Goal: Task Accomplishment & Management: Manage account settings

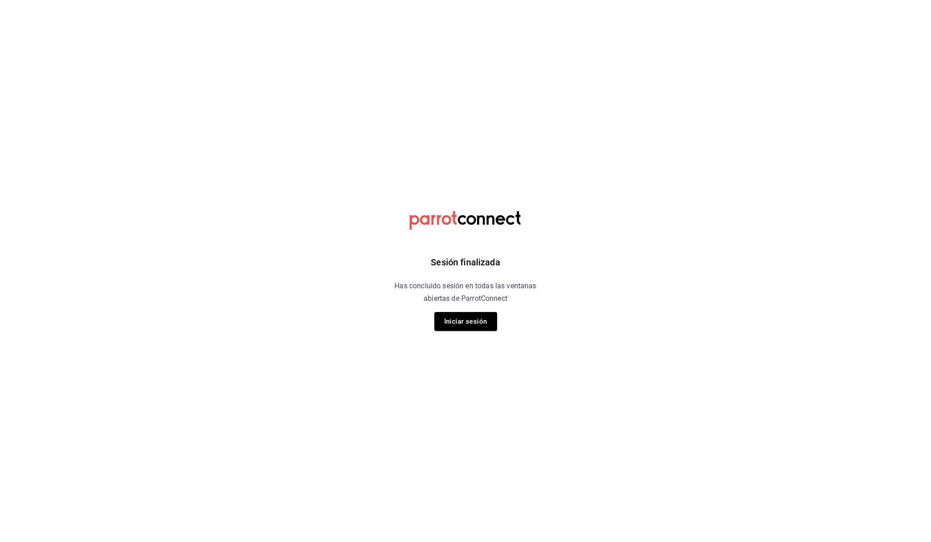
click at [467, 321] on button "Iniciar sesión" at bounding box center [465, 321] width 63 height 19
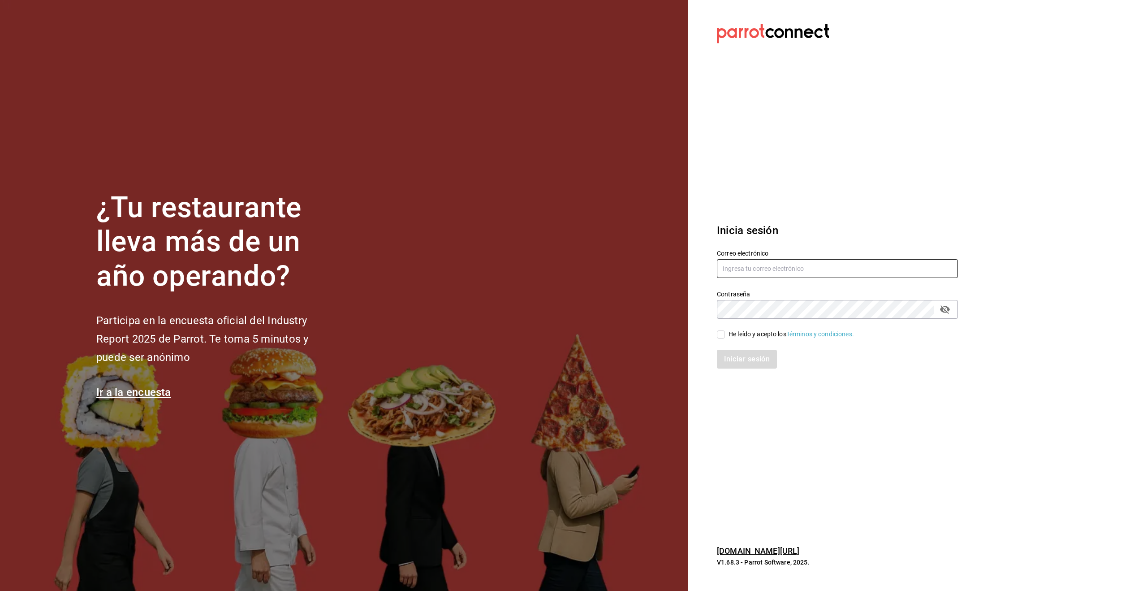
click at [757, 277] on input "text" at bounding box center [837, 268] width 241 height 19
click at [799, 268] on input "text" at bounding box center [837, 268] width 241 height 19
type input "alecsq@gmail.com"
drag, startPoint x: 721, startPoint y: 335, endPoint x: 743, endPoint y: 355, distance: 29.5
click at [721, 335] on input "He leído y acepto los Términos y condiciones." at bounding box center [721, 334] width 8 height 8
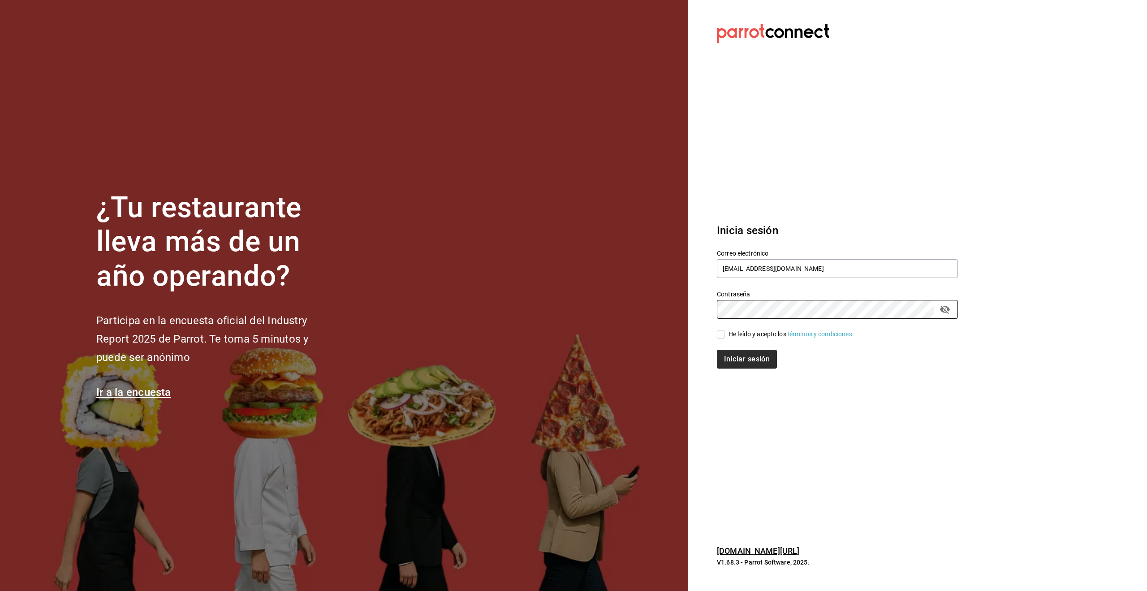
checkbox input "true"
click at [753, 363] on button "Iniciar sesión" at bounding box center [747, 359] width 61 height 19
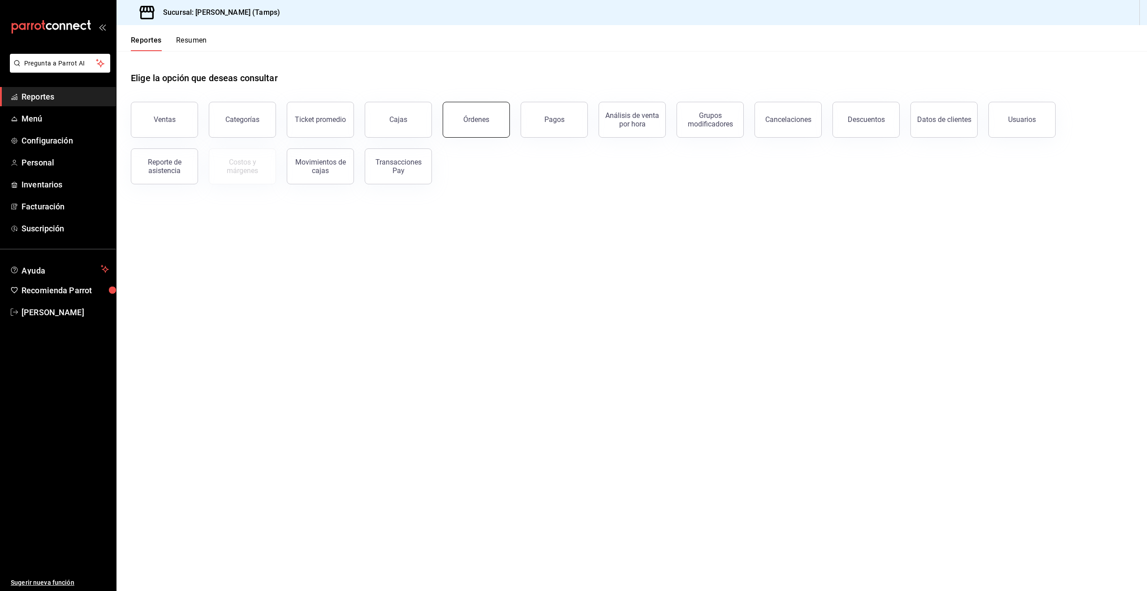
click at [475, 120] on div "Órdenes" at bounding box center [476, 119] width 26 height 9
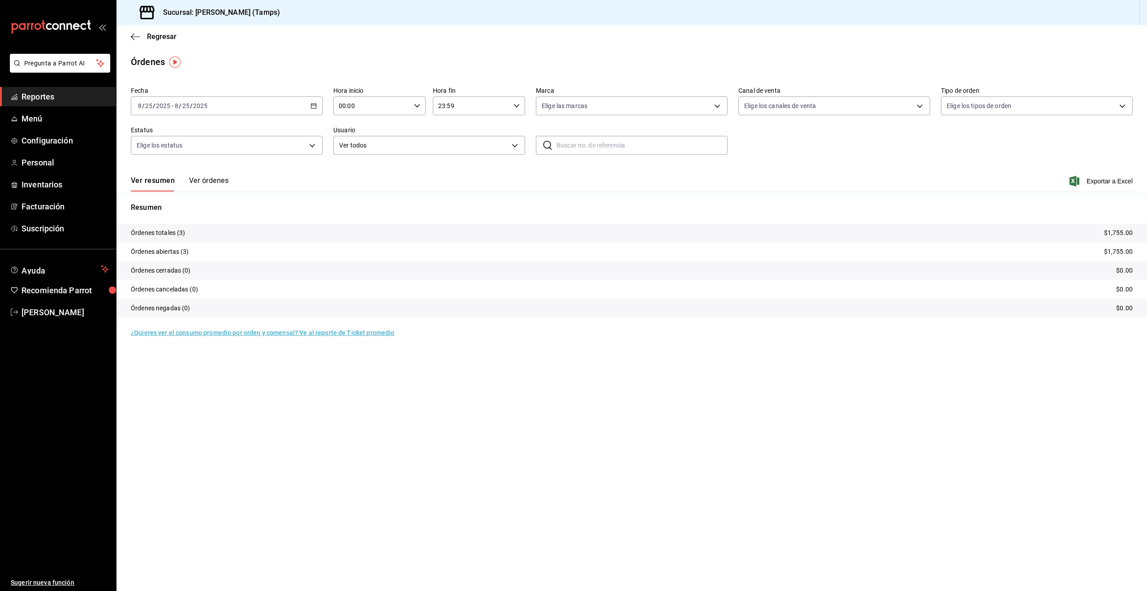
click at [206, 179] on button "Ver órdenes" at bounding box center [208, 183] width 39 height 15
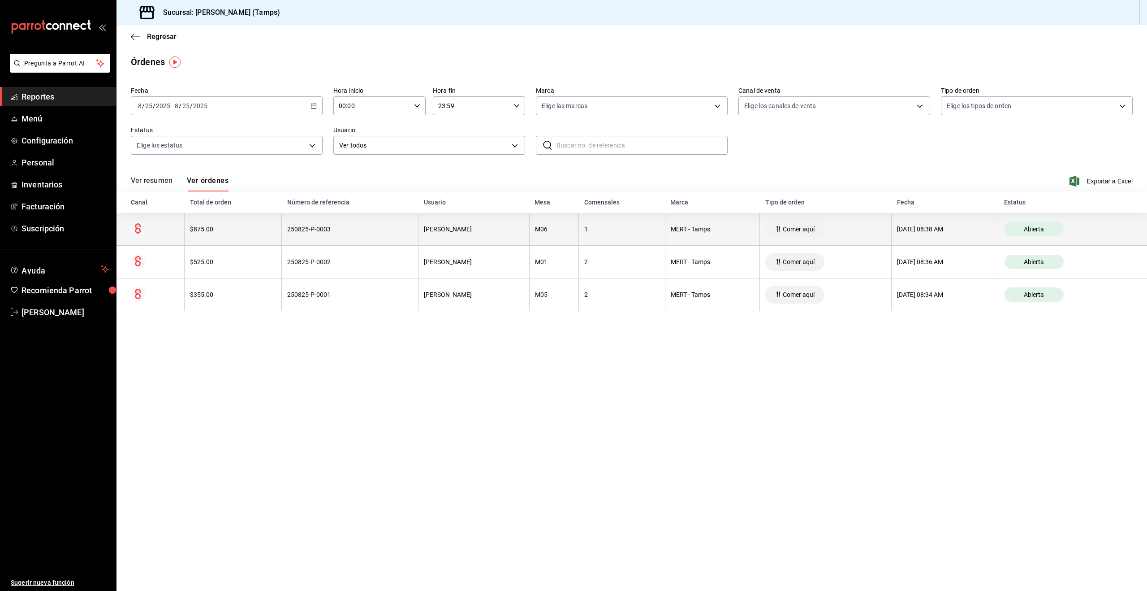
click at [602, 232] on div "1" at bounding box center [621, 228] width 75 height 7
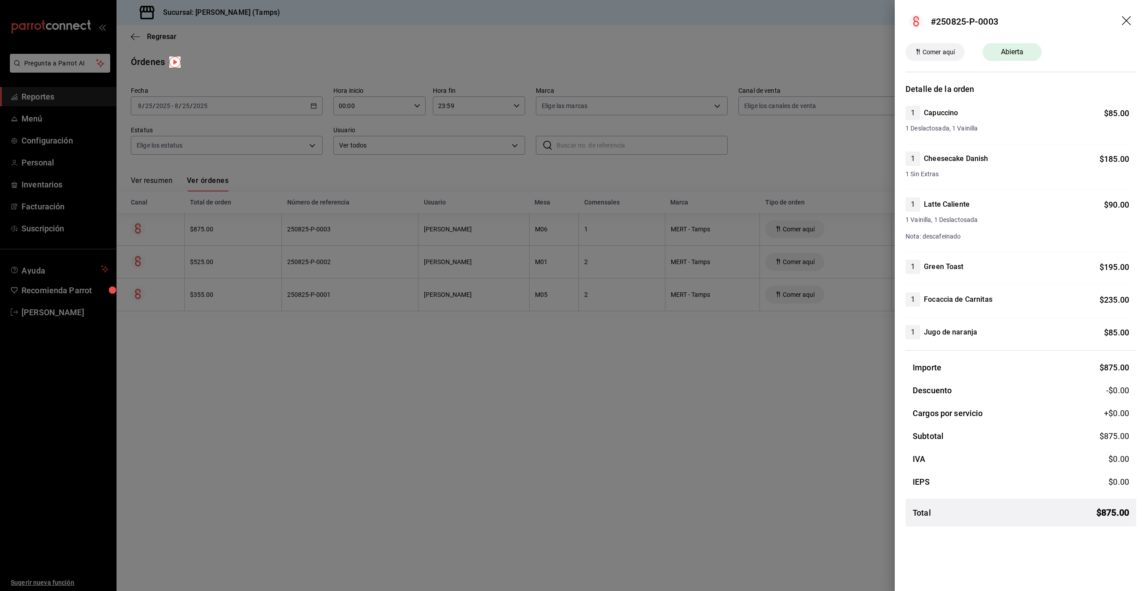
click at [326, 263] on div at bounding box center [573, 295] width 1147 height 591
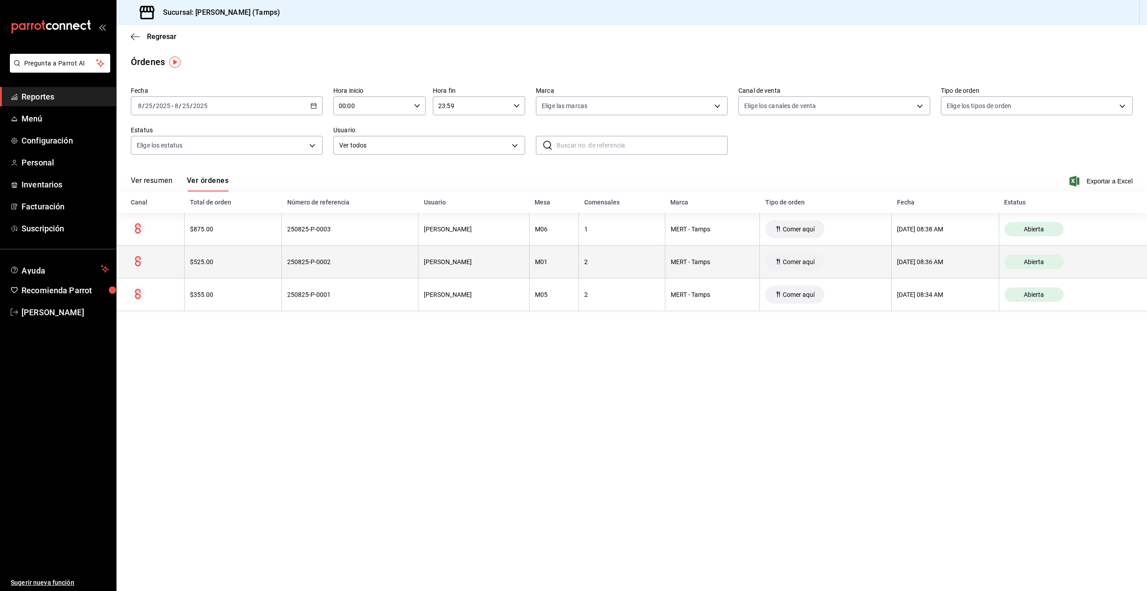
click at [346, 263] on div "250825-P-0002" at bounding box center [349, 261] width 125 height 7
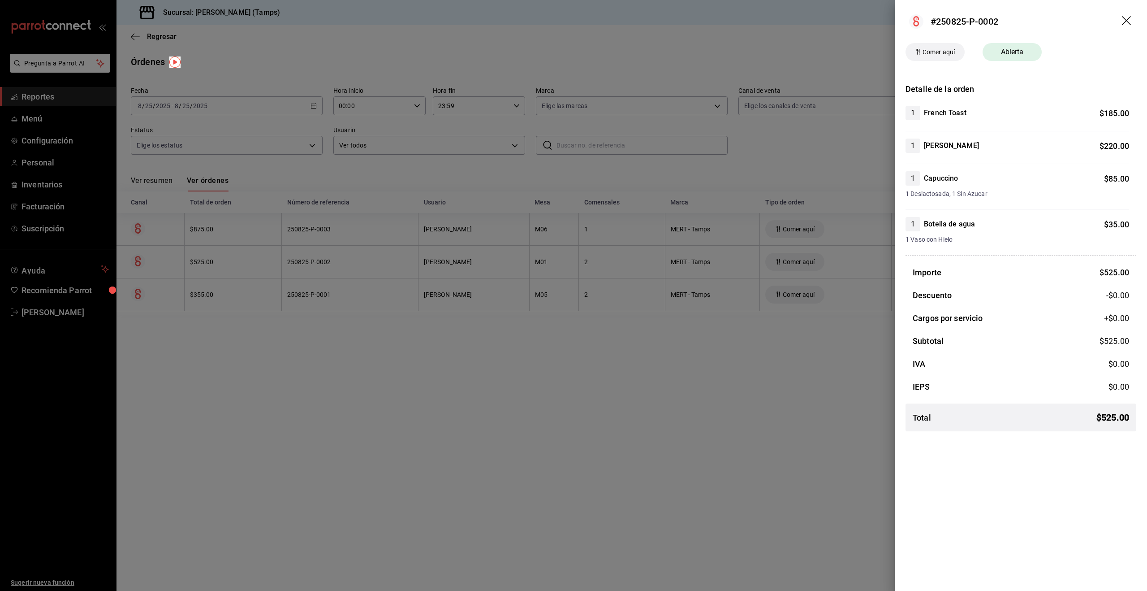
click at [341, 223] on div at bounding box center [573, 295] width 1147 height 591
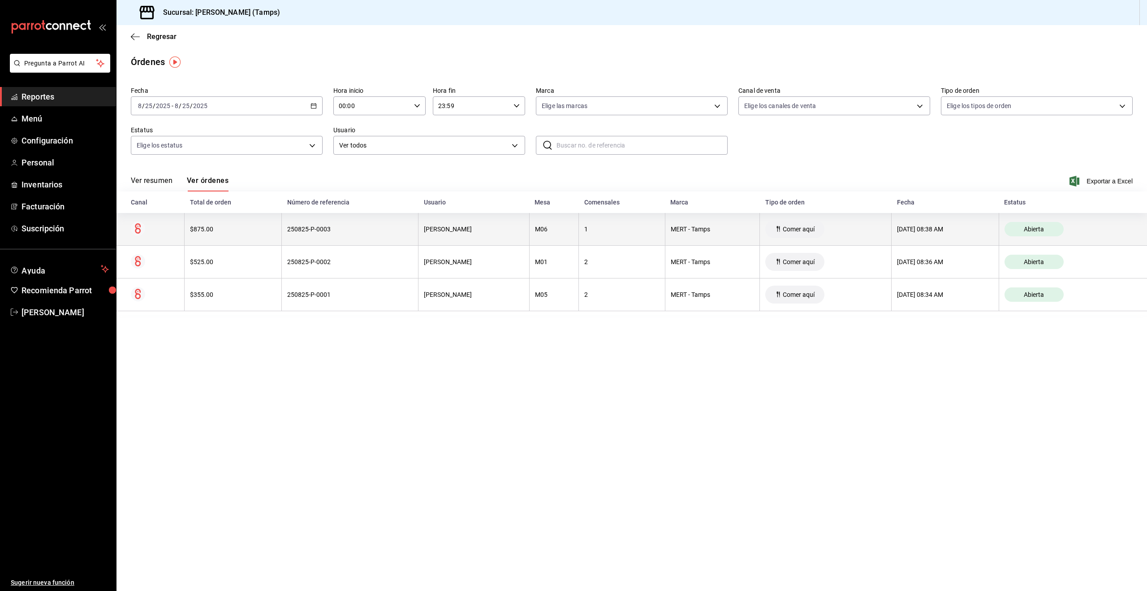
click at [341, 230] on div "250825-P-0003" at bounding box center [349, 228] width 125 height 7
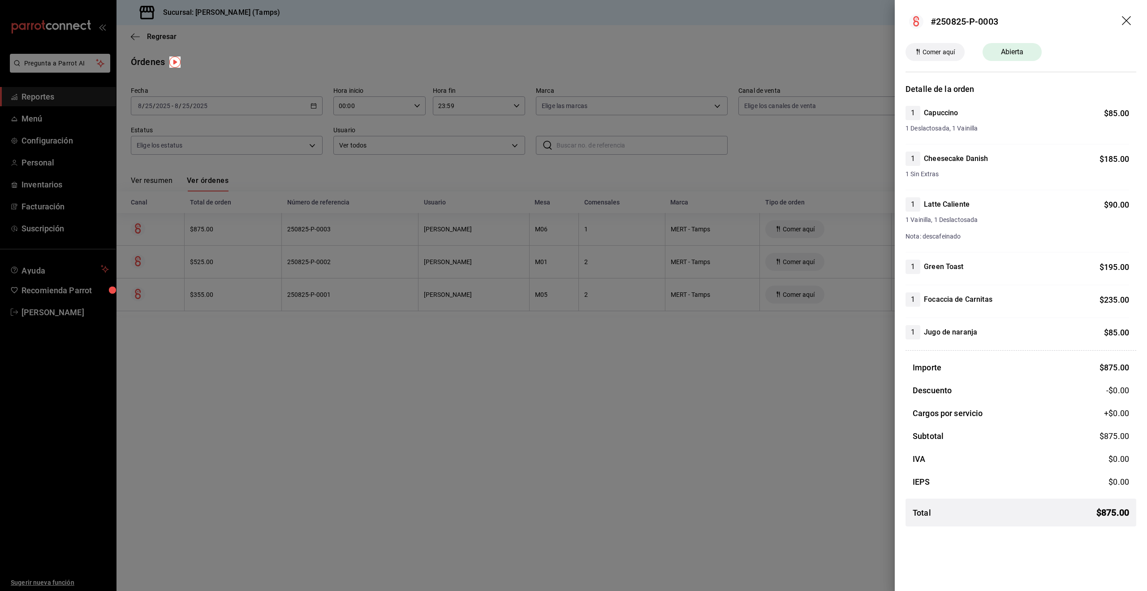
click at [768, 418] on div at bounding box center [573, 295] width 1147 height 591
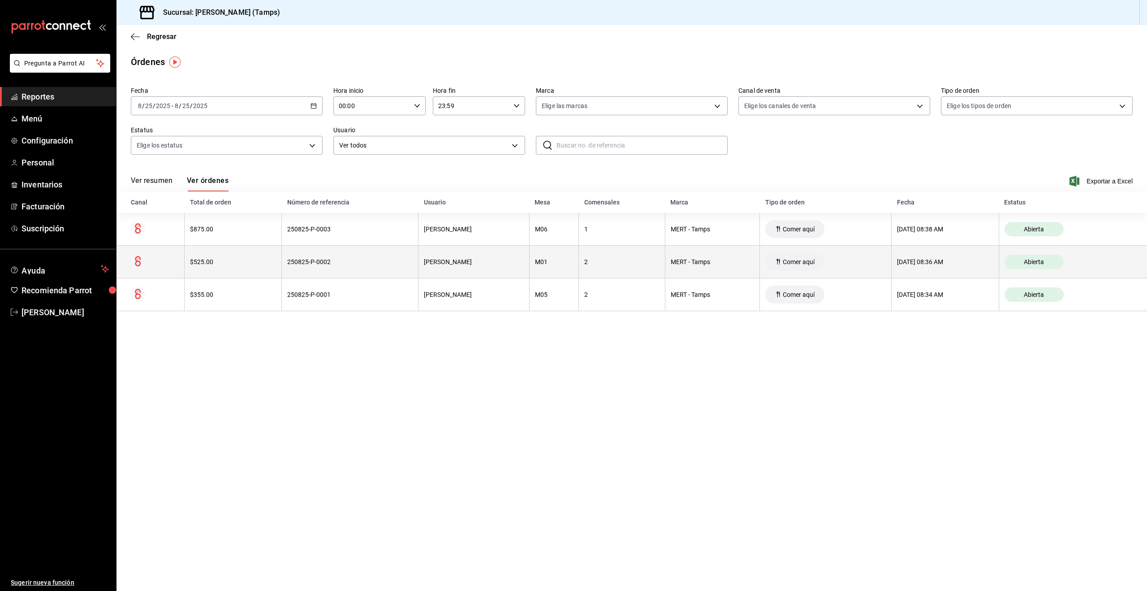
click at [273, 270] on th "$525.00" at bounding box center [233, 262] width 97 height 33
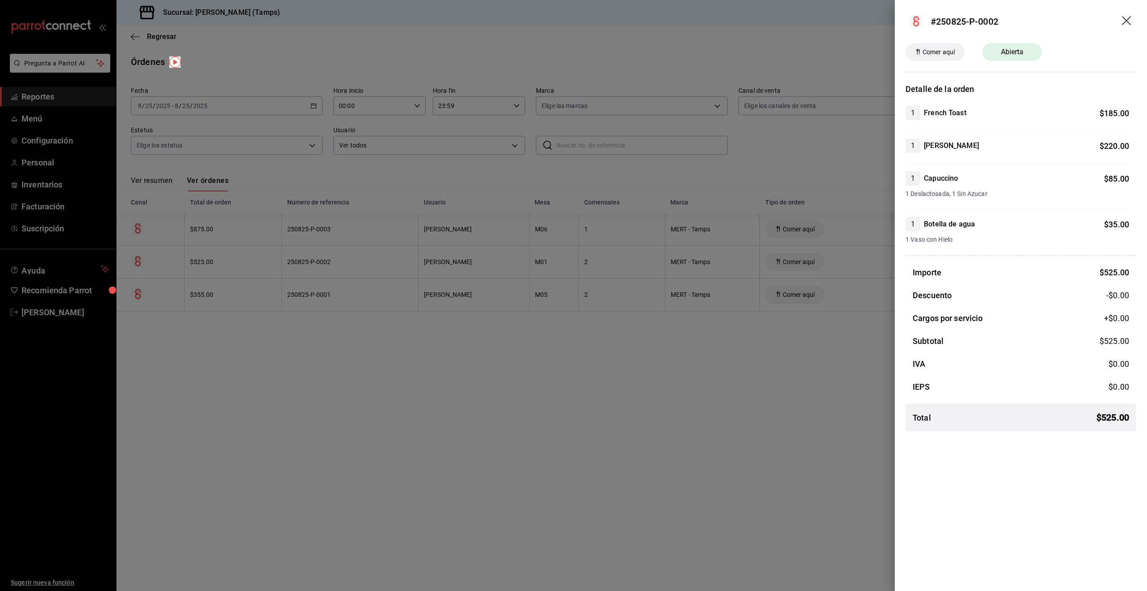
drag, startPoint x: 628, startPoint y: 409, endPoint x: 593, endPoint y: 382, distance: 44.0
click at [627, 409] on div at bounding box center [573, 295] width 1147 height 591
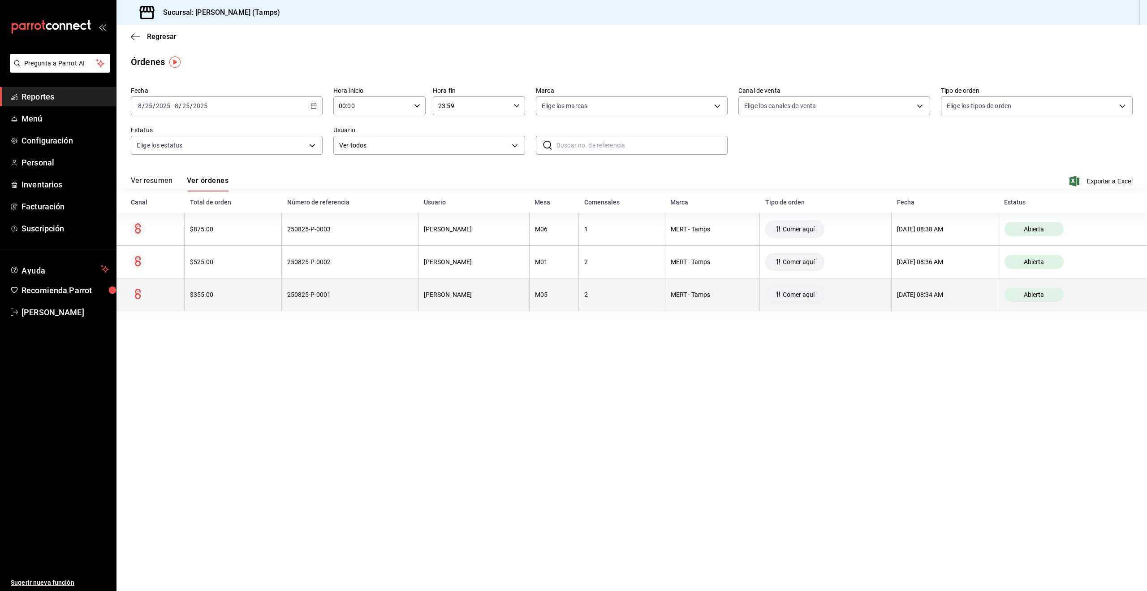
click at [246, 291] on div "$355.00" at bounding box center [233, 294] width 86 height 7
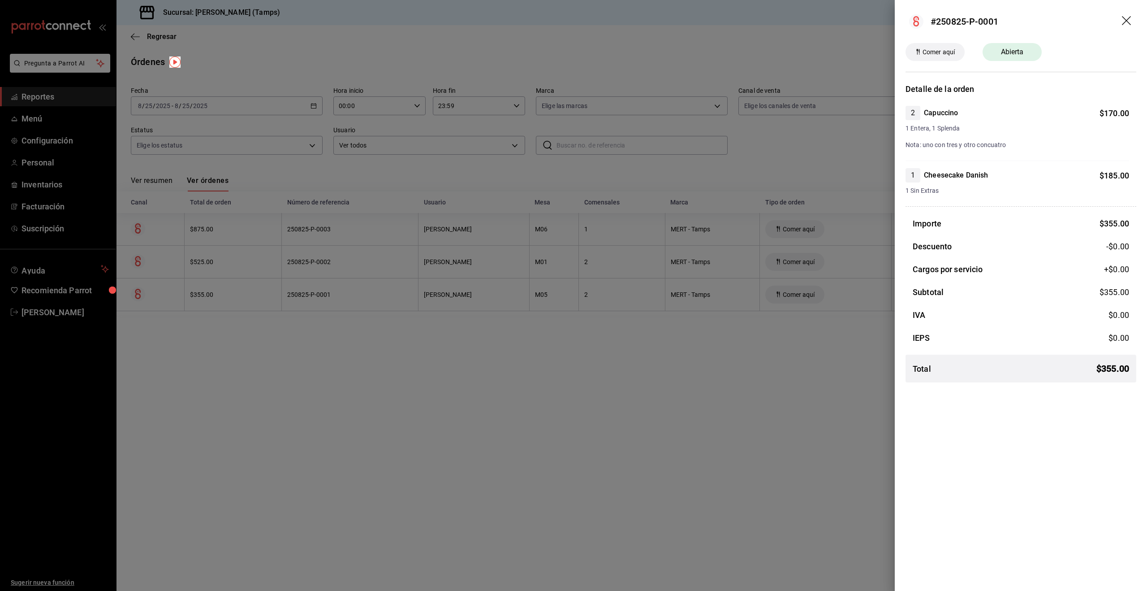
click at [625, 383] on div at bounding box center [573, 295] width 1147 height 591
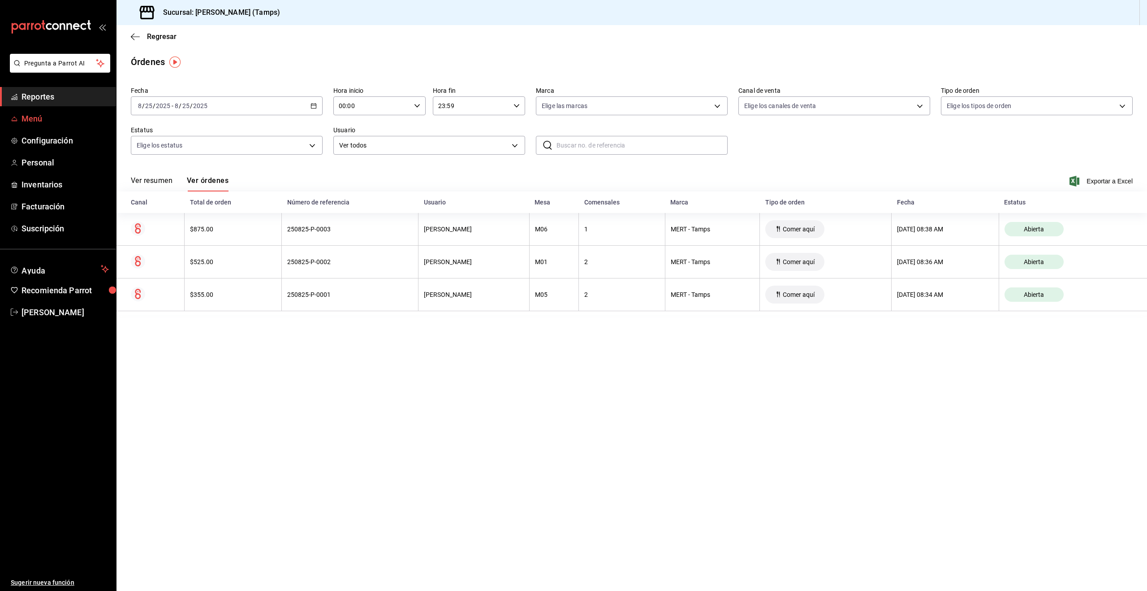
click at [46, 123] on span "Menú" at bounding box center [65, 118] width 87 height 12
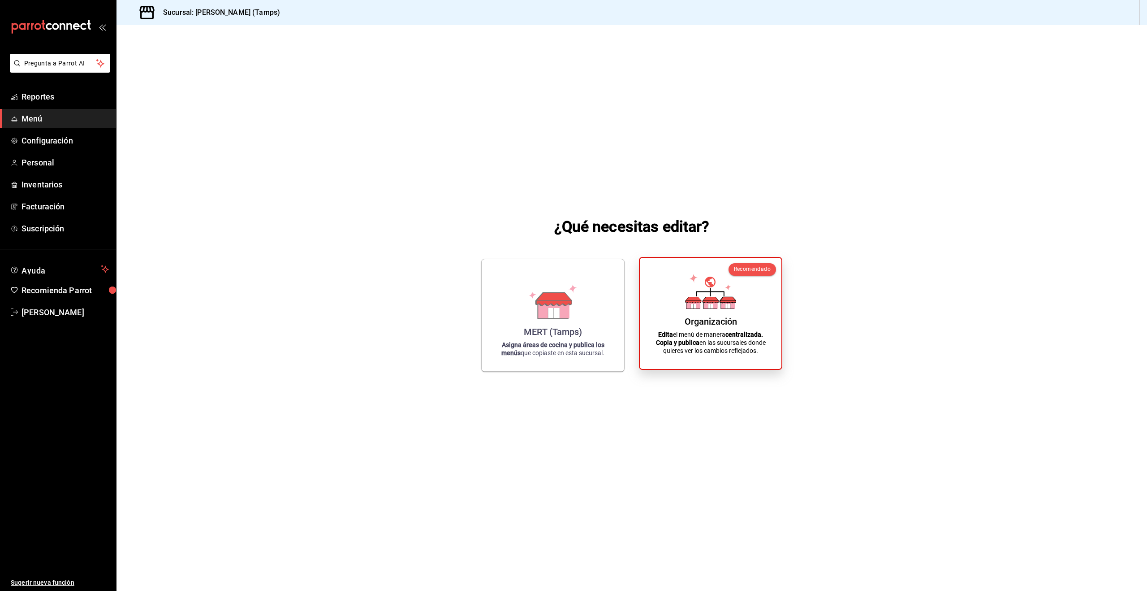
click at [774, 319] on div "Recomendado Organización Edita el menú de manera centralizada. Copia y publica …" at bounding box center [710, 313] width 143 height 113
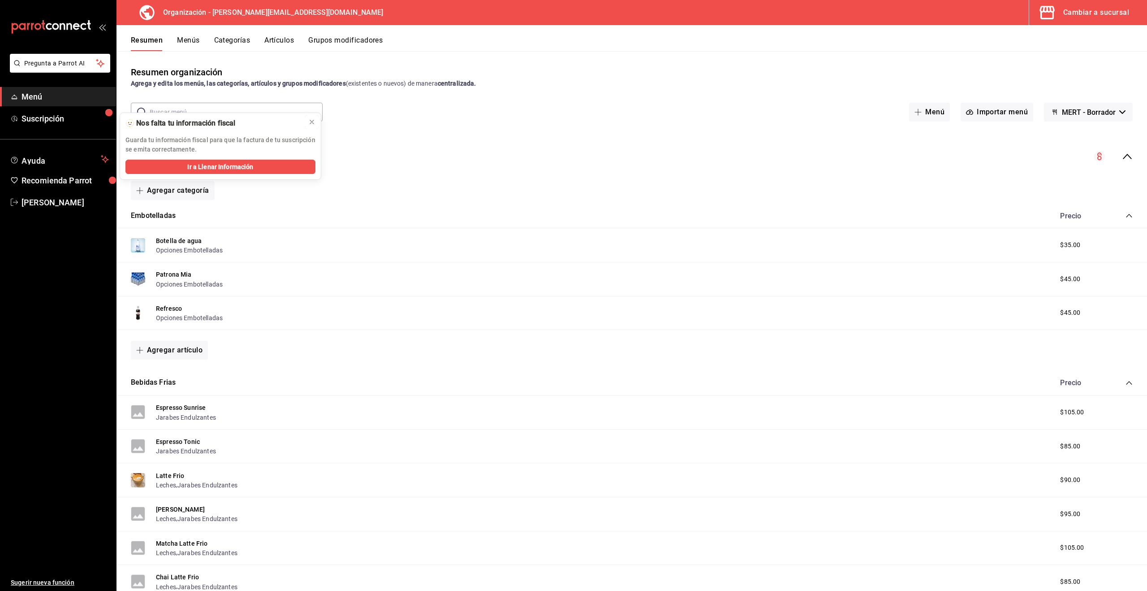
click at [311, 122] on icon at bounding box center [311, 121] width 7 height 7
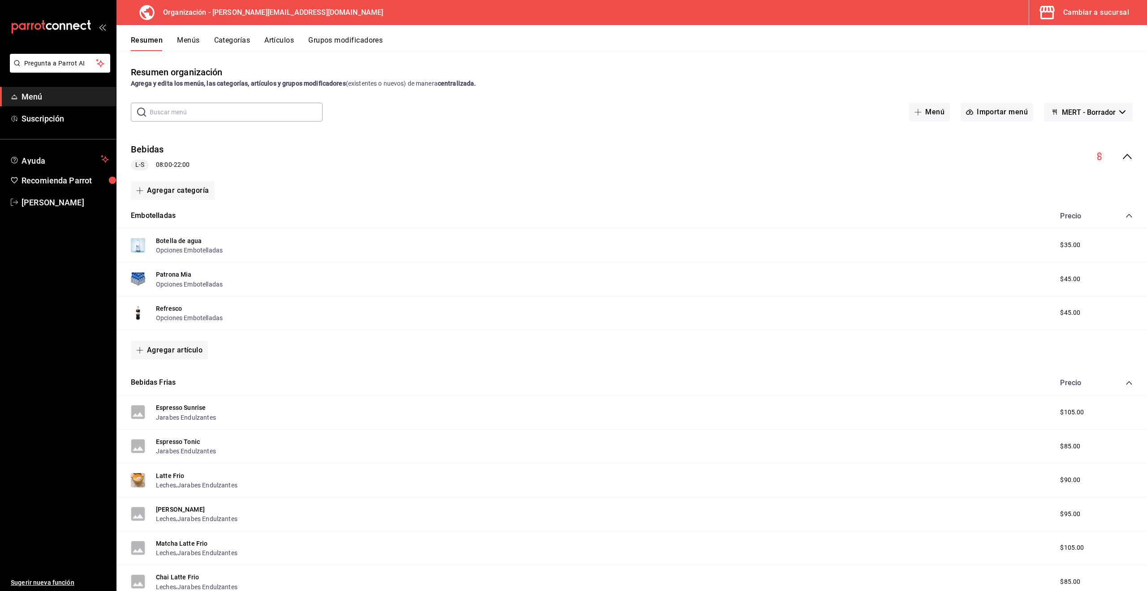
click at [345, 42] on button "Grupos modificadores" at bounding box center [345, 43] width 74 height 15
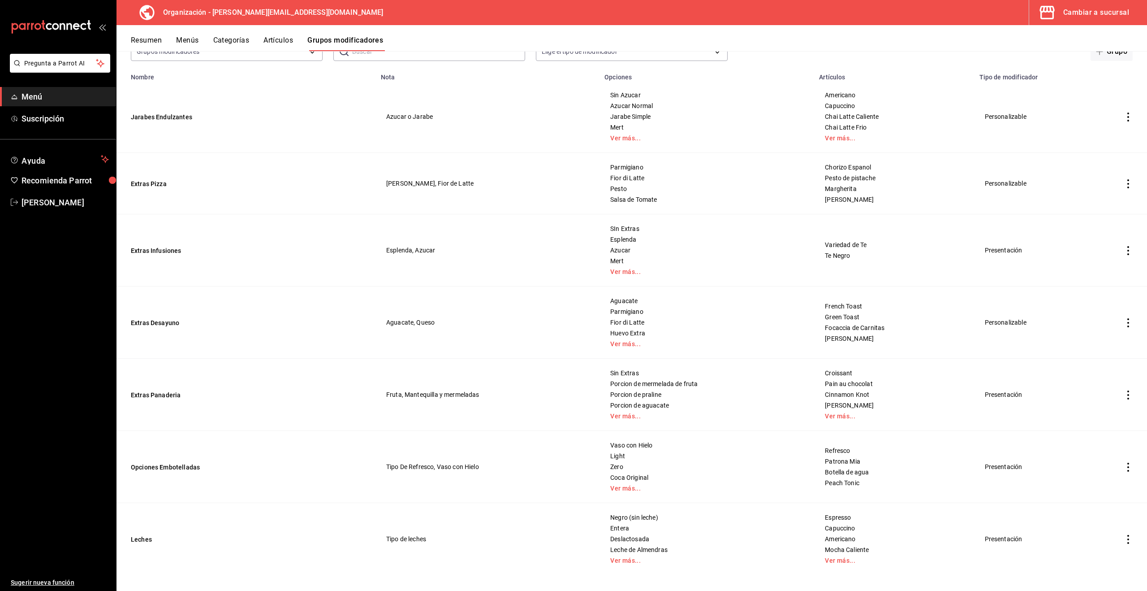
scroll to position [76, 0]
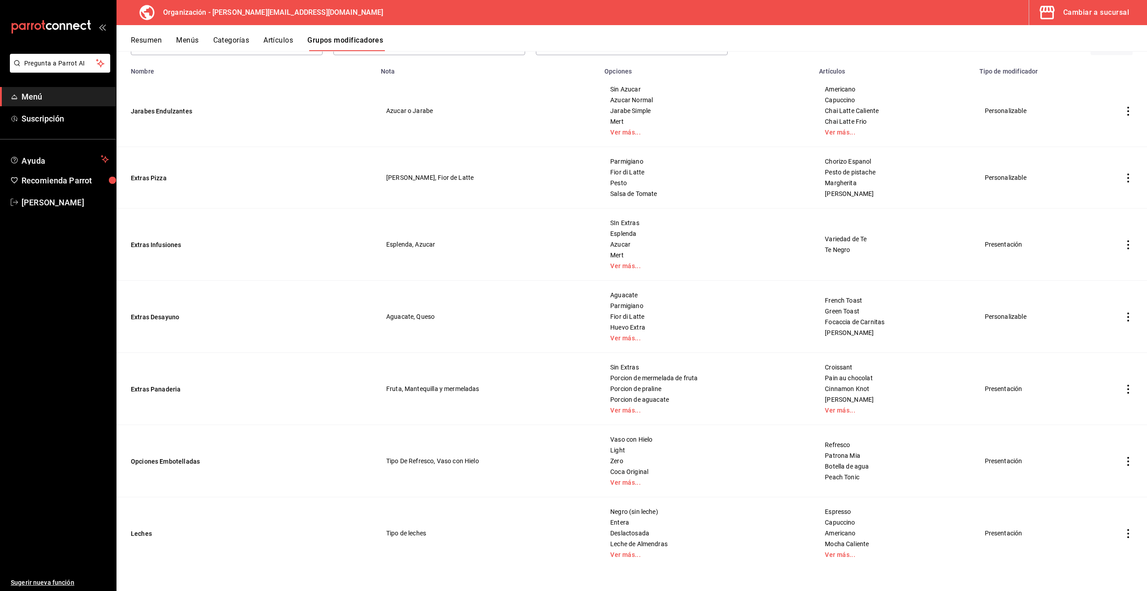
click at [158, 389] on button "Extras Panaderia" at bounding box center [185, 389] width 108 height 9
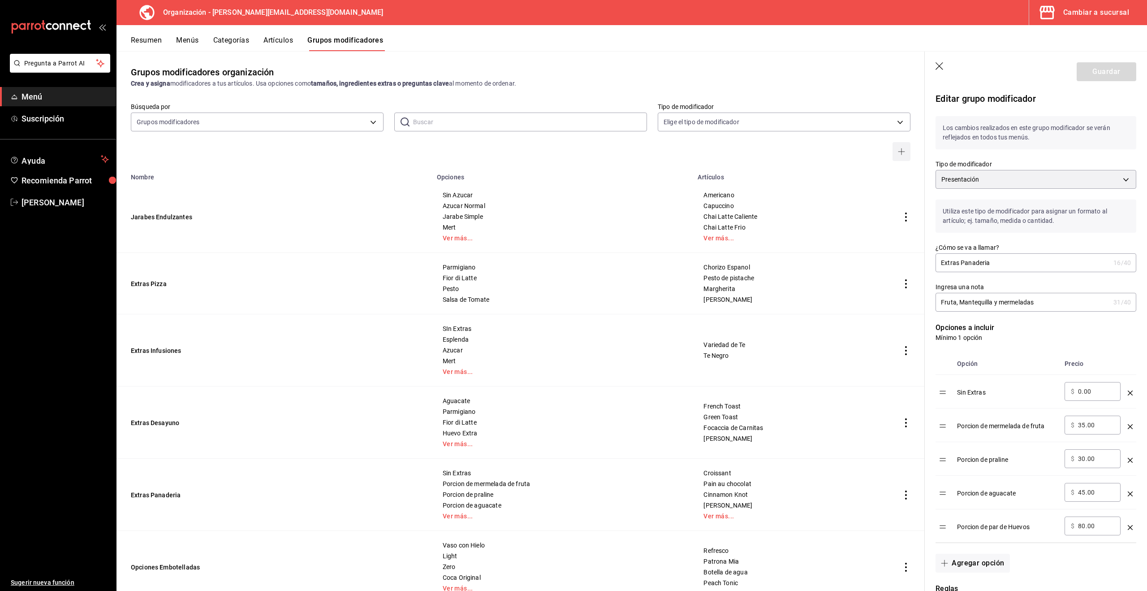
click at [905, 149] on icon "button" at bounding box center [901, 151] width 7 height 7
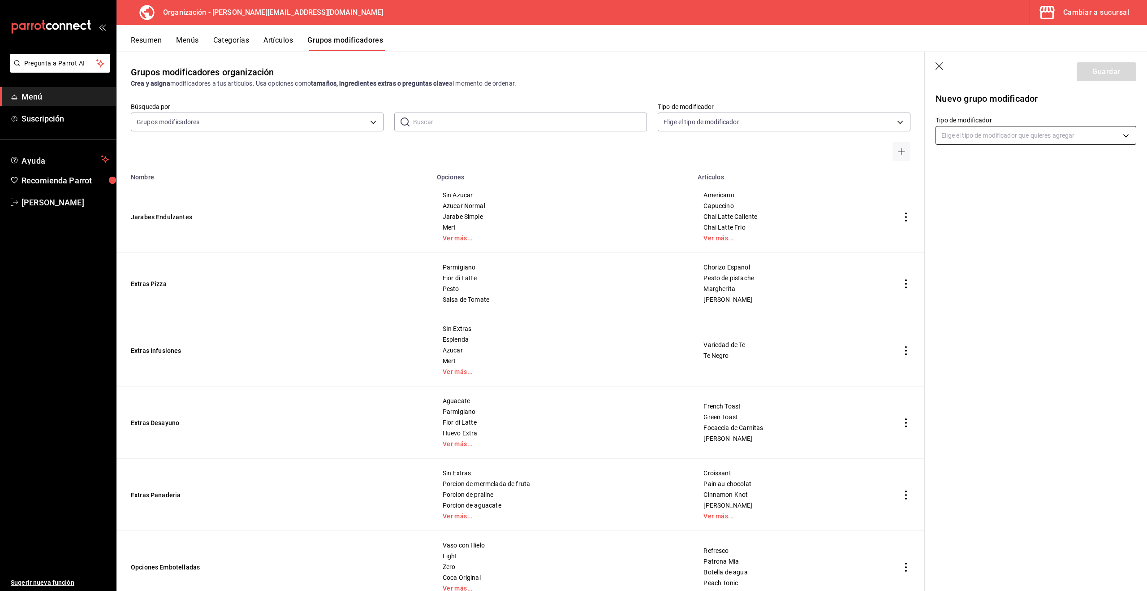
click at [1010, 134] on body "Pregunta a Parrot AI Menú Suscripción Ayuda Recomienda Parrot [PERSON_NAME] Sug…" at bounding box center [573, 295] width 1147 height 591
click at [1019, 170] on p "Crea paquetes, asigna opciones o agrega extras a un artículo." at bounding box center [1019, 173] width 152 height 8
type input "CUSTOMIZABLE"
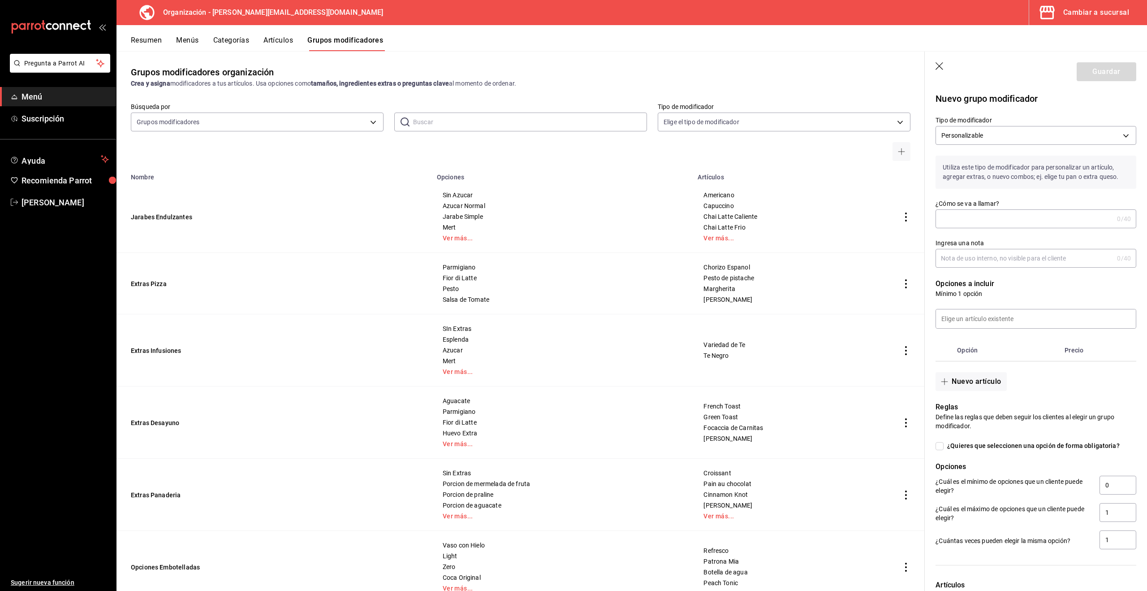
click at [1008, 212] on input "¿Cómo se va a llamar?" at bounding box center [1025, 219] width 178 height 18
click at [966, 220] on input "Panaderia Extras" at bounding box center [1023, 219] width 174 height 18
click at [960, 221] on input "Panaderia Extras" at bounding box center [1023, 219] width 174 height 18
type input "Panaderia Extras"
click at [1002, 257] on input "Ingresa una nota" at bounding box center [1025, 258] width 178 height 18
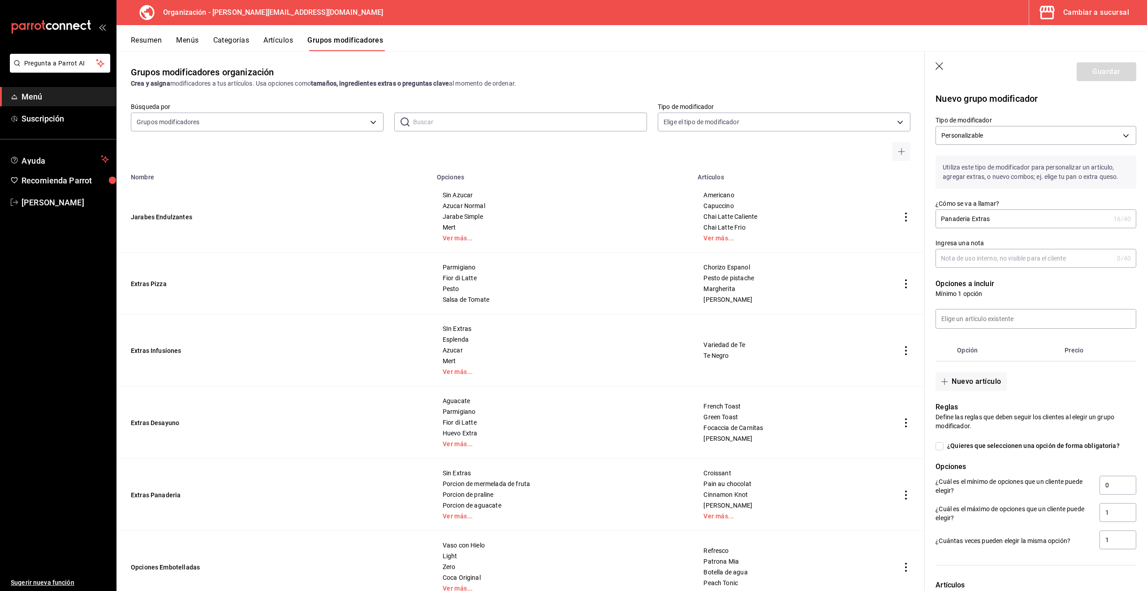
click at [1002, 257] on input "Ingresa una nota" at bounding box center [1025, 258] width 178 height 18
drag, startPoint x: 971, startPoint y: 257, endPoint x: 978, endPoint y: 259, distance: 7.4
click at [971, 257] on input "Aguacate, praline etc..." at bounding box center [1023, 258] width 174 height 18
type input "Aguacate, huevos, praline etc..."
click at [1003, 321] on input at bounding box center [1036, 318] width 200 height 19
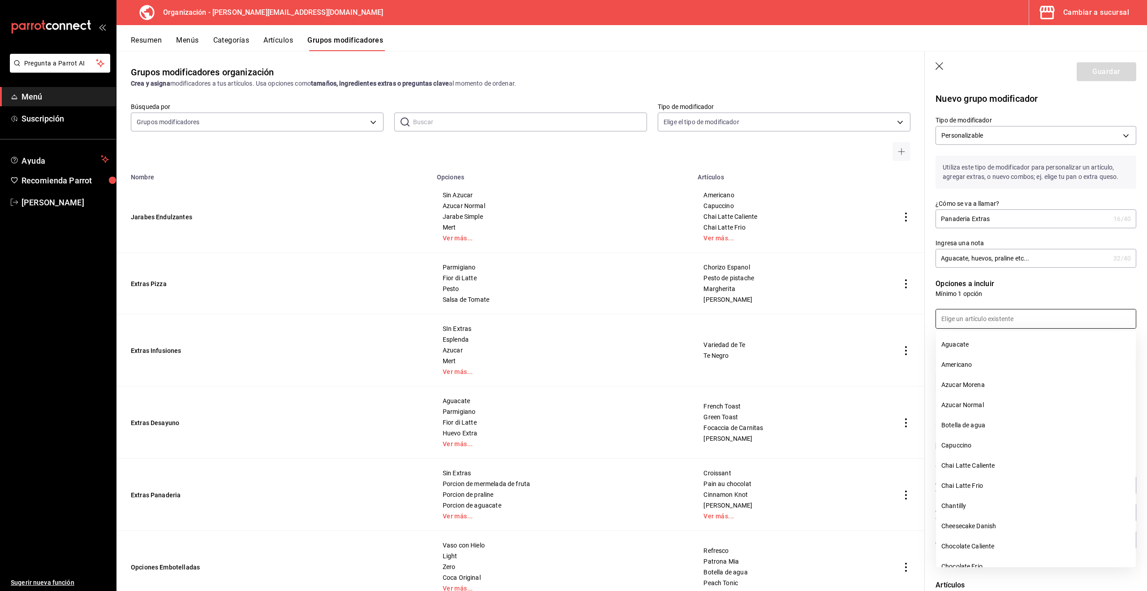
drag, startPoint x: 965, startPoint y: 345, endPoint x: 979, endPoint y: 344, distance: 14.0
click at [965, 345] on li "Aguacate" at bounding box center [1036, 344] width 200 height 20
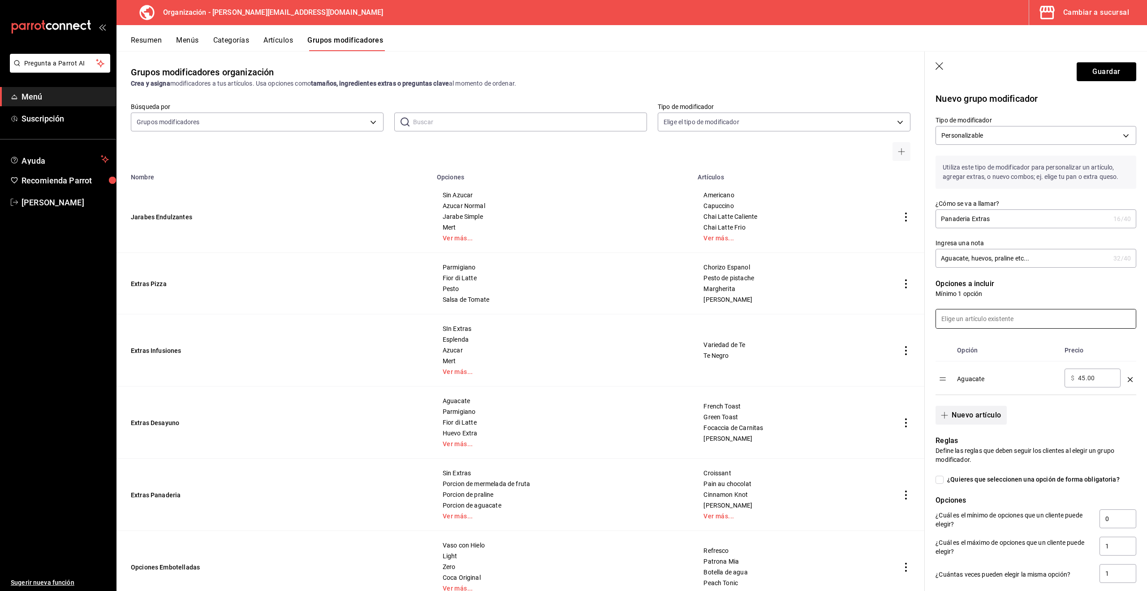
click at [969, 411] on button "Nuevo artículo" at bounding box center [971, 415] width 71 height 19
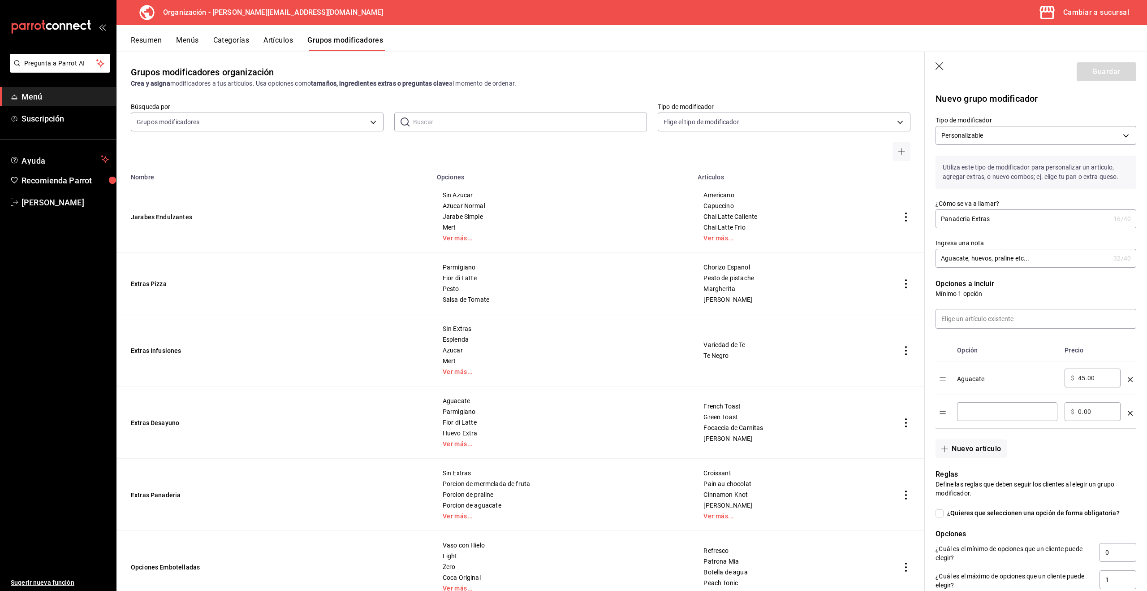
click at [987, 411] on input "optionsTable" at bounding box center [1008, 411] width 88 height 9
type input "Parmigiano"
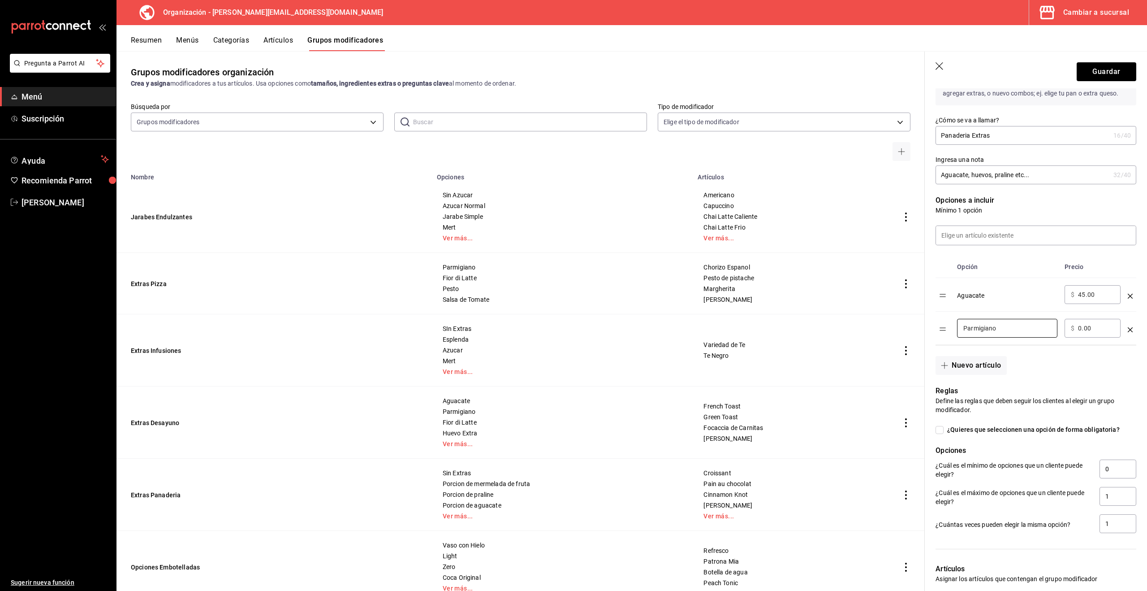
scroll to position [86, 0]
drag, startPoint x: 1130, startPoint y: 328, endPoint x: 1122, endPoint y: 329, distance: 7.7
click at [1130, 328] on icon "optionsTable" at bounding box center [1130, 326] width 5 height 5
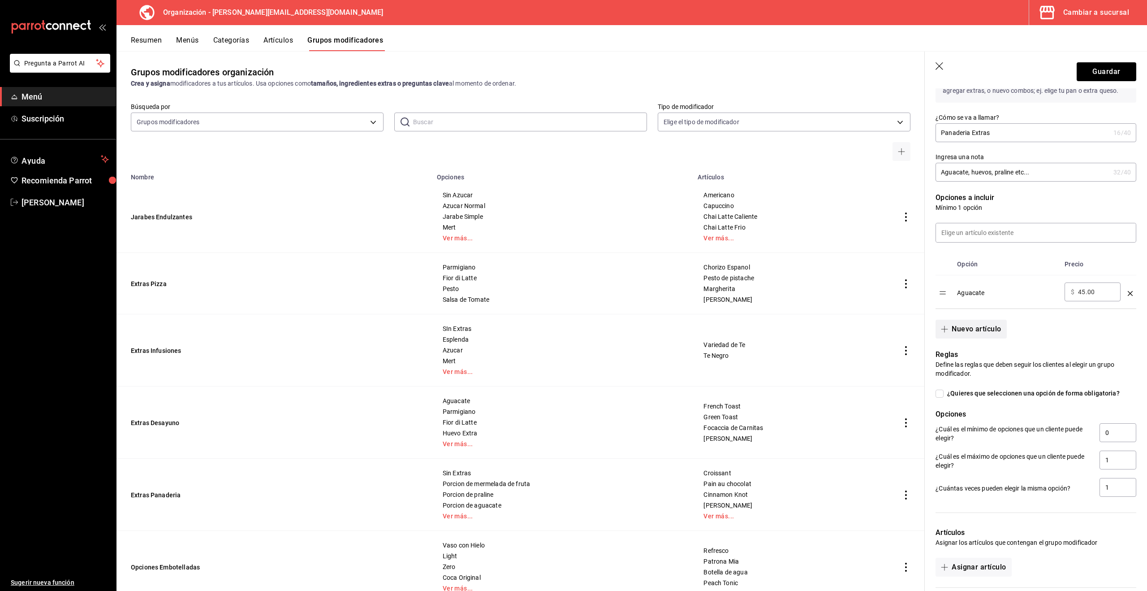
click at [968, 330] on button "Nuevo artículo" at bounding box center [971, 329] width 71 height 19
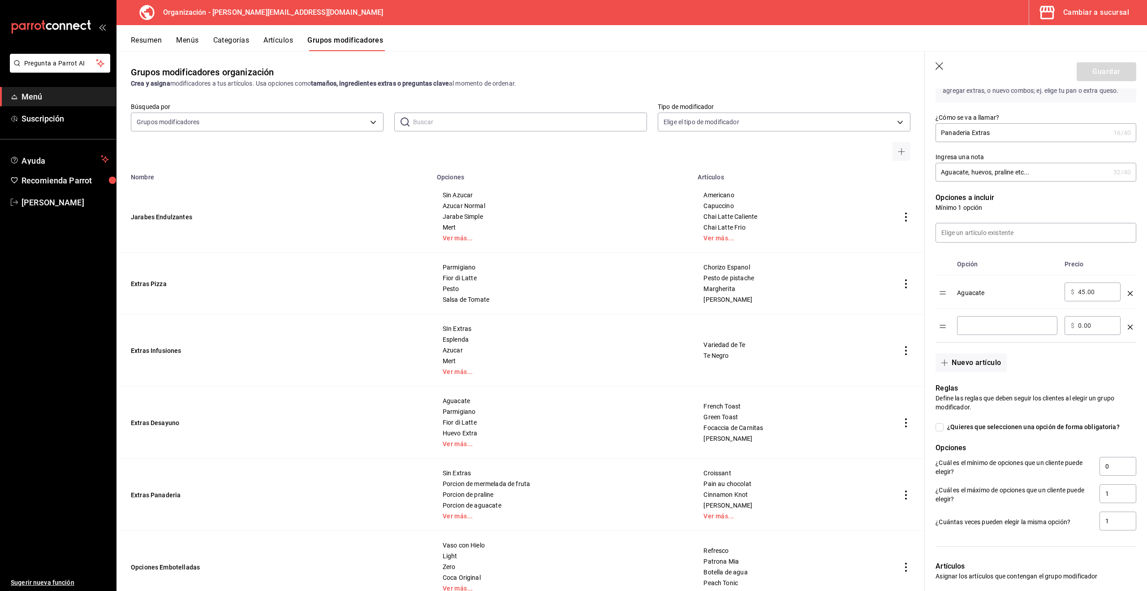
click at [1000, 327] on input "optionsTable" at bounding box center [1008, 325] width 88 height 9
type input "Porcion de praline"
click at [977, 361] on button "Nuevo artículo" at bounding box center [971, 362] width 71 height 19
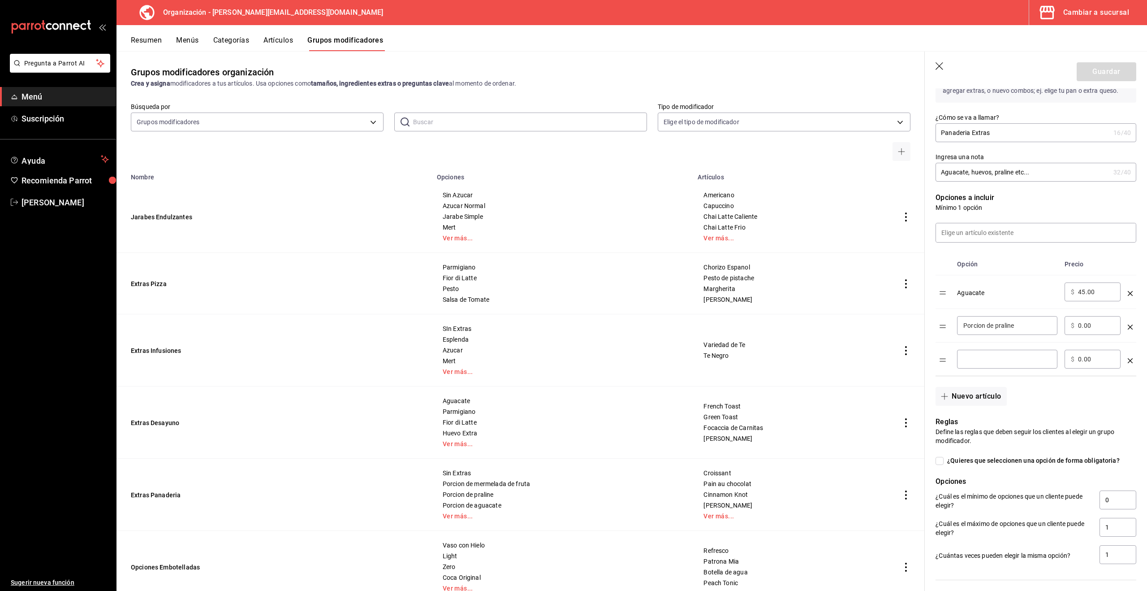
click at [940, 65] on icon "button" at bounding box center [940, 66] width 8 height 8
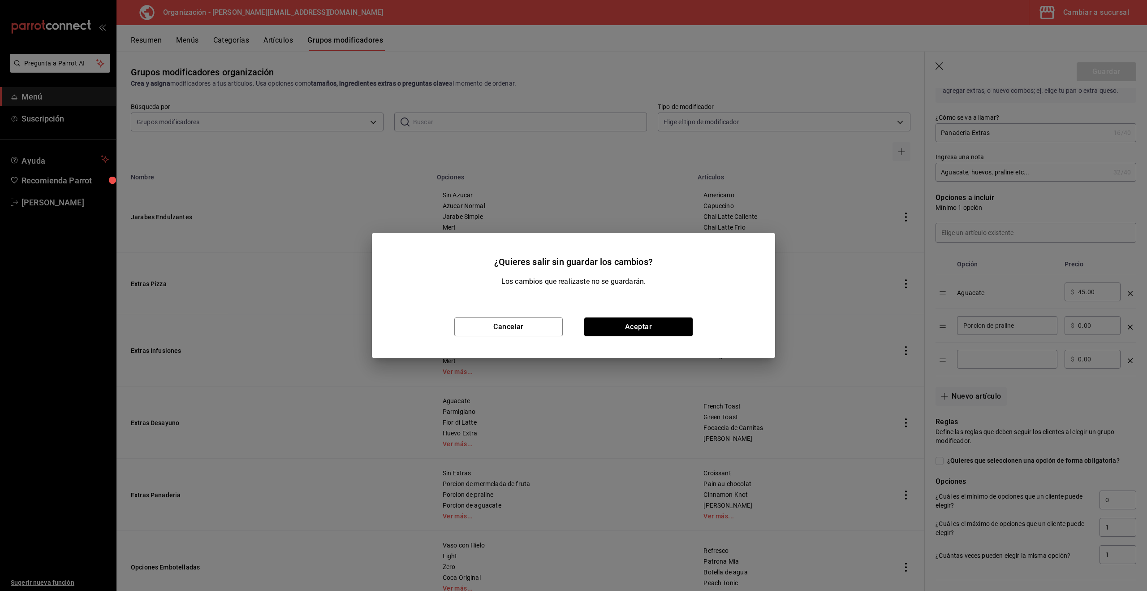
click at [634, 327] on button "Aceptar" at bounding box center [638, 326] width 108 height 19
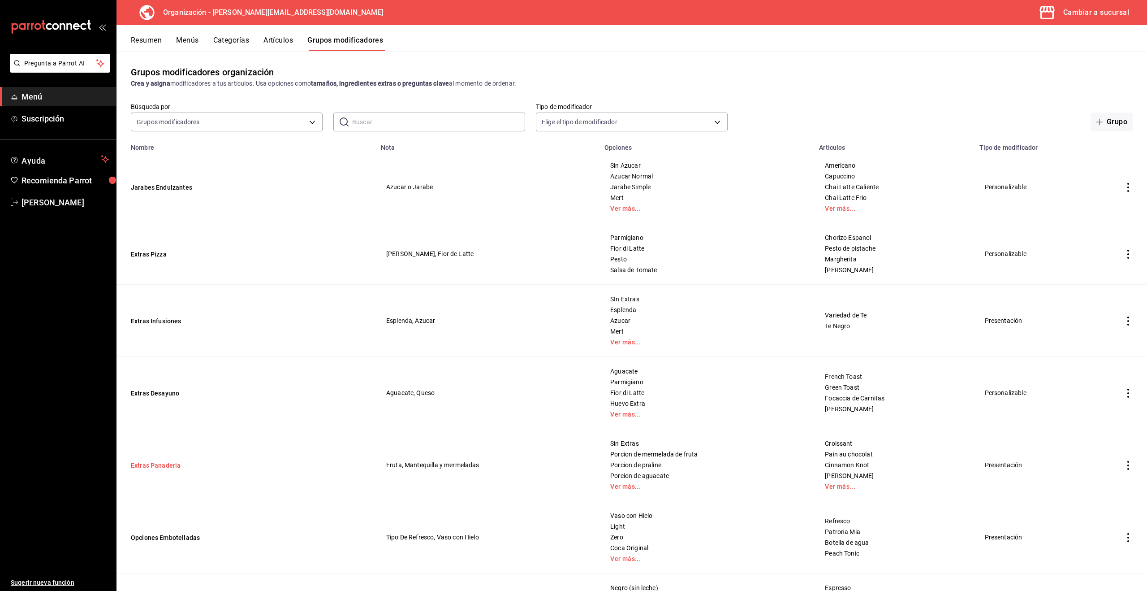
click at [149, 466] on button "Extras Panaderia" at bounding box center [185, 465] width 108 height 9
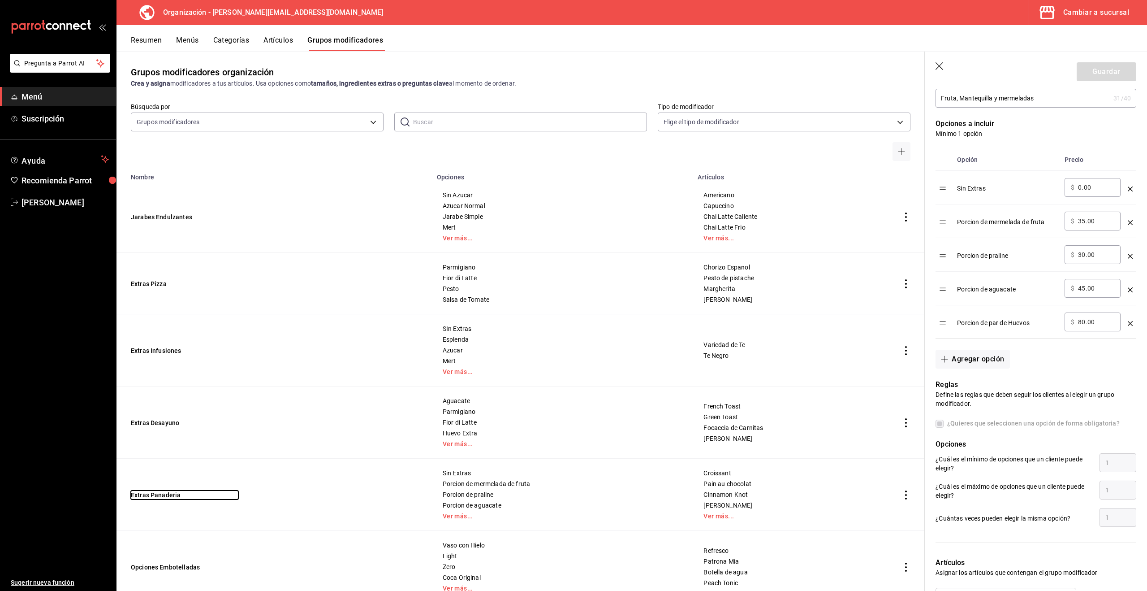
scroll to position [206, 0]
click at [898, 148] on icon "button" at bounding box center [901, 151] width 7 height 7
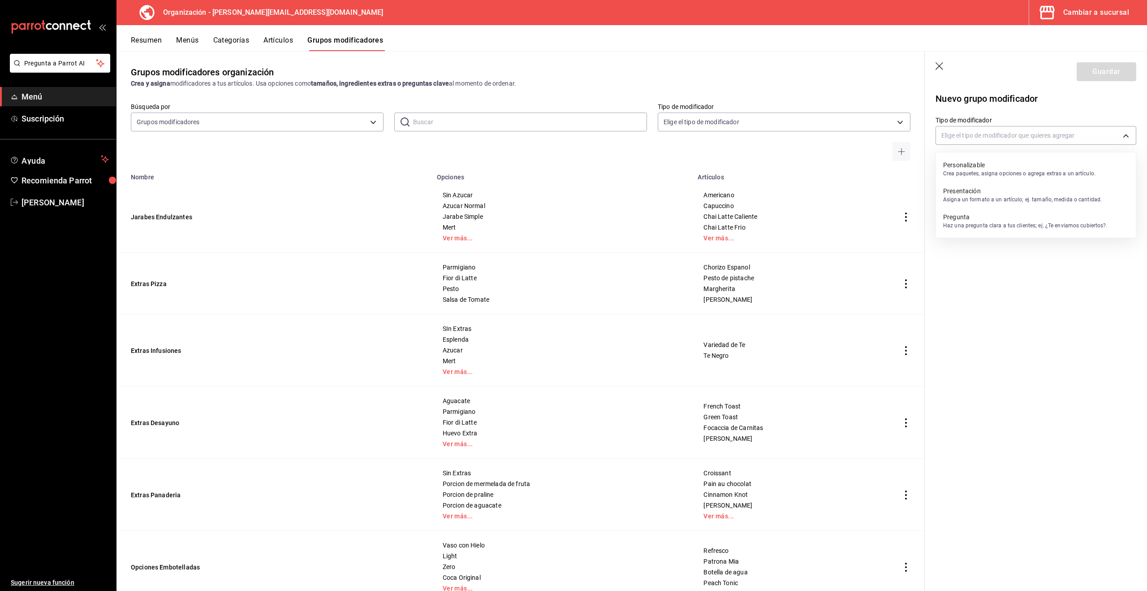
click at [951, 136] on body "Pregunta a Parrot AI Menú Suscripción Ayuda Recomienda Parrot [PERSON_NAME] Sug…" at bounding box center [573, 295] width 1147 height 591
click at [951, 136] on div at bounding box center [573, 295] width 1147 height 591
click at [947, 136] on body "Pregunta a Parrot AI Menú Suscripción Ayuda Recomienda Parrot [PERSON_NAME] Sug…" at bounding box center [573, 295] width 1147 height 591
drag, startPoint x: 986, startPoint y: 192, endPoint x: 979, endPoint y: 172, distance: 21.4
click at [980, 173] on ul "Personalizable Crea paquetes, asigna opciones o agrega extras a un artículo. Pr…" at bounding box center [1036, 194] width 200 height 85
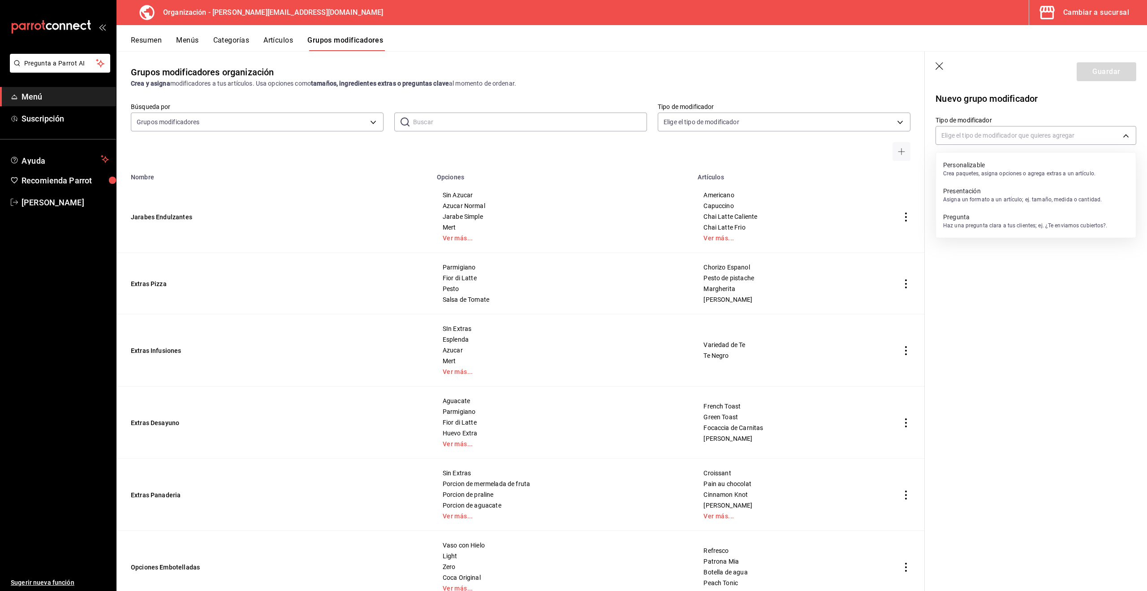
click at [979, 172] on p "Crea paquetes, asigna opciones o agrega extras a un artículo." at bounding box center [1019, 173] width 152 height 8
type input "CUSTOMIZABLE"
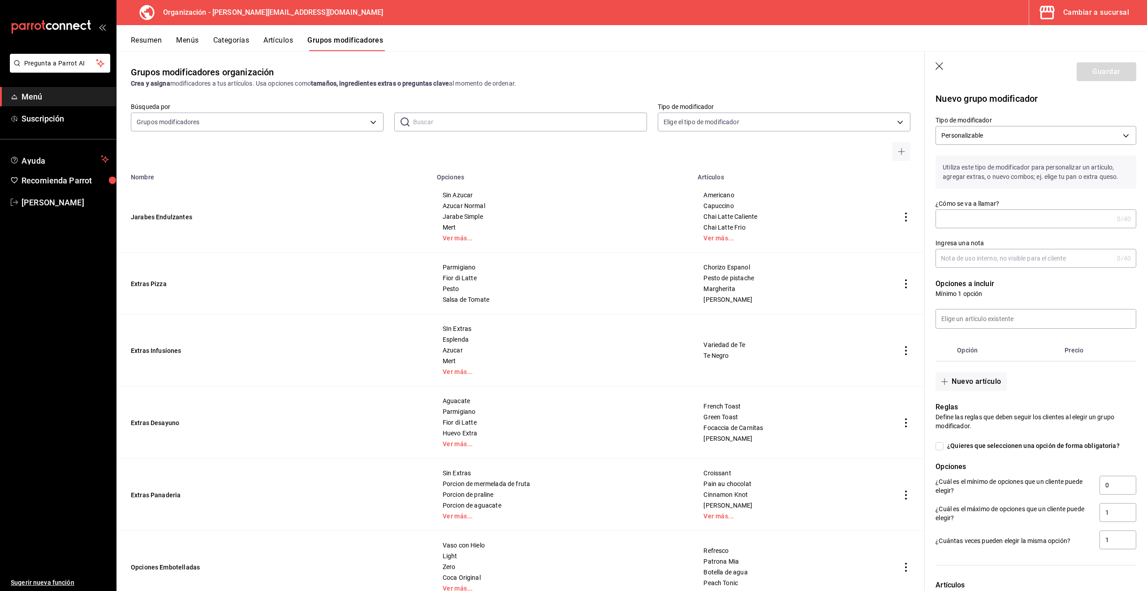
click at [978, 221] on input "¿Cómo se va a llamar?" at bounding box center [1025, 219] width 178 height 18
type input "Panaderia Extras"
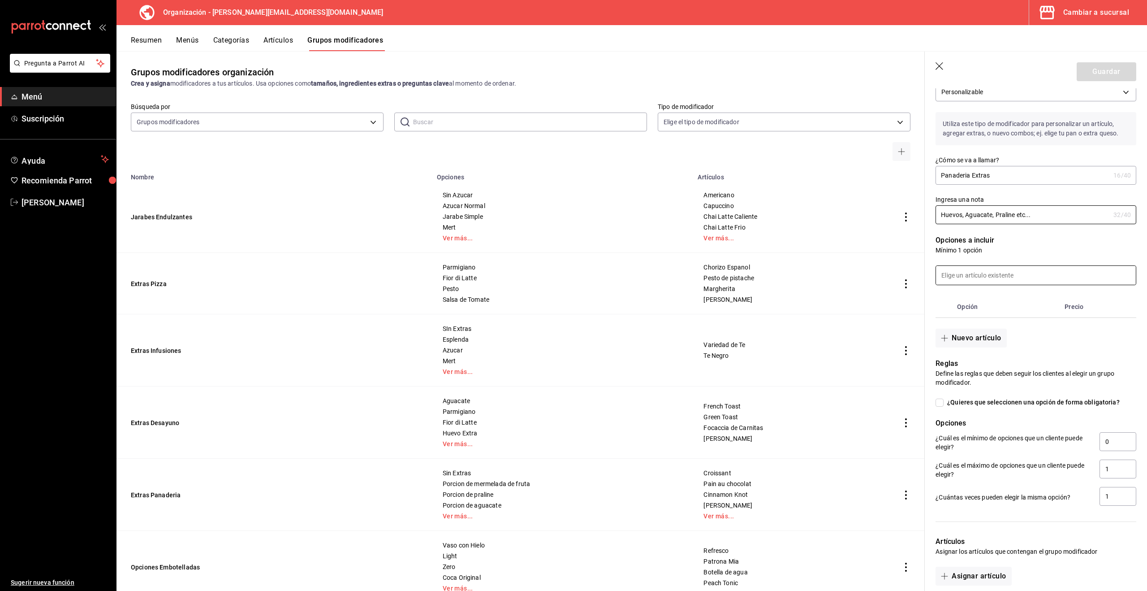
type input "Huevos, Aguacate, Praline etc..."
click at [986, 268] on input at bounding box center [1036, 275] width 200 height 19
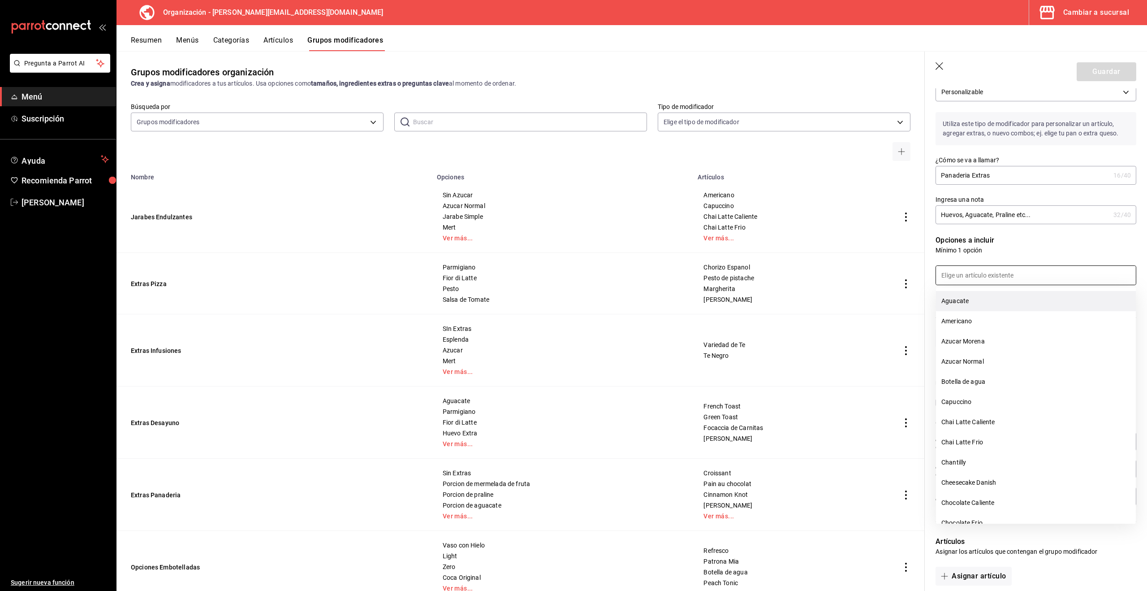
click at [981, 302] on li "Aguacate" at bounding box center [1036, 301] width 200 height 20
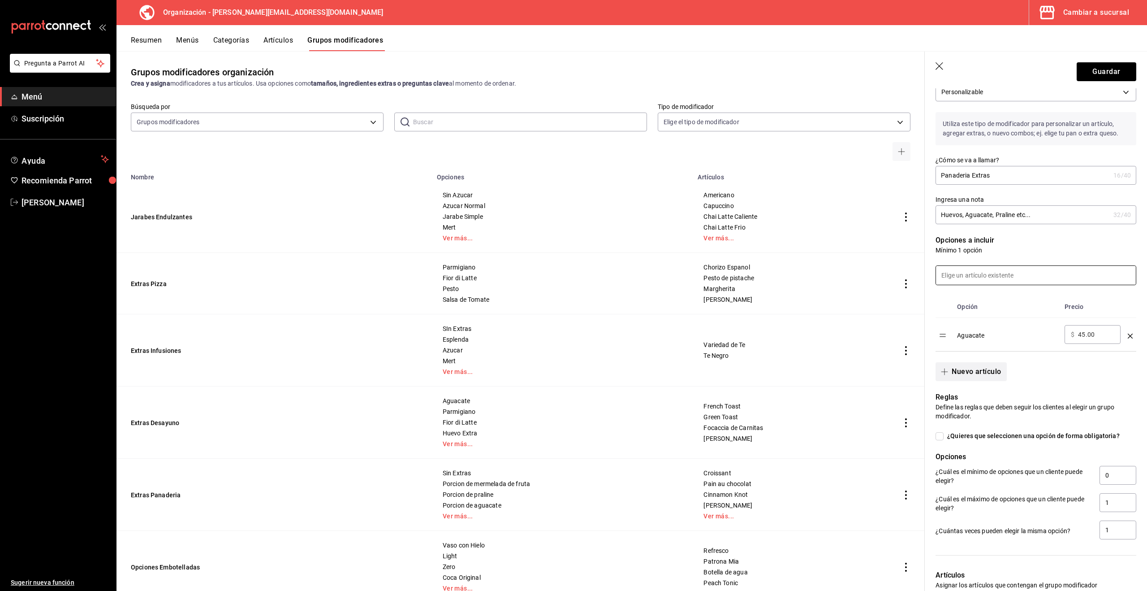
click at [980, 372] on button "Nuevo artículo" at bounding box center [971, 371] width 71 height 19
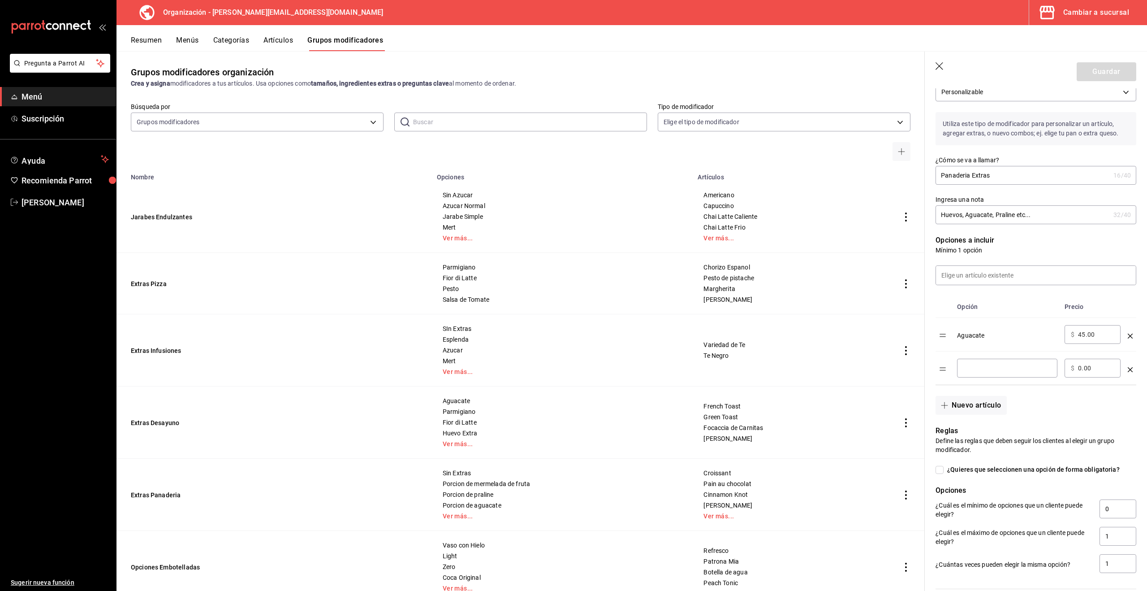
click at [996, 370] on input "optionsTable" at bounding box center [1008, 367] width 88 height 9
type input "Porcion de praline"
click at [966, 404] on button "Nuevo artículo" at bounding box center [971, 405] width 71 height 19
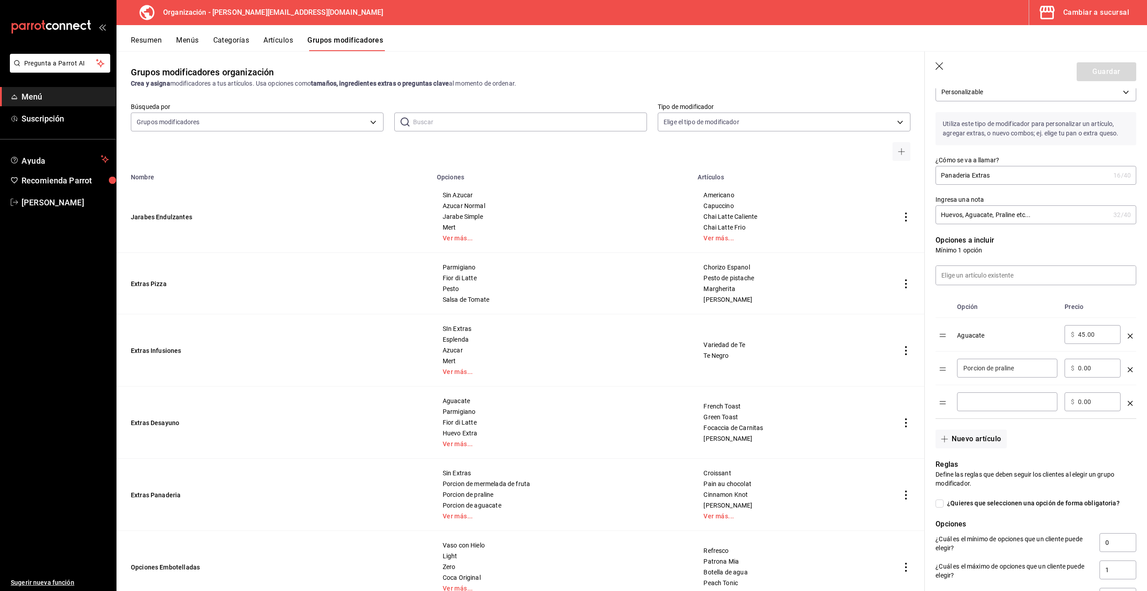
click at [995, 404] on input "optionsTable" at bounding box center [1008, 401] width 88 height 9
type input "Pesto"
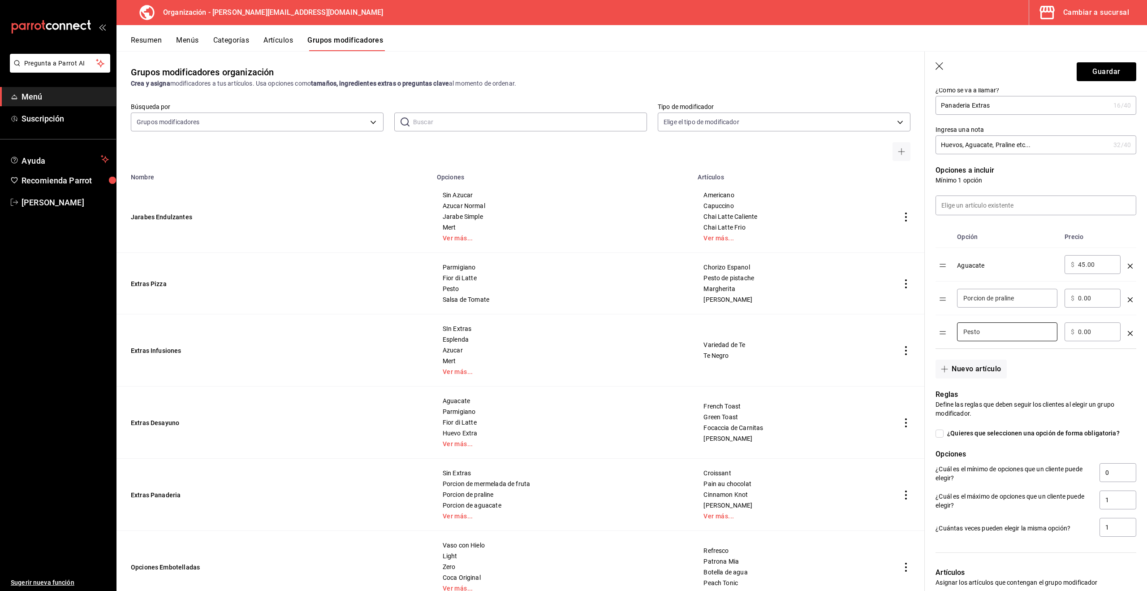
scroll to position [115, 0]
click at [1131, 333] on icon "optionsTable" at bounding box center [1130, 331] width 5 height 5
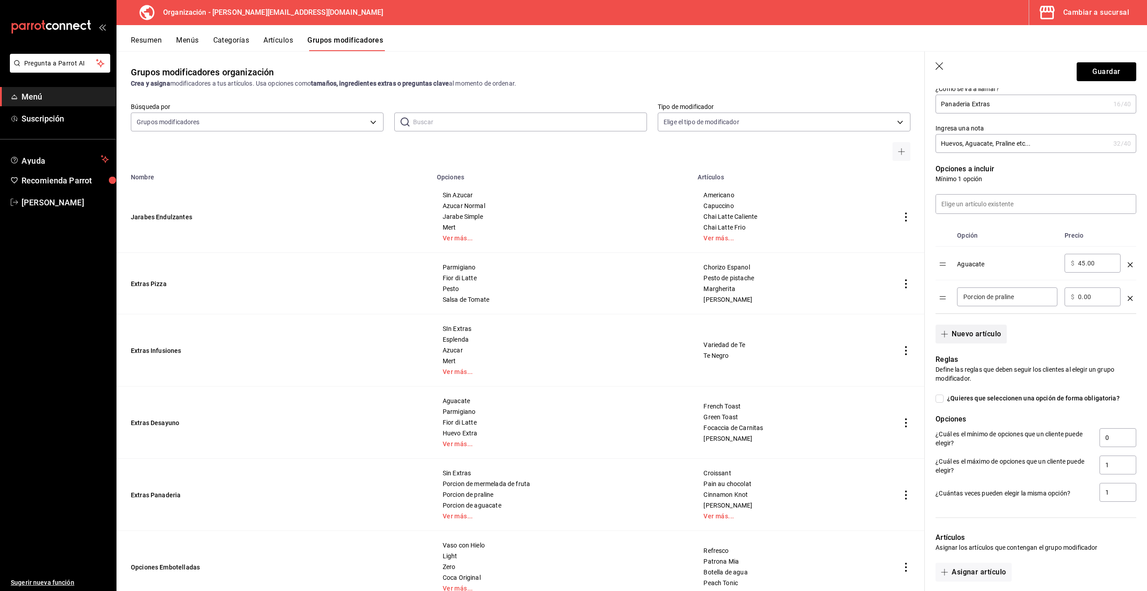
click at [975, 330] on button "Nuevo artículo" at bounding box center [971, 333] width 71 height 19
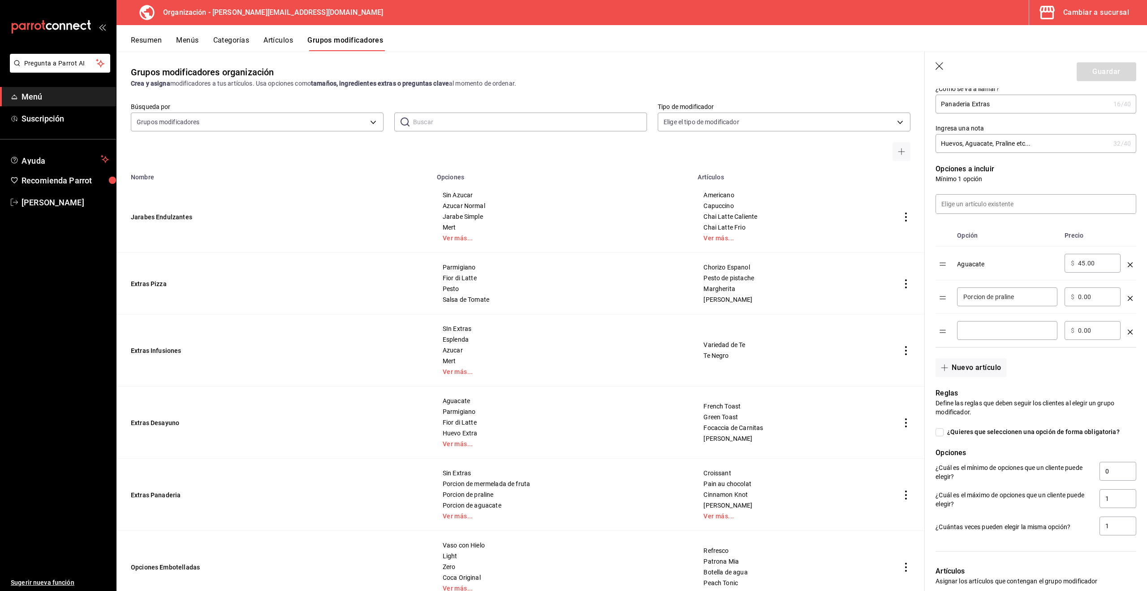
click at [978, 332] on input "optionsTable" at bounding box center [1008, 330] width 88 height 9
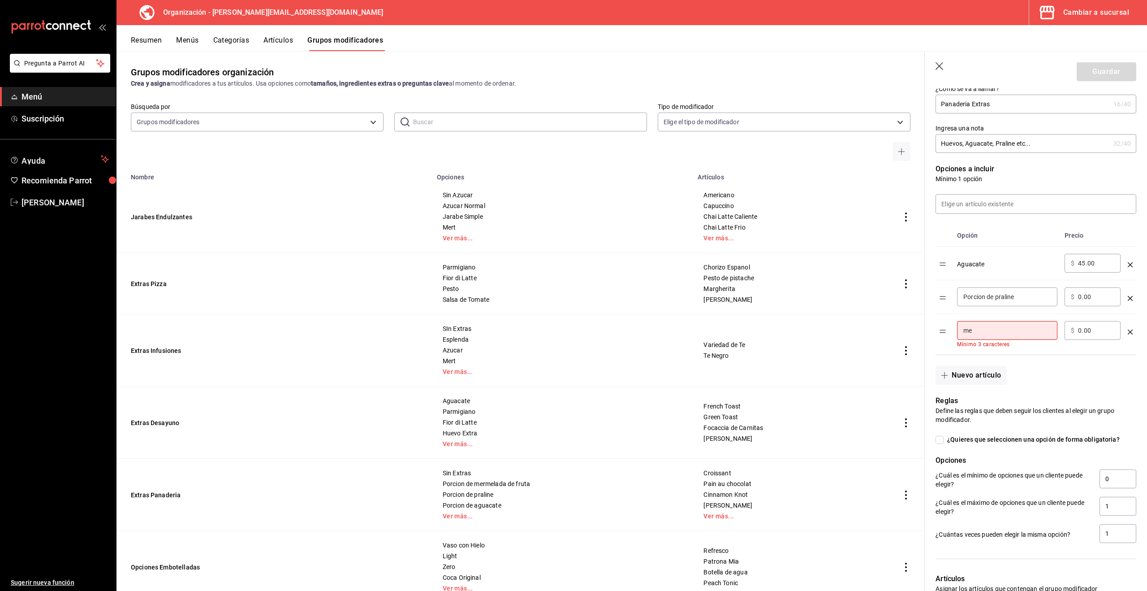
type input "m"
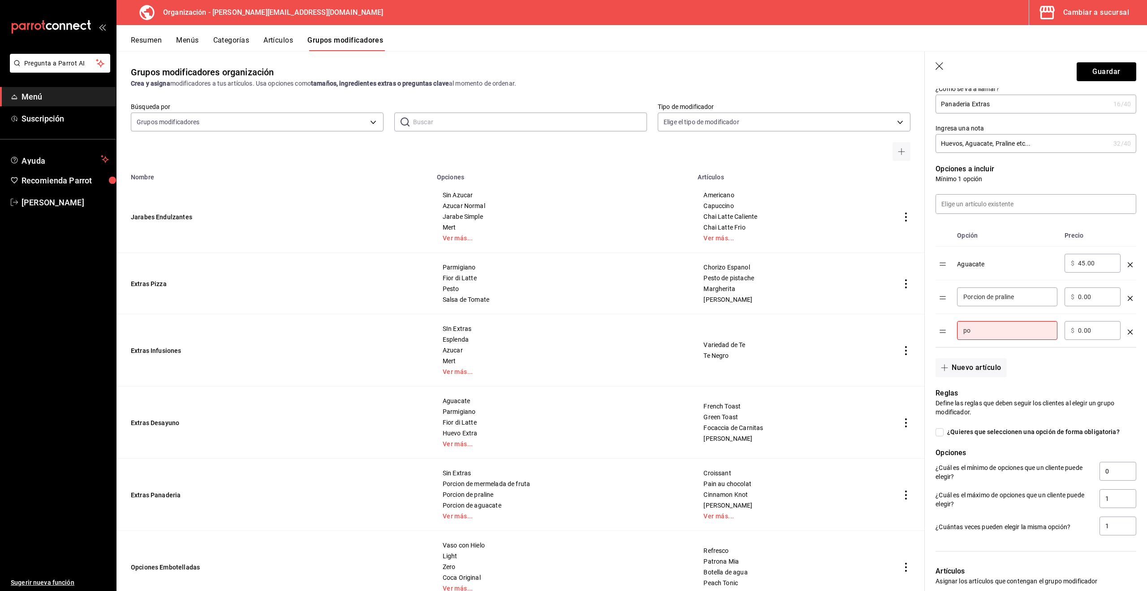
type input "p"
type input "mermelada"
click at [976, 363] on button "Nuevo artículo" at bounding box center [971, 367] width 71 height 19
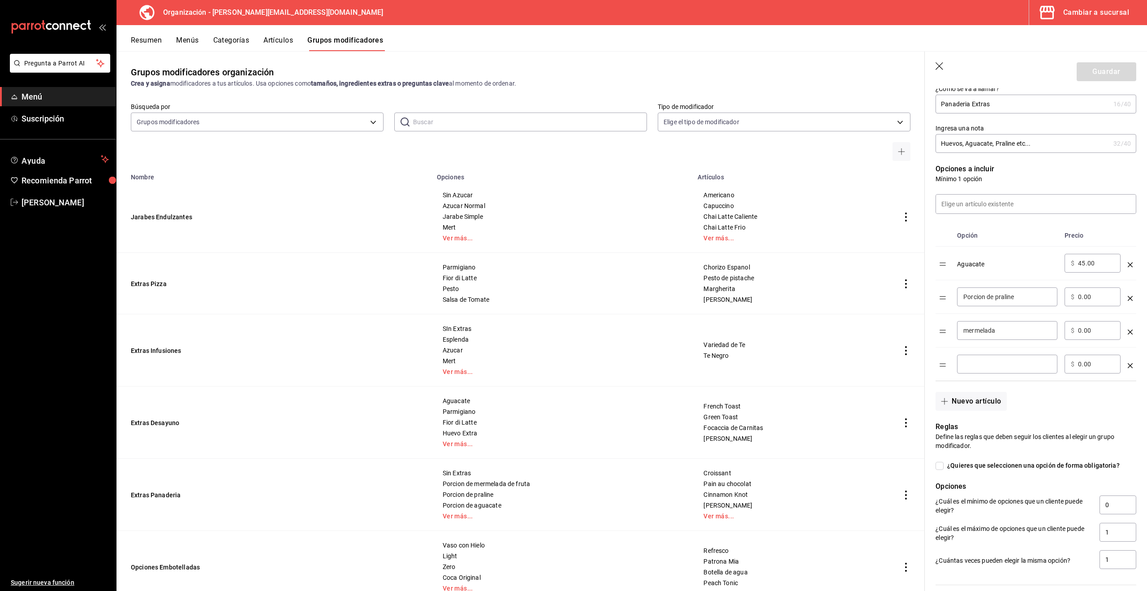
click at [1016, 361] on input "optionsTable" at bounding box center [1008, 363] width 88 height 9
type input "Porcion [PERSON_NAME] di latte"
click at [1097, 329] on input "0.00" at bounding box center [1096, 330] width 36 height 9
drag, startPoint x: 943, startPoint y: 332, endPoint x: 942, endPoint y: 264, distance: 67.2
click at [939, 248] on table "Opción Precio Aguacate ​ $ 45.00 ​ Porcion de praline ​ ​ $ 0.00 ​ mermelada ​ …" at bounding box center [1036, 303] width 201 height 156
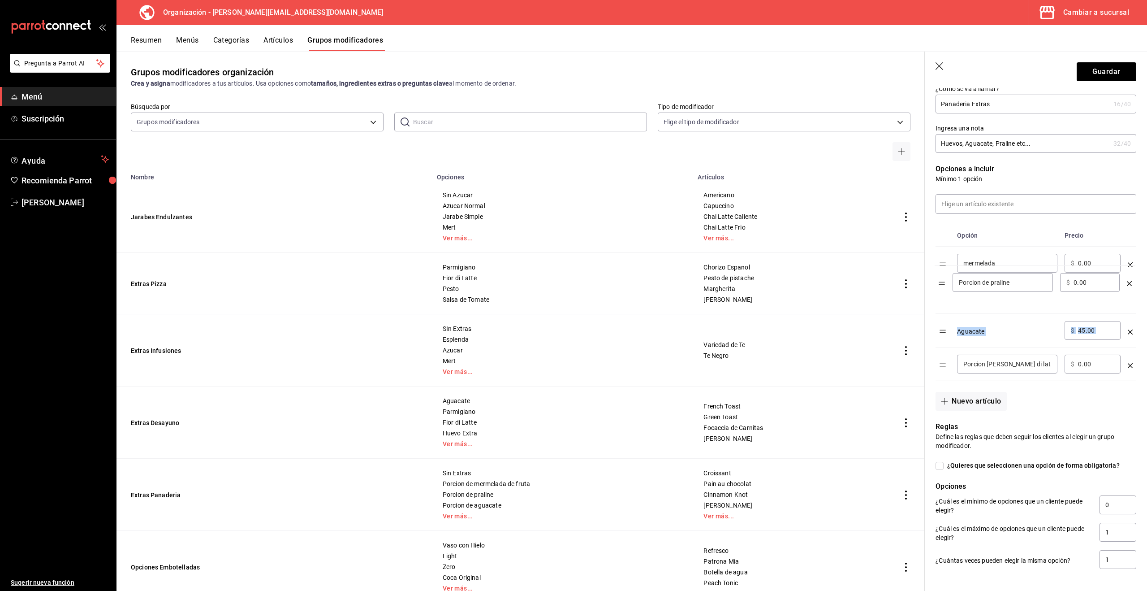
drag, startPoint x: 941, startPoint y: 327, endPoint x: 973, endPoint y: 292, distance: 47.6
click at [941, 284] on table "Opción Precio mermelada ​ ​ $ 0.00 ​ Aguacate ​ $ 45.00 ​ Porcion de praline ​ …" at bounding box center [1036, 303] width 201 height 156
click at [998, 298] on input "Porcion de praline" at bounding box center [1008, 296] width 88 height 9
drag, startPoint x: 996, startPoint y: 297, endPoint x: 939, endPoint y: 295, distance: 56.5
click at [939, 295] on tr "Porcion de praline ​ ​ $ 0.00 ​" at bounding box center [1036, 297] width 201 height 34
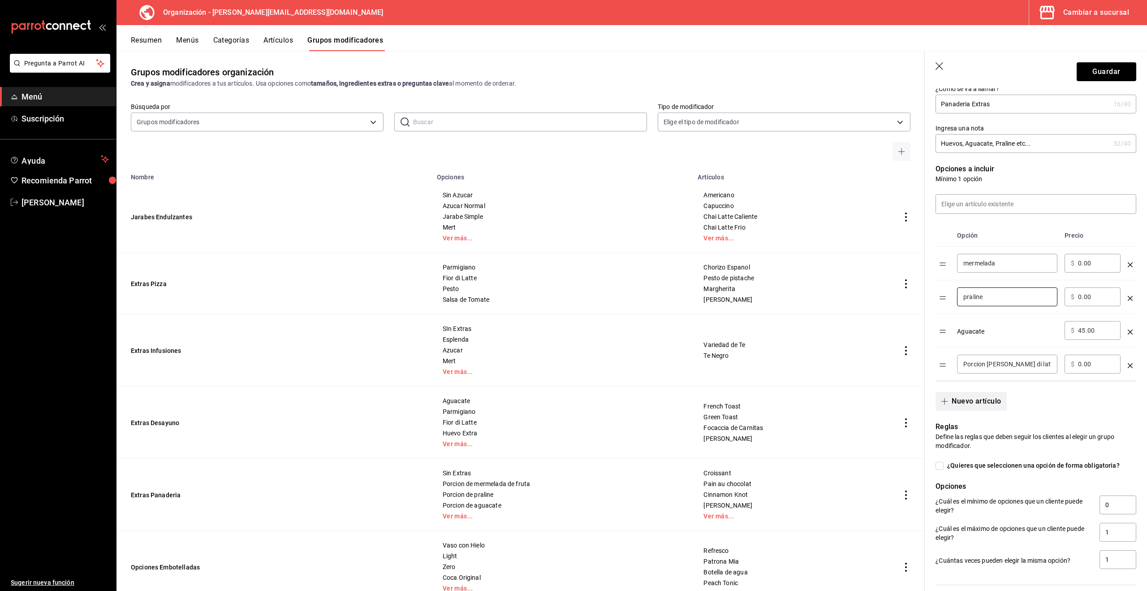
type input "praline"
click at [954, 399] on button "Nuevo artículo" at bounding box center [971, 401] width 71 height 19
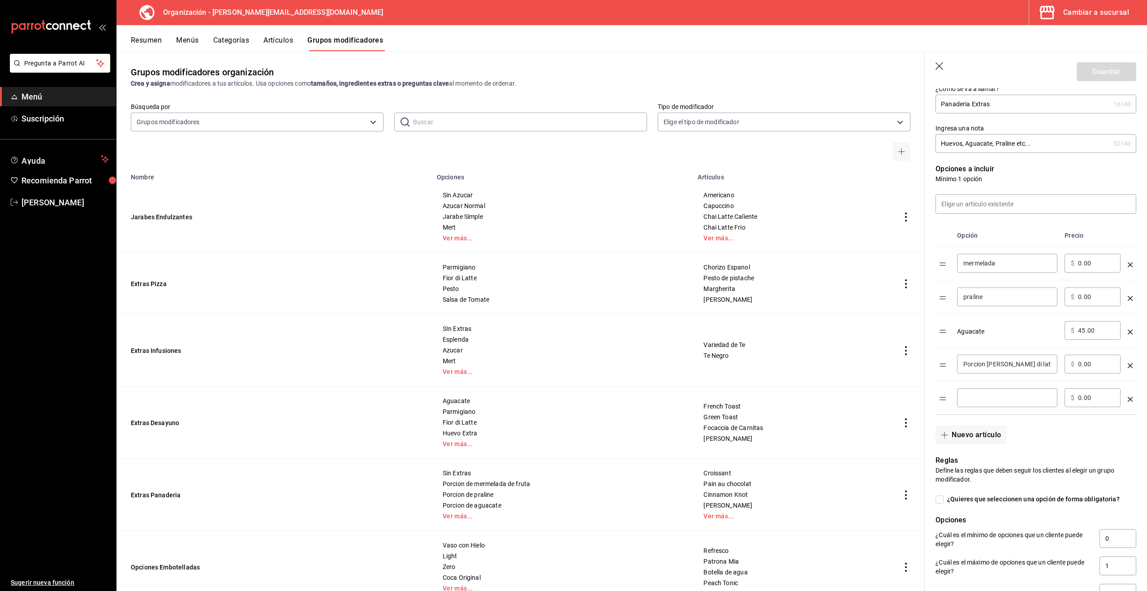
click at [979, 396] on input "optionsTable" at bounding box center [1008, 397] width 88 height 9
type input "Porcion de Parmigiano"
click at [957, 435] on button "Nuevo artículo" at bounding box center [971, 434] width 71 height 19
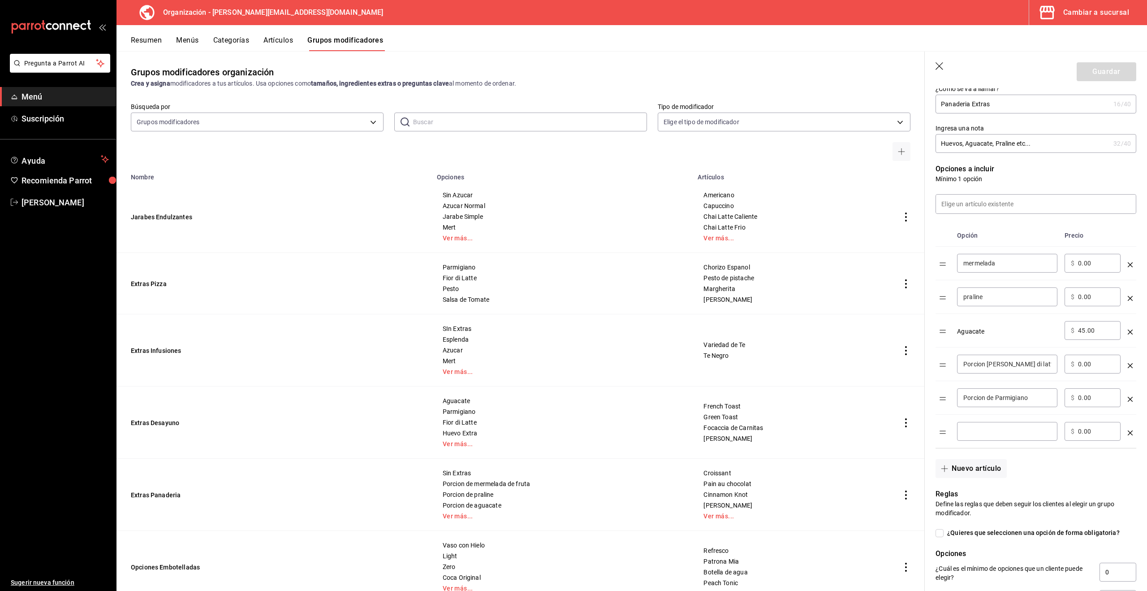
click at [980, 431] on input "optionsTable" at bounding box center [1008, 431] width 88 height 9
type input "Porcion de Fruta"
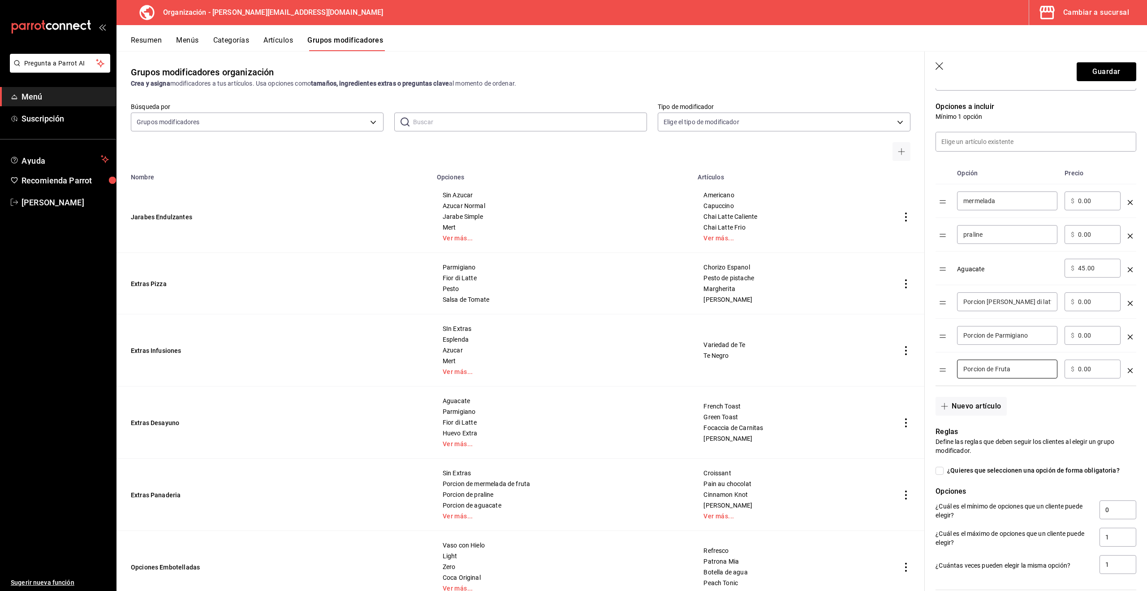
scroll to position [182, 0]
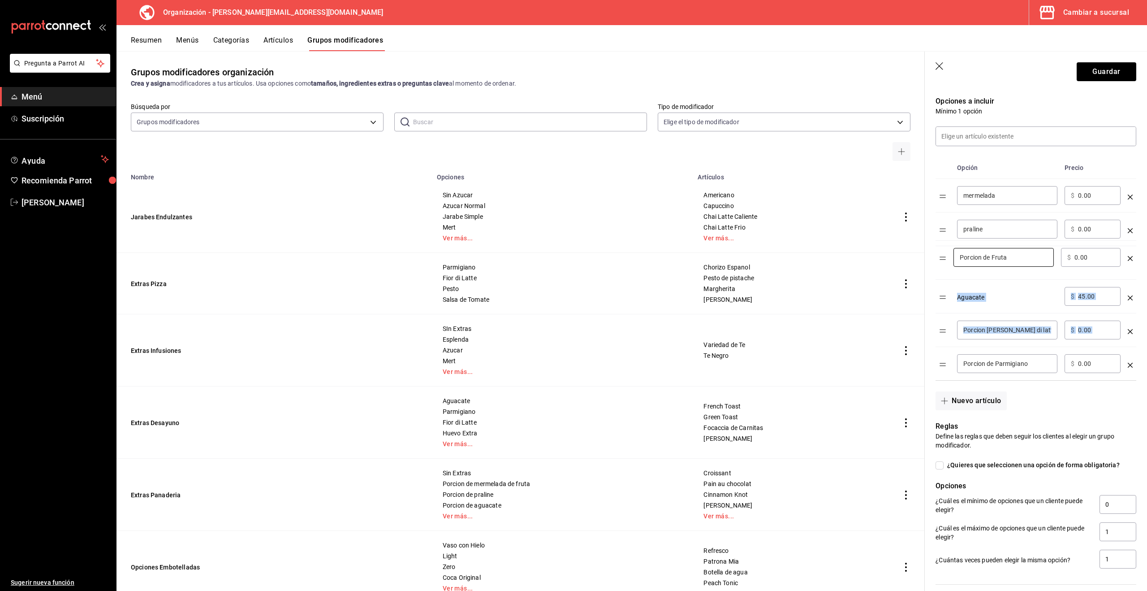
drag, startPoint x: 944, startPoint y: 362, endPoint x: 943, endPoint y: 252, distance: 109.8
click at [943, 252] on table "Opción Precio mermelada ​ ​ $ 0.00 ​ praline ​ ​ $ 0.00 ​ Aguacate ​ $ 45.00 ​ …" at bounding box center [1036, 268] width 201 height 223
click at [962, 397] on button "Nuevo artículo" at bounding box center [971, 400] width 71 height 19
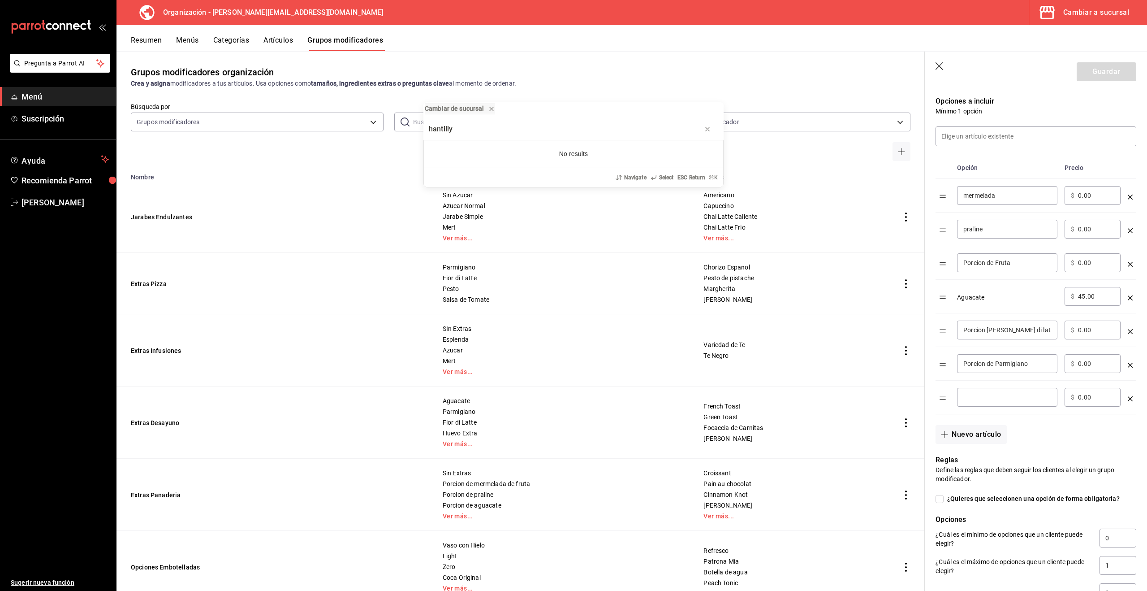
type input "hantilly"
click at [986, 398] on div "Cambiar de sucursal hantilly No results Navigate Select ESC Return ⌘ K" at bounding box center [573, 295] width 1147 height 591
click at [986, 398] on input "optionsTable" at bounding box center [1008, 397] width 88 height 9
type input "Chantilly"
click at [952, 430] on button "Nuevo artículo" at bounding box center [971, 434] width 71 height 19
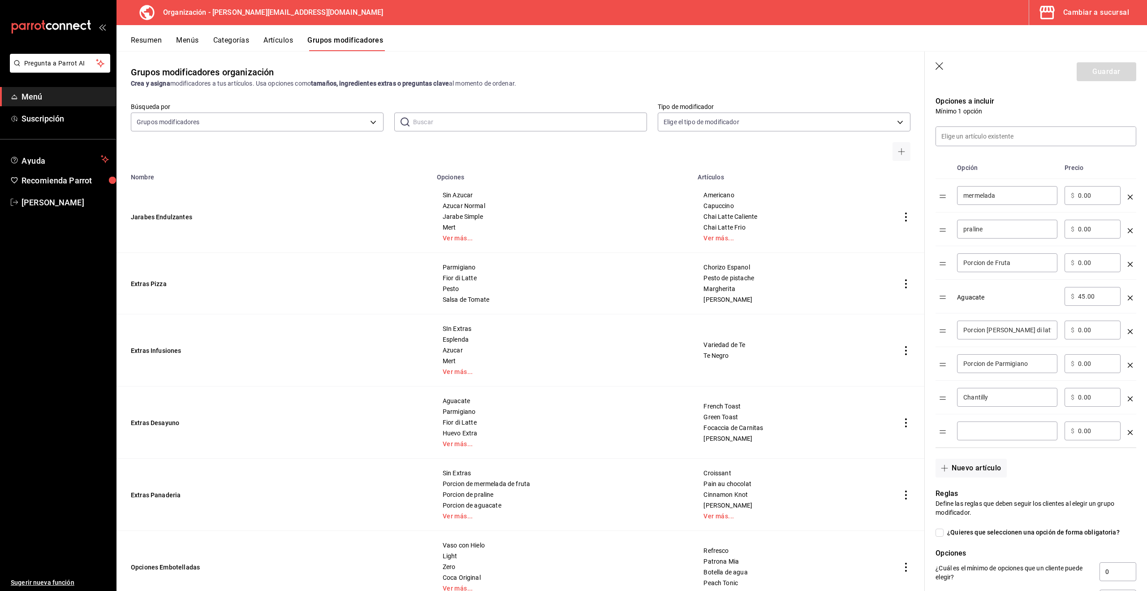
click at [988, 437] on div "​" at bounding box center [1007, 430] width 100 height 19
type input "p"
type input "porcion de huevos"
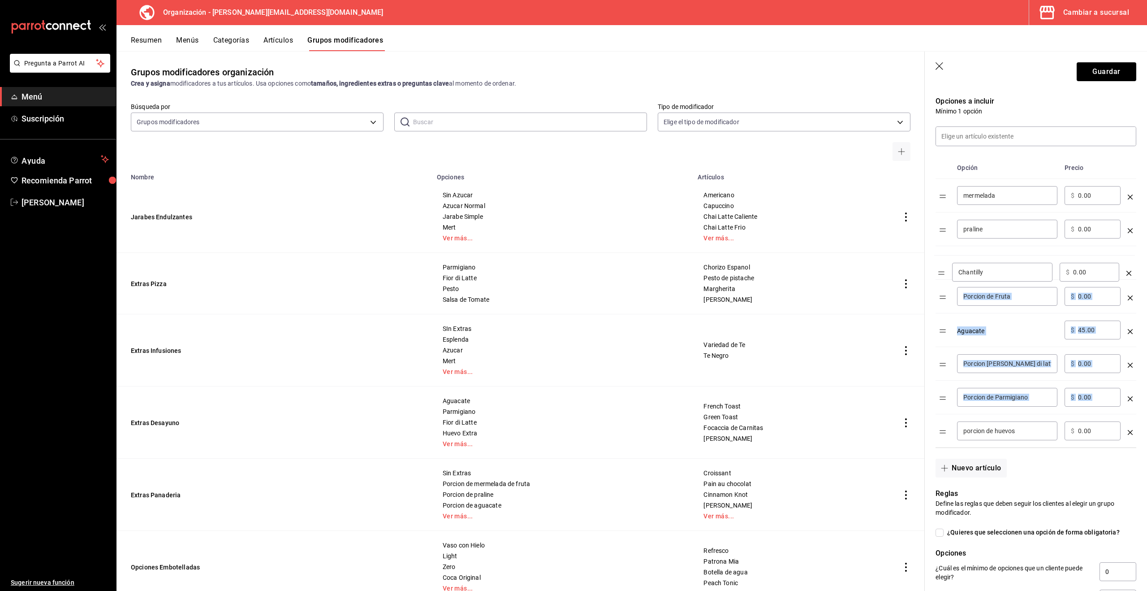
drag, startPoint x: 941, startPoint y: 399, endPoint x: 939, endPoint y: 274, distance: 125.0
click at [940, 274] on table "Opción Precio mermelada ​ ​ $ 0.00 ​ praline ​ ​ $ 0.00 ​ Porcion de Fruta ​ ​ …" at bounding box center [1036, 302] width 201 height 290
click at [940, 251] on td "optionsTable" at bounding box center [945, 263] width 18 height 34
drag, startPoint x: 947, startPoint y: 423, endPoint x: 945, endPoint y: 356, distance: 66.8
click at [945, 356] on table "Opción Precio mermelada ​ ​ $ 0.00 ​ praline ​ ​ $ 0.00 ​ Chantilly ​ ​ $ 0.00 …" at bounding box center [1036, 302] width 201 height 290
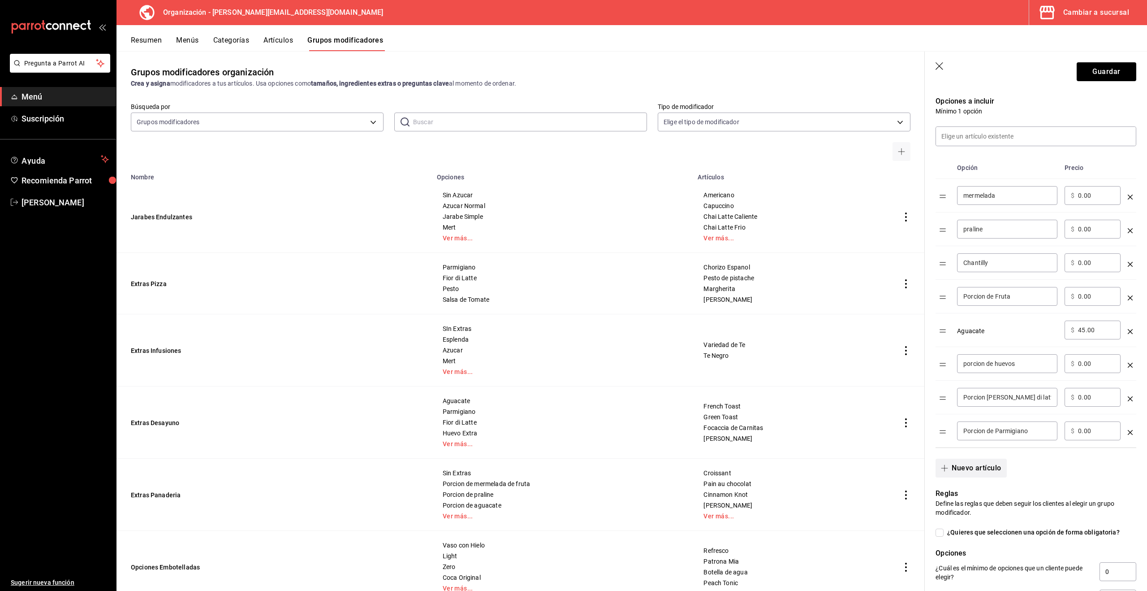
click at [968, 468] on button "Nuevo artículo" at bounding box center [971, 467] width 71 height 19
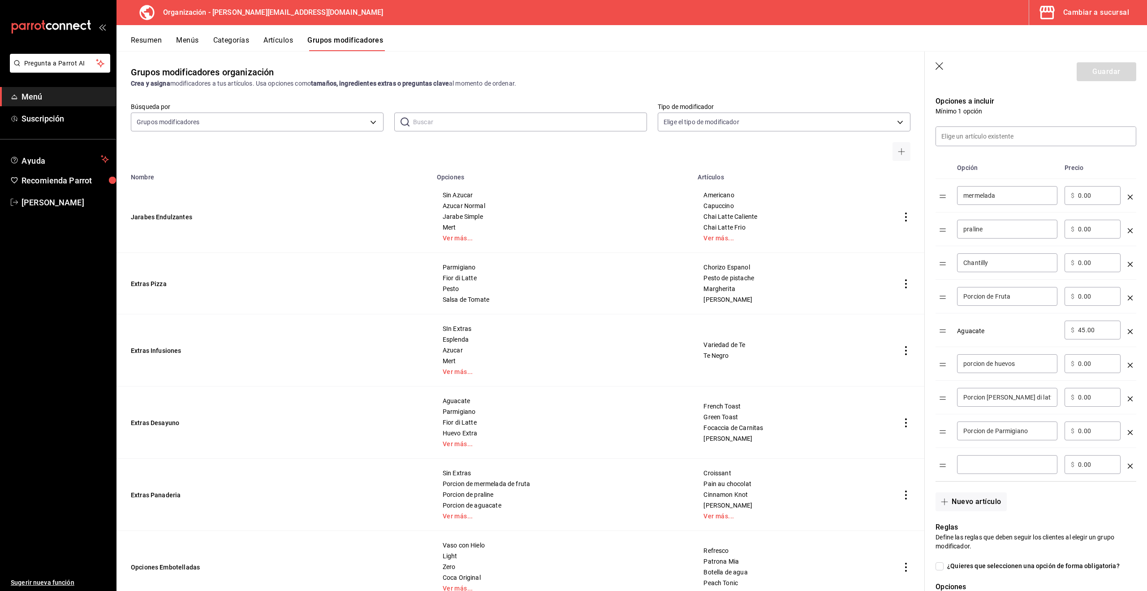
click at [993, 456] on div "​" at bounding box center [1007, 464] width 100 height 19
type input "pesto"
click at [968, 396] on input "Porcion [PERSON_NAME] di latte" at bounding box center [1008, 397] width 88 height 9
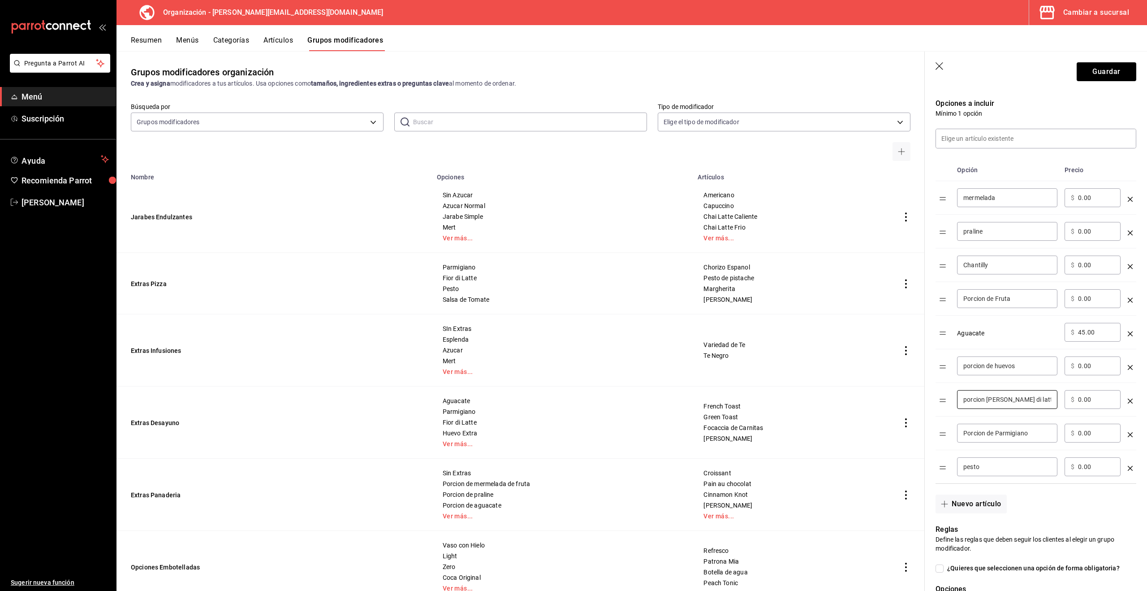
type input "porcion [PERSON_NAME] di latte"
drag, startPoint x: 967, startPoint y: 434, endPoint x: 961, endPoint y: 437, distance: 6.7
click at [961, 433] on div "Porcion de Parmigiano ​" at bounding box center [1007, 433] width 100 height 19
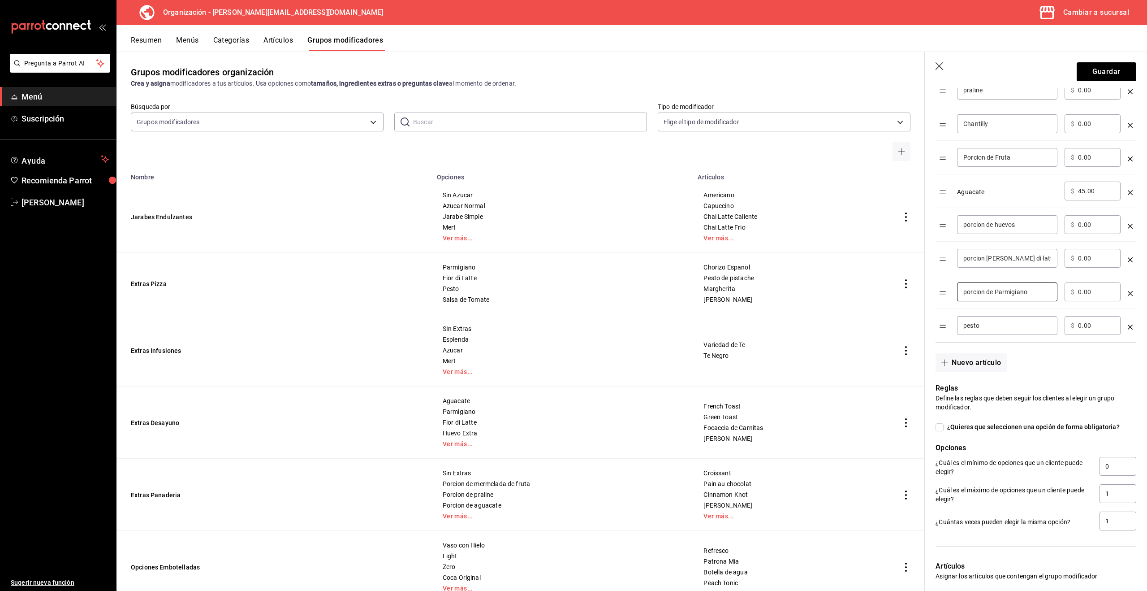
scroll to position [341, 0]
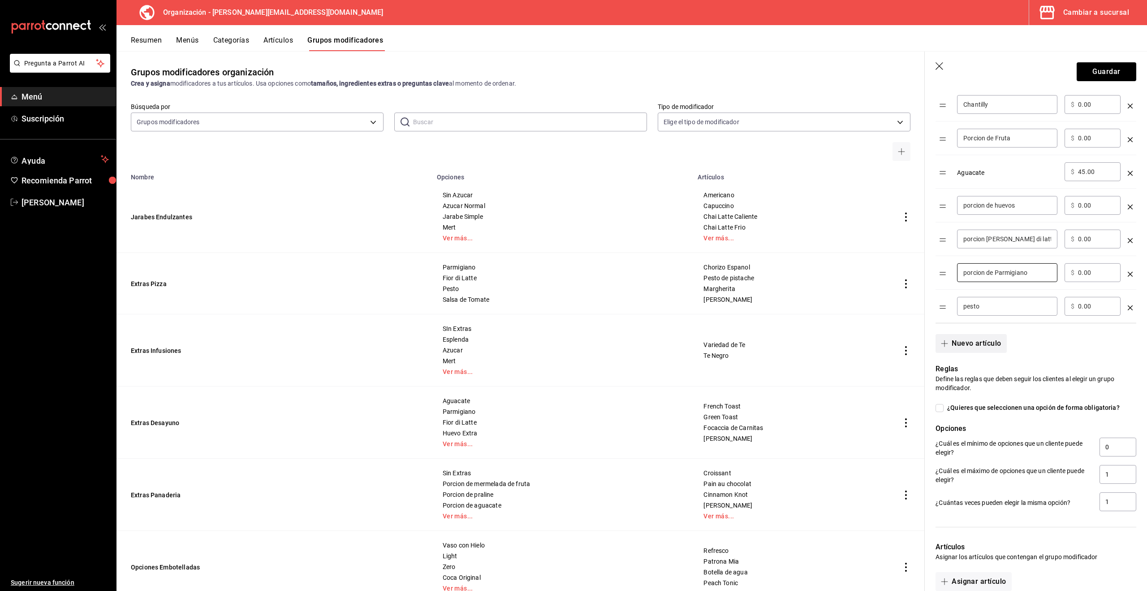
type input "porcion de Parmigiano"
click at [964, 345] on button "Nuevo artículo" at bounding box center [971, 343] width 71 height 19
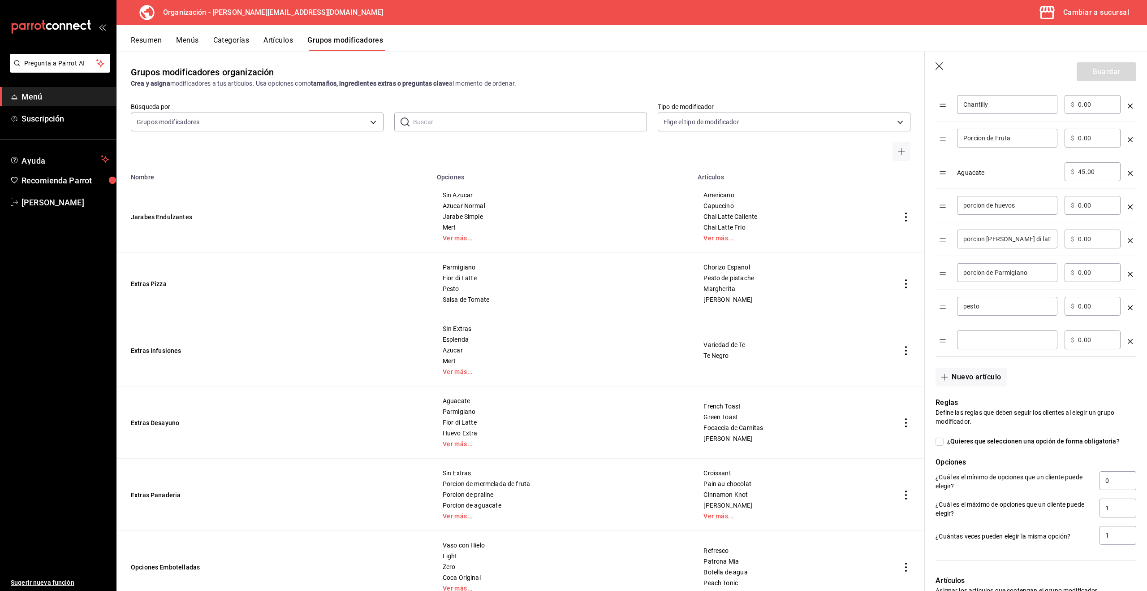
click at [964, 344] on input "optionsTable" at bounding box center [1008, 339] width 88 height 9
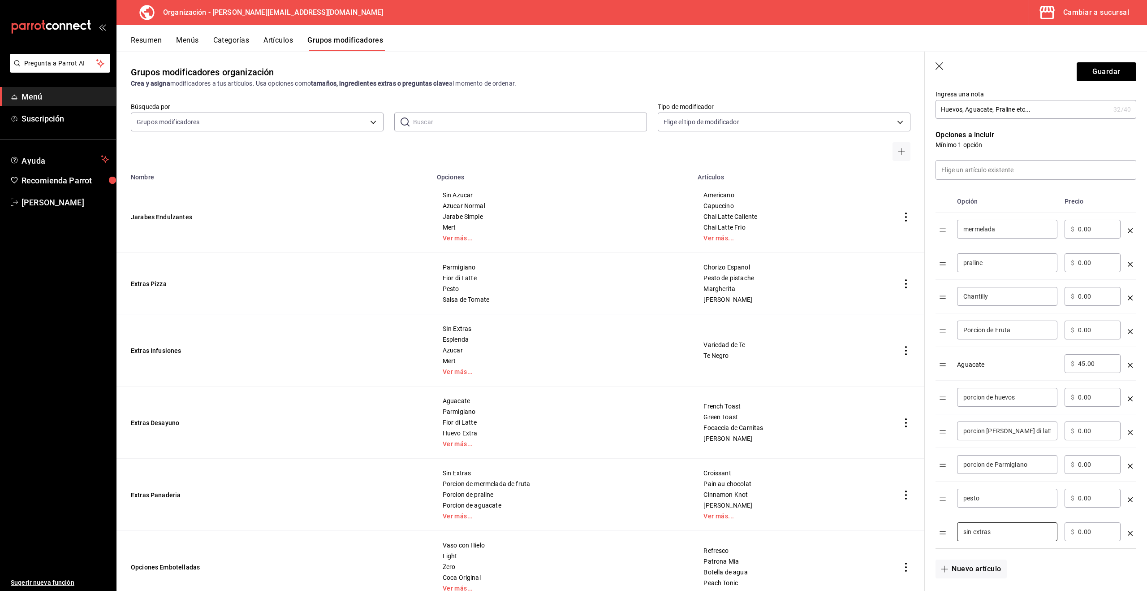
scroll to position [148, 0]
type input "sin extras"
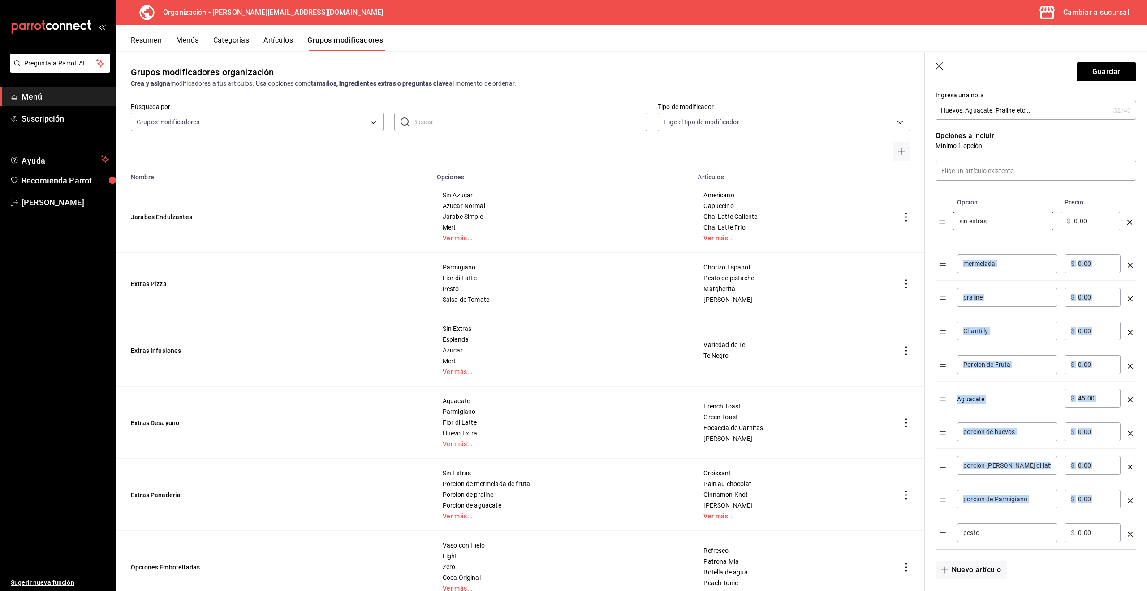
drag, startPoint x: 944, startPoint y: 532, endPoint x: 945, endPoint y: 240, distance: 292.2
click at [943, 220] on table "Opción Precio mermelada ​ ​ $ 0.00 ​ praline ​ ​ $ 0.00 ​ Chantilly ​ ​ $ 0.00 …" at bounding box center [1036, 370] width 201 height 358
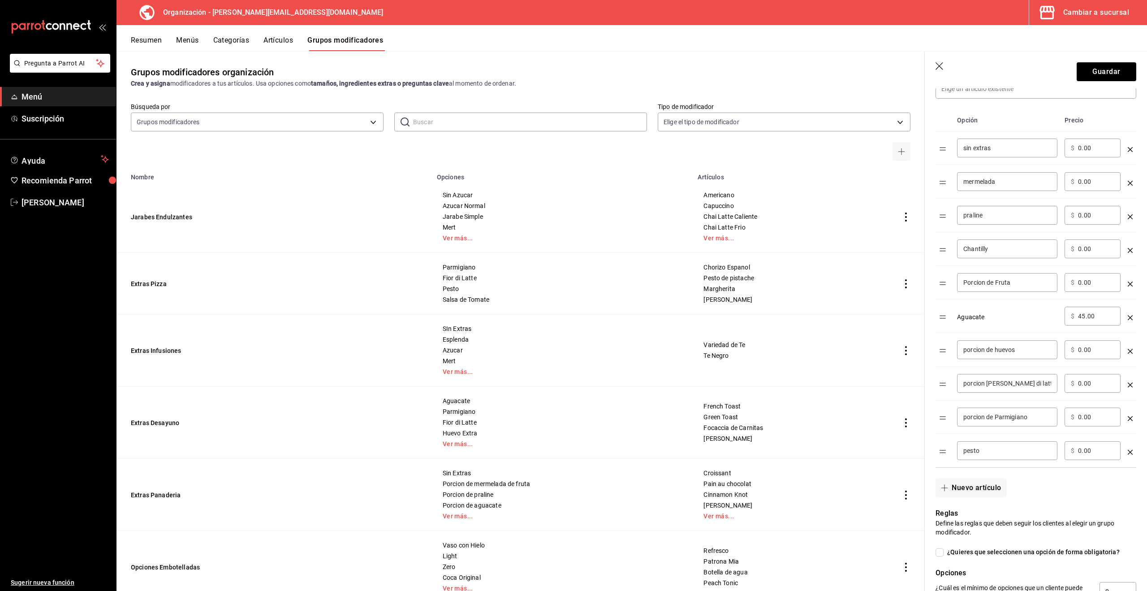
scroll to position [390, 0]
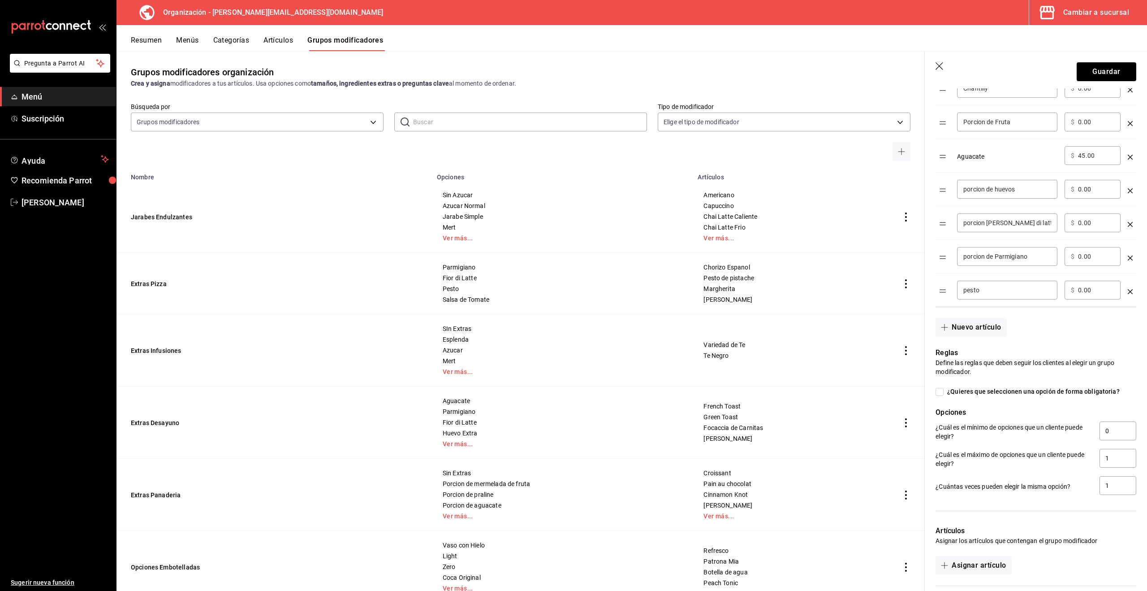
click at [941, 392] on input "¿Quieres que seleccionen una opción de forma obligatoria?" at bounding box center [940, 392] width 8 height 8
checkbox input "true"
type input "1"
drag, startPoint x: 1108, startPoint y: 429, endPoint x: 1086, endPoint y: 428, distance: 22.4
click at [1086, 428] on div "¿Cuál es el mínimo de opciones que un cliente puede elegir? 1" at bounding box center [1036, 431] width 201 height 20
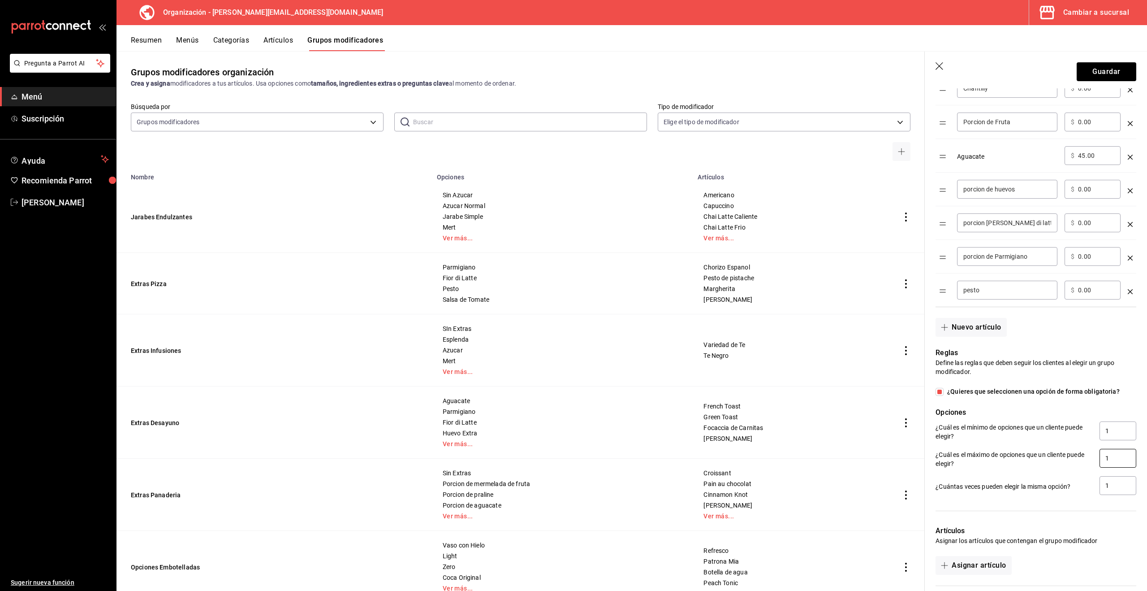
drag, startPoint x: 1094, startPoint y: 456, endPoint x: 1089, endPoint y: 456, distance: 5.4
click at [1089, 456] on div "¿Cuál es el máximo de opciones que un cliente puede elegir? 1" at bounding box center [1036, 459] width 201 height 20
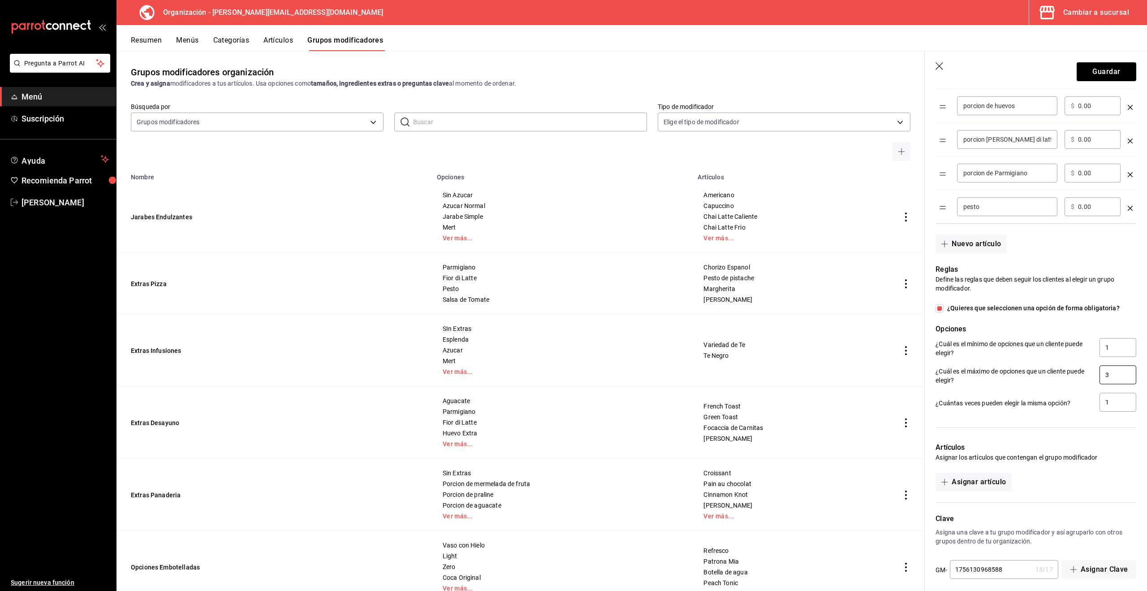
scroll to position [480, 0]
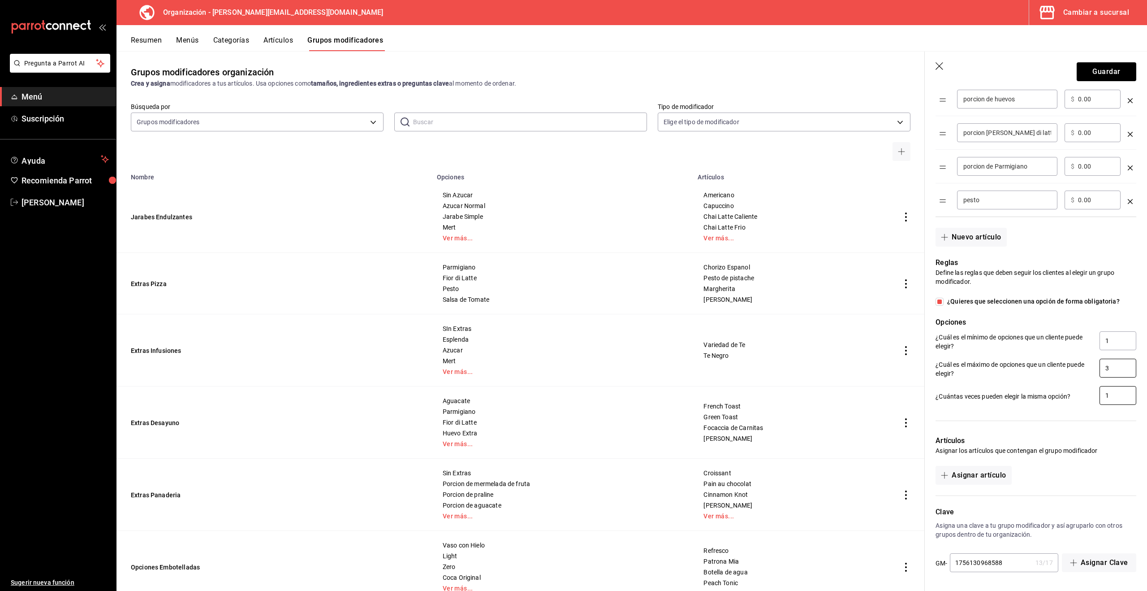
type input "3"
drag, startPoint x: 1110, startPoint y: 394, endPoint x: 1099, endPoint y: 394, distance: 10.8
click at [1100, 394] on input "1" at bounding box center [1118, 395] width 37 height 19
type input "3"
click at [987, 477] on button "Asignar artículo" at bounding box center [974, 475] width 76 height 19
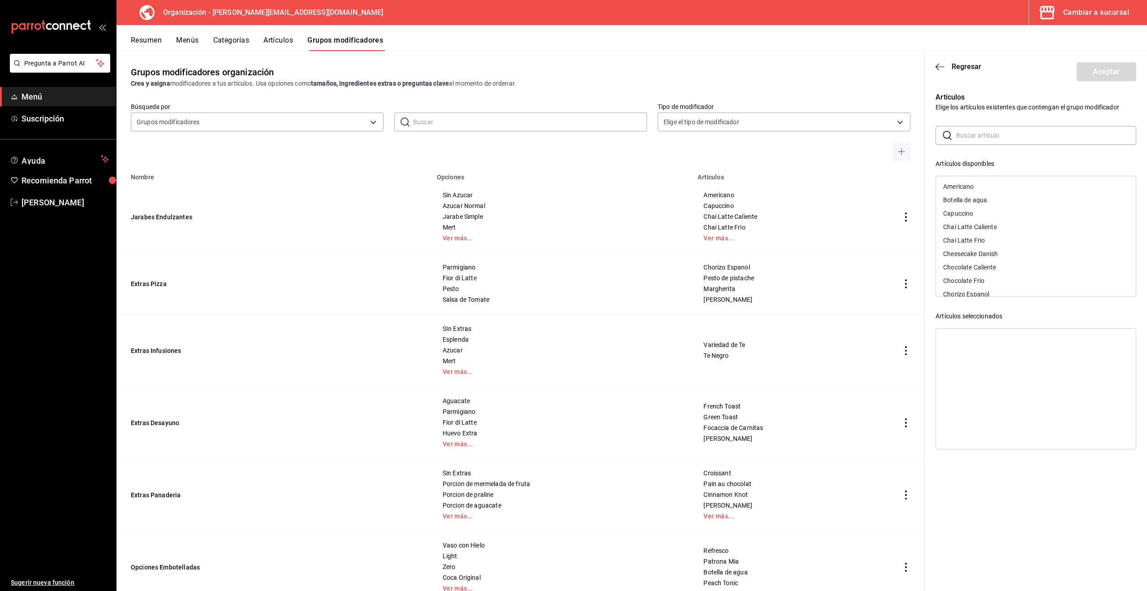
click at [989, 139] on input "text" at bounding box center [1046, 135] width 180 height 18
click at [968, 184] on div "Croissant" at bounding box center [956, 186] width 27 height 6
drag, startPoint x: 972, startPoint y: 134, endPoint x: 935, endPoint y: 136, distance: 36.8
click at [936, 136] on div "​ cro ​" at bounding box center [1036, 135] width 201 height 19
type input "o"
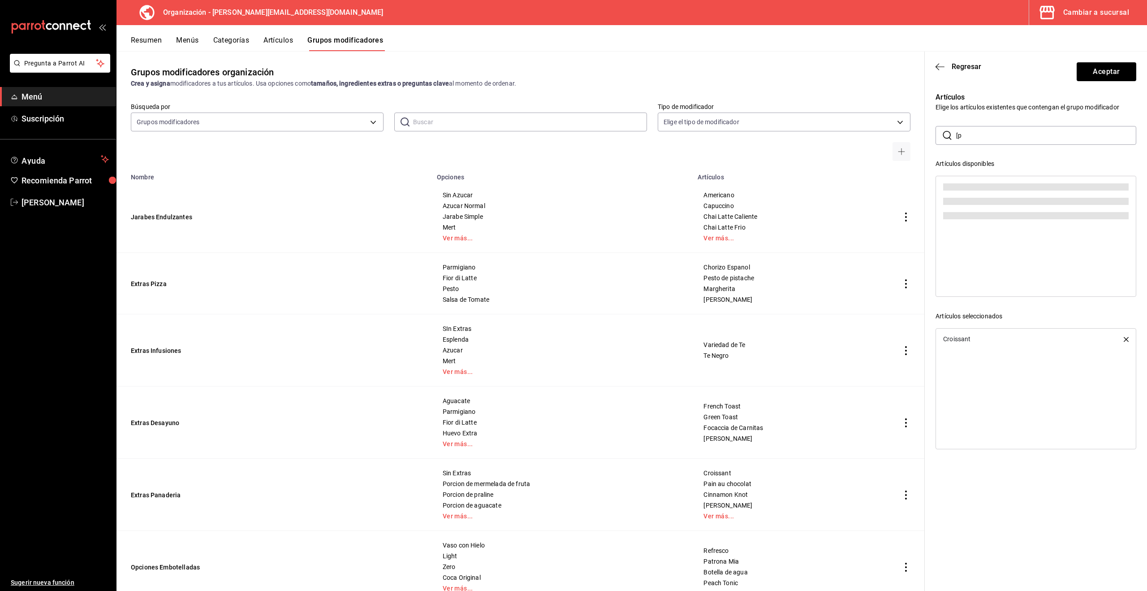
type input "["
click at [960, 185] on div "Pain au chocolat" at bounding box center [967, 186] width 48 height 6
drag, startPoint x: 979, startPoint y: 136, endPoint x: 922, endPoint y: 134, distance: 56.9
click at [922, 134] on main "Grupos modificadores organización Crea y asigna modificadores a tus artículos. …" at bounding box center [632, 321] width 1031 height 540
click at [955, 186] on div "[PERSON_NAME]" at bounding box center [967, 186] width 49 height 6
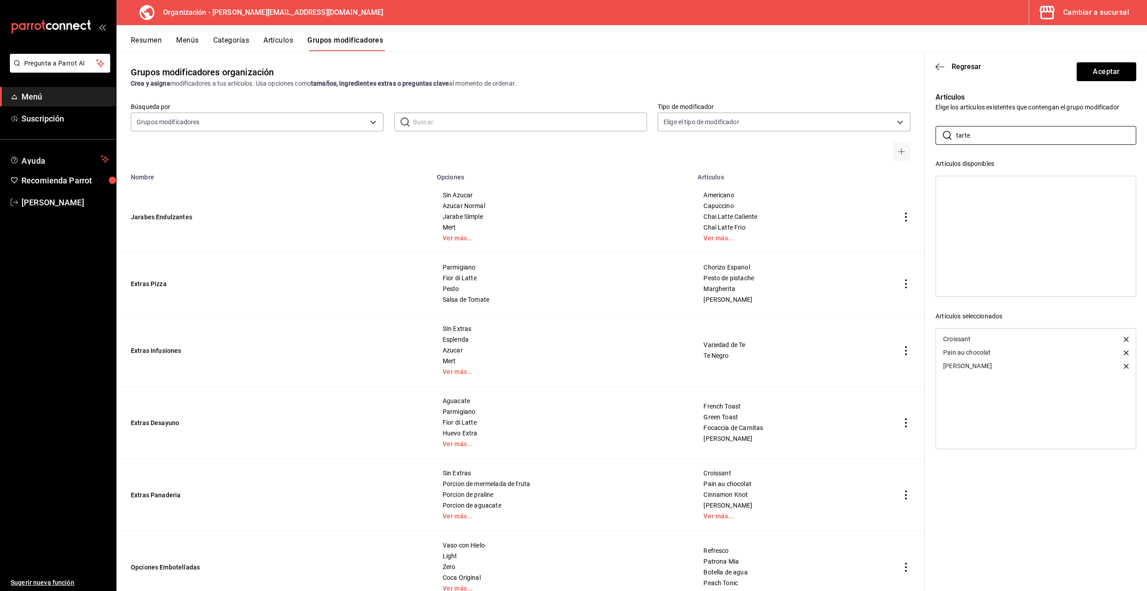
drag, startPoint x: 968, startPoint y: 138, endPoint x: 935, endPoint y: 135, distance: 33.7
click at [935, 135] on div "Artículos Elige los artículos existentes que contengan el grupo modificador ​ t…" at bounding box center [1031, 263] width 212 height 365
click at [967, 187] on div "Cheesecake Danish" at bounding box center [970, 186] width 55 height 6
drag, startPoint x: 964, startPoint y: 135, endPoint x: 937, endPoint y: 134, distance: 26.9
click at [937, 134] on div "​ chee ​" at bounding box center [1036, 135] width 201 height 19
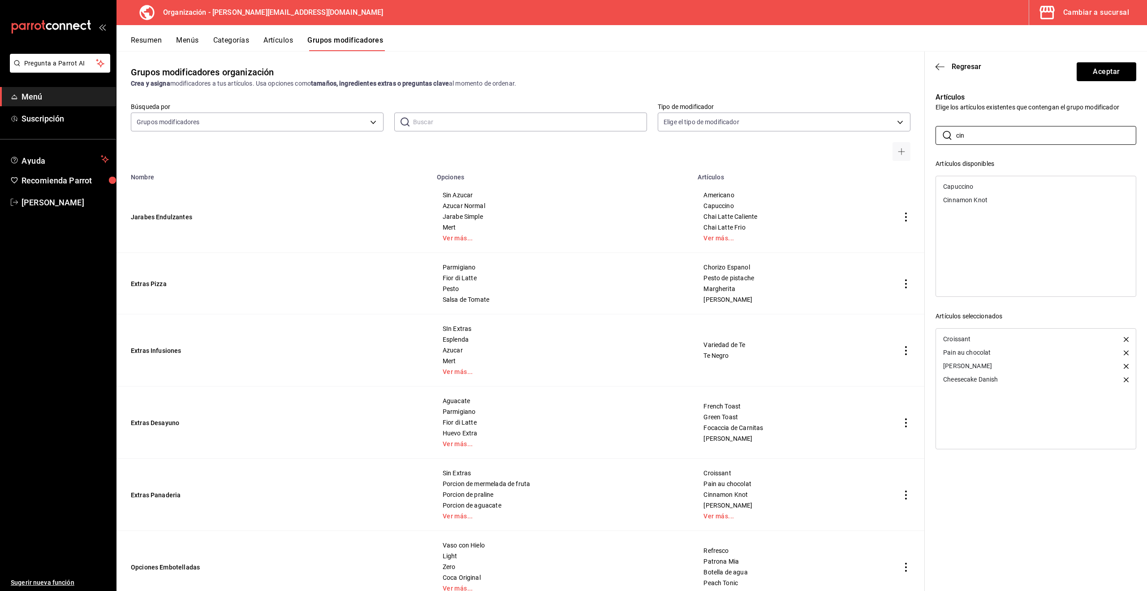
click at [964, 198] on div "Cinnamon Knot" at bounding box center [965, 200] width 44 height 6
drag, startPoint x: 970, startPoint y: 138, endPoint x: 931, endPoint y: 135, distance: 39.1
click at [931, 135] on div "Artículos Elige los artículos existentes que contengan el grupo modificador ​ c…" at bounding box center [1031, 263] width 212 height 365
type input "fleu"
click at [961, 186] on div "Fleur de Noisette" at bounding box center [967, 186] width 48 height 6
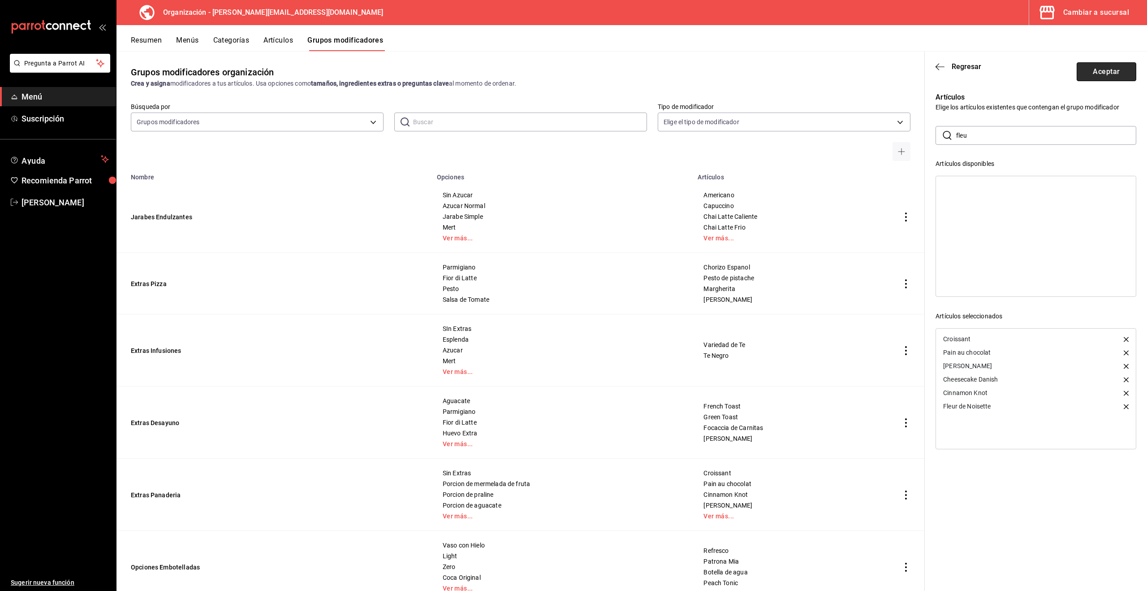
click at [1111, 73] on button "Aceptar" at bounding box center [1107, 71] width 60 height 19
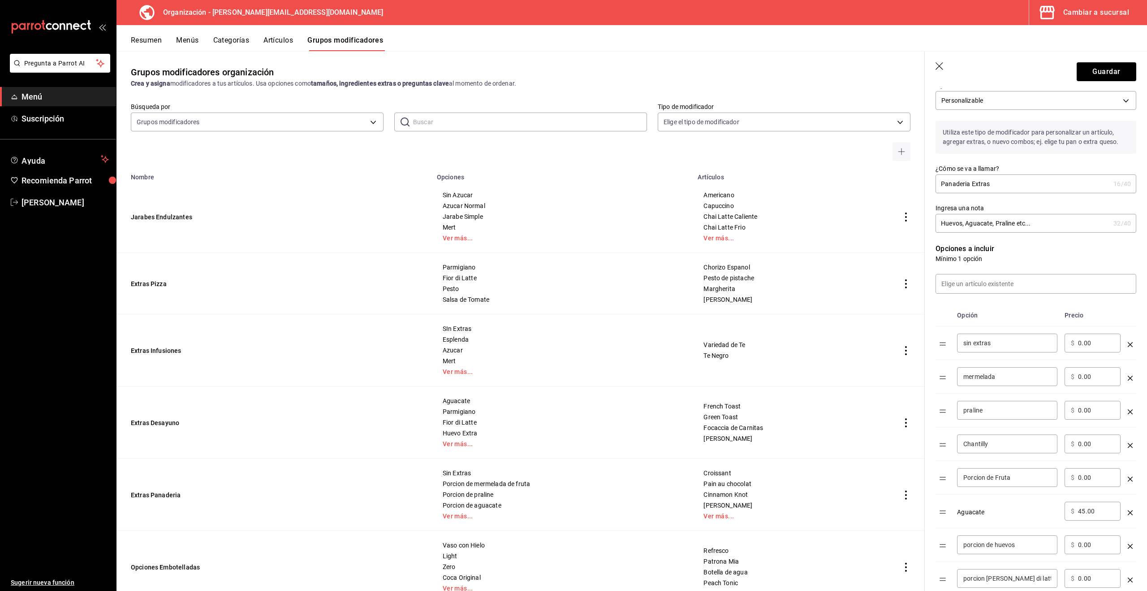
scroll to position [48, 0]
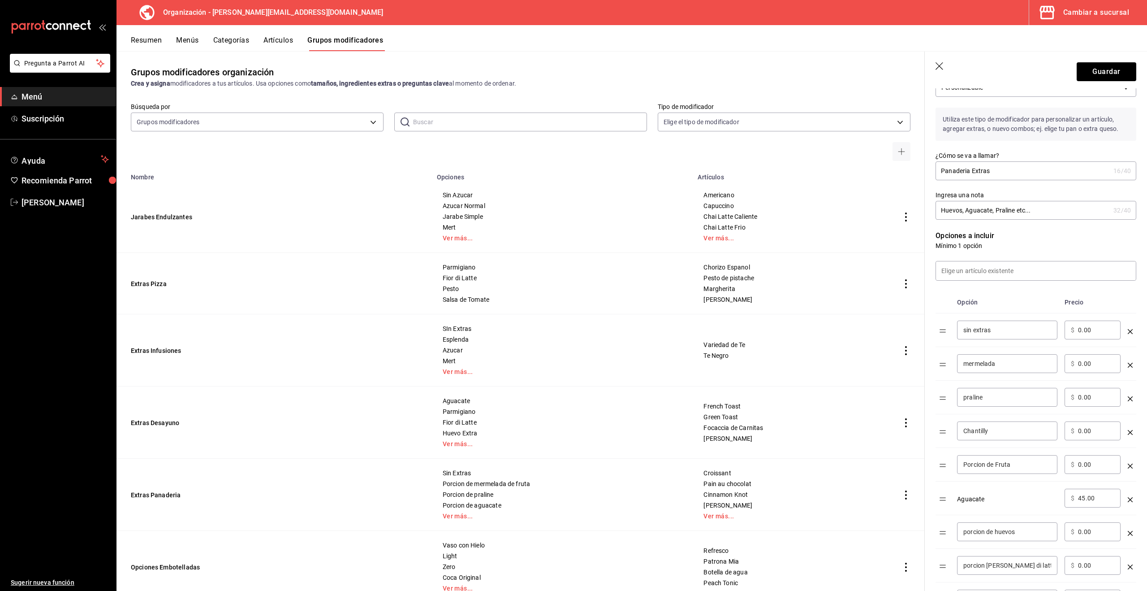
click at [1096, 470] on div "​ $ 0.00 ​" at bounding box center [1093, 464] width 56 height 19
click at [1094, 467] on input "0.00" at bounding box center [1096, 464] width 36 height 9
click at [1094, 466] on input "0.00" at bounding box center [1096, 464] width 36 height 9
type input "35.00"
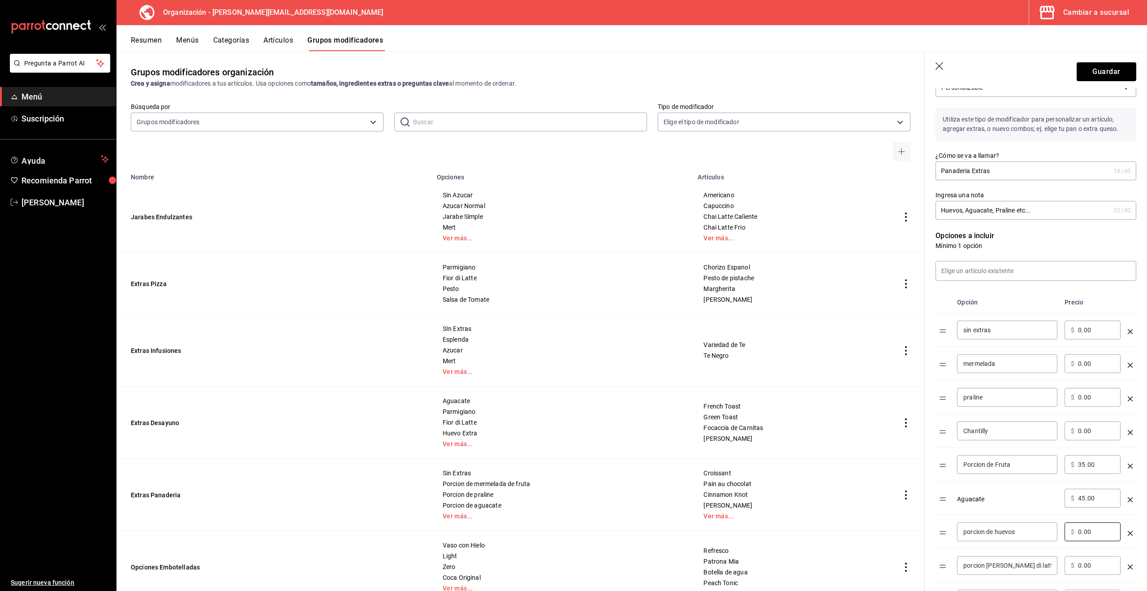
drag, startPoint x: 1096, startPoint y: 535, endPoint x: 1051, endPoint y: 530, distance: 45.1
click at [1051, 530] on tr "porcion de huevos ​ ​ $ 0.00 ​" at bounding box center [1036, 532] width 201 height 34
type input "80.00"
drag, startPoint x: 1103, startPoint y: 565, endPoint x: 1008, endPoint y: 515, distance: 107.6
click at [1043, 563] on tr "porcion [PERSON_NAME] di latte ​ ​ $ 0.00 ​" at bounding box center [1036, 566] width 201 height 34
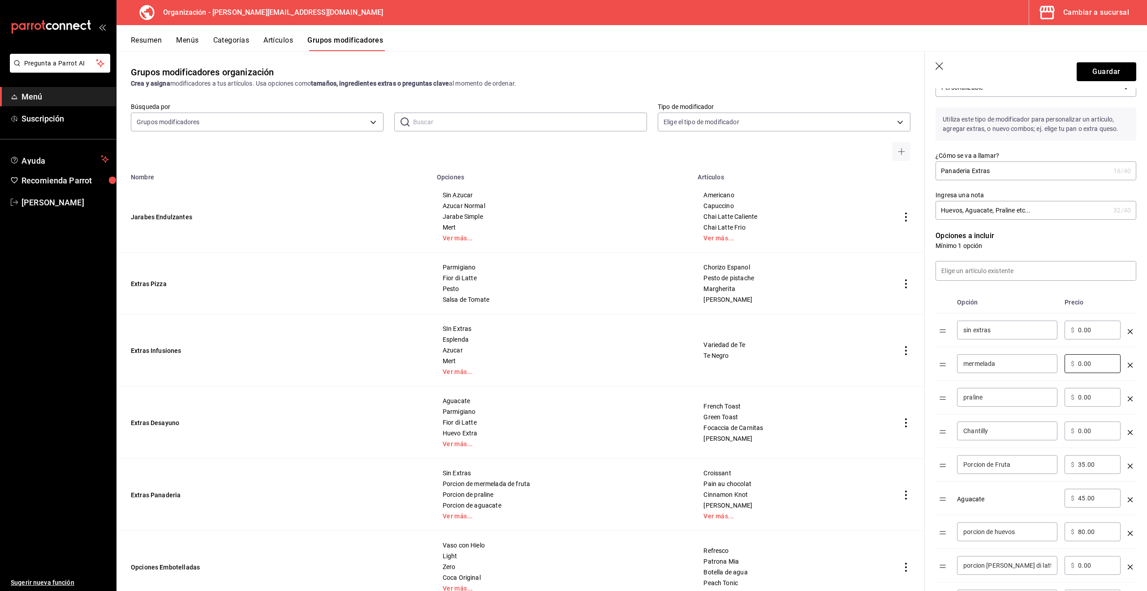
drag, startPoint x: 1090, startPoint y: 363, endPoint x: 1043, endPoint y: 363, distance: 47.1
click at [1043, 363] on tr "mermelada ​ ​ $ 0.00 ​" at bounding box center [1036, 364] width 201 height 34
type input "35.00"
click at [1013, 364] on input "mermelada" at bounding box center [1008, 363] width 88 height 9
type input "mermelada de fruta"
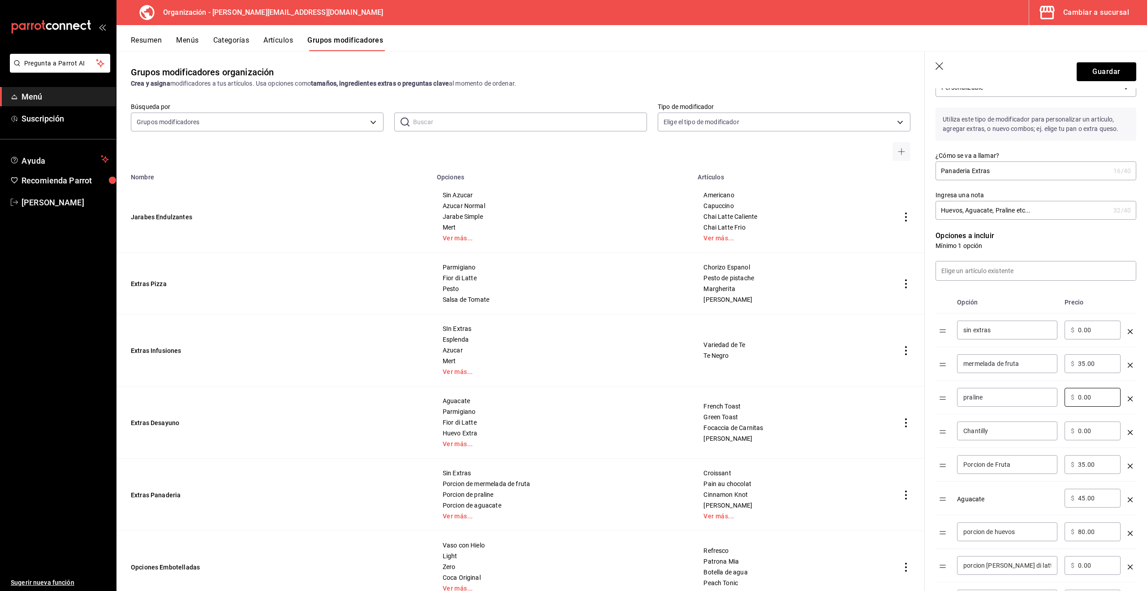
drag, startPoint x: 1094, startPoint y: 395, endPoint x: 1042, endPoint y: 394, distance: 52.5
click at [1042, 393] on tr "praline ​ ​ $ 0.00 ​" at bounding box center [1036, 397] width 201 height 34
type input "30.00"
drag, startPoint x: 1099, startPoint y: 429, endPoint x: 1033, endPoint y: 428, distance: 65.9
click at [1033, 428] on tr "Chantilly ​ ​ $ 0.00 ​" at bounding box center [1036, 431] width 201 height 34
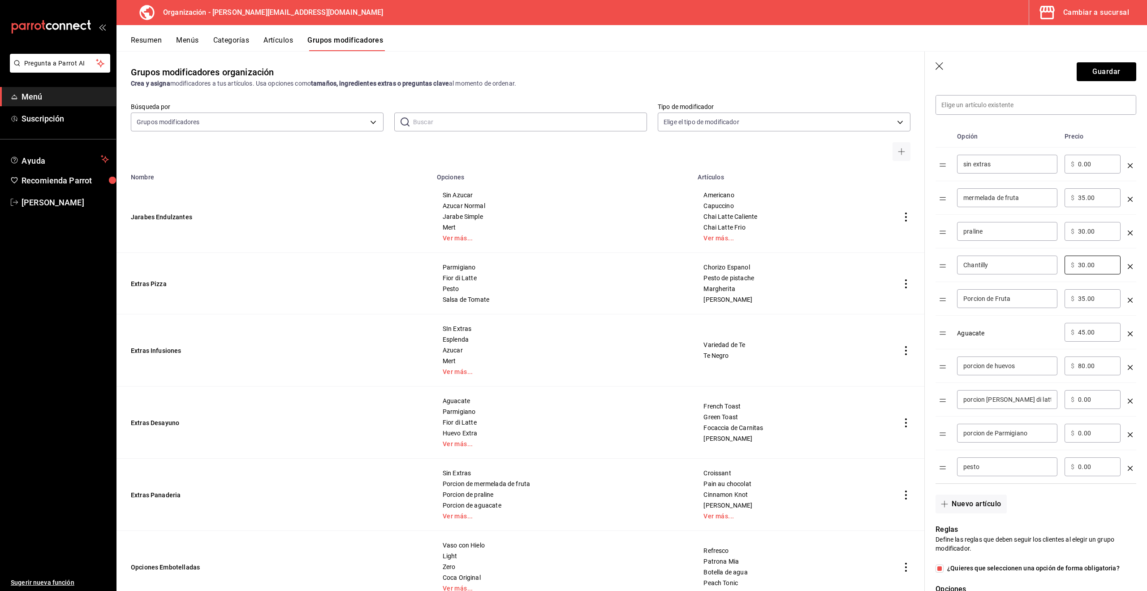
scroll to position [222, 0]
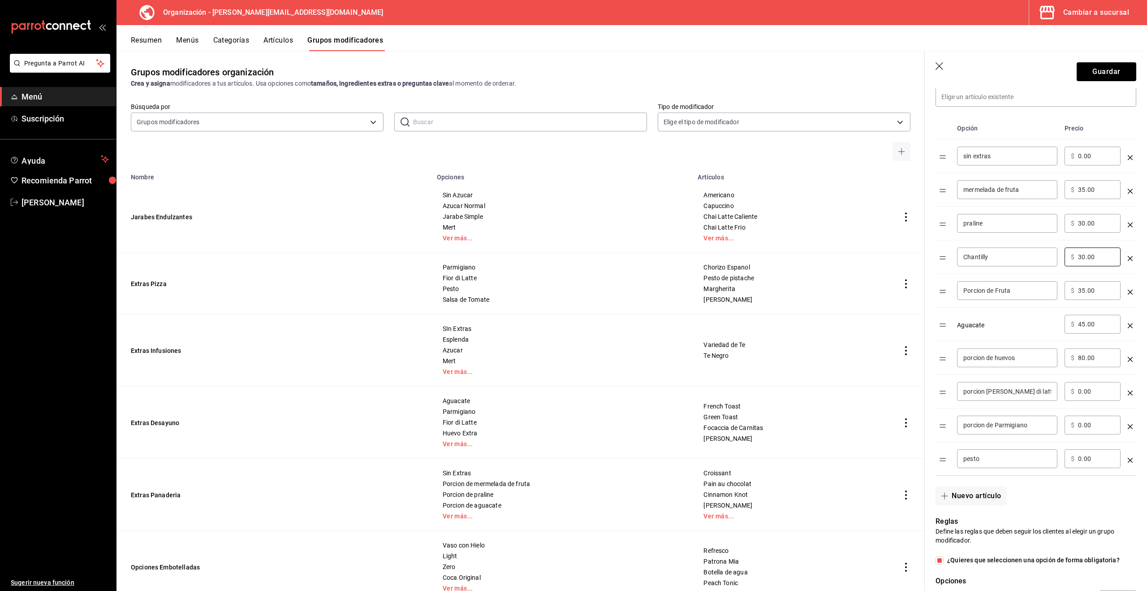
type input "30.00"
click at [1098, 69] on button "Guardar" at bounding box center [1107, 71] width 60 height 19
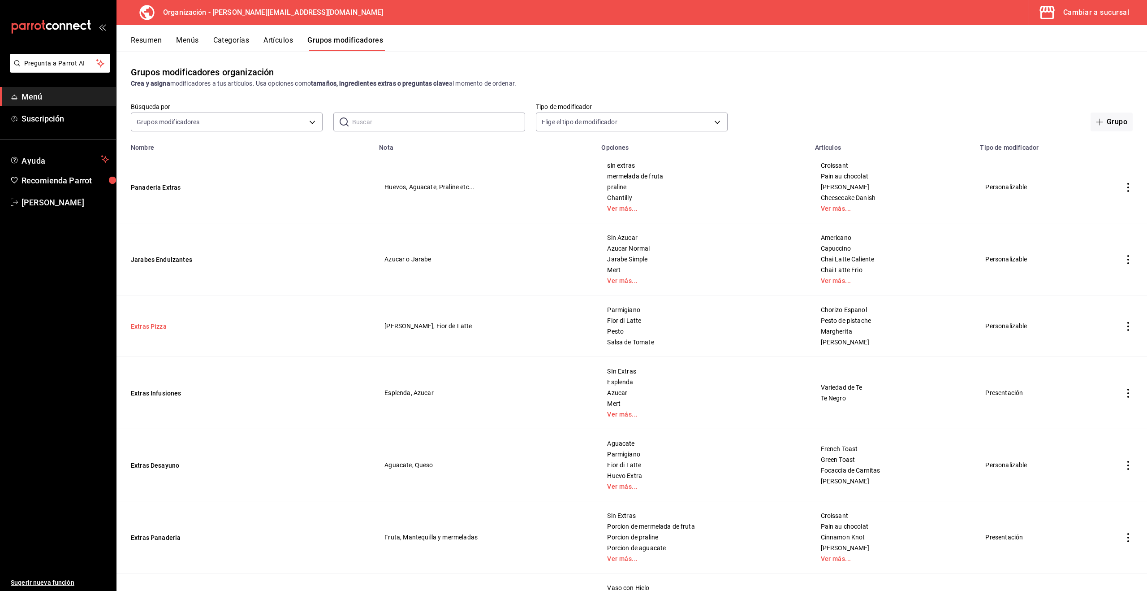
click at [155, 326] on button "Extras Pizza" at bounding box center [185, 326] width 108 height 9
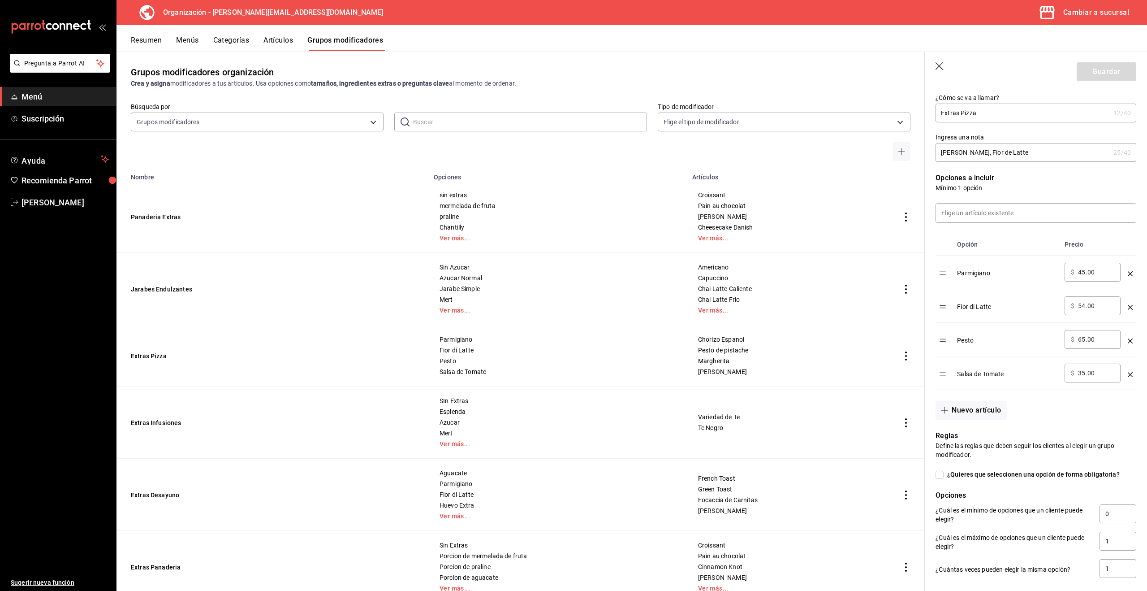
scroll to position [151, 0]
drag, startPoint x: 164, startPoint y: 219, endPoint x: 194, endPoint y: 218, distance: 30.5
click at [164, 219] on button "Panaderia Extras" at bounding box center [185, 216] width 108 height 9
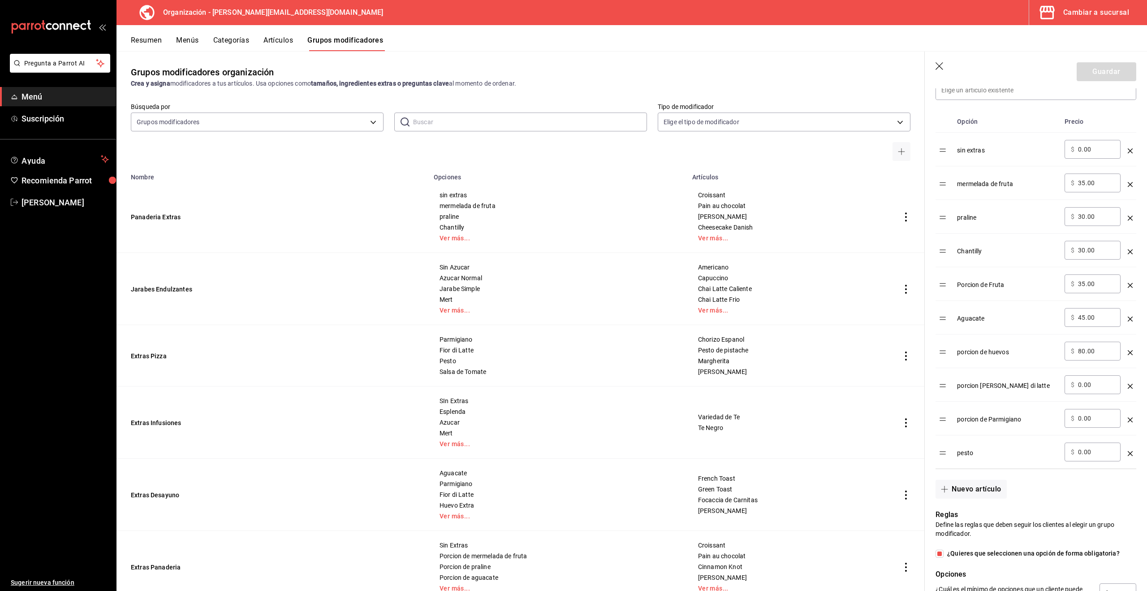
scroll to position [273, 0]
click at [1104, 384] on input "0.00" at bounding box center [1096, 383] width 36 height 9
drag, startPoint x: 1063, startPoint y: 382, endPoint x: 1058, endPoint y: 382, distance: 5.4
click at [1058, 382] on tr "porcion [PERSON_NAME] di latte ​ $ 0.00 ​" at bounding box center [1036, 384] width 201 height 34
type input "54.00"
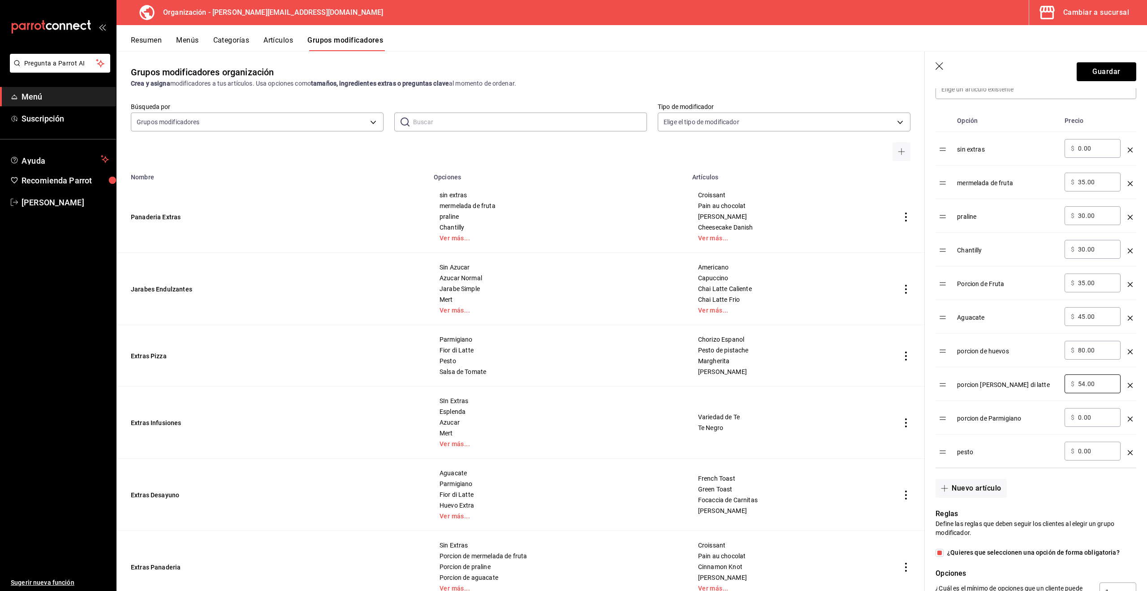
click at [1097, 416] on input "0.00" at bounding box center [1096, 417] width 36 height 9
drag, startPoint x: 1066, startPoint y: 416, endPoint x: 1035, endPoint y: 416, distance: 30.9
click at [1035, 415] on tr "porcion de Parmigiano ​ $ 0.00 ​" at bounding box center [1036, 418] width 201 height 34
type input "45.00"
drag, startPoint x: 1097, startPoint y: 454, endPoint x: 1047, endPoint y: 453, distance: 49.8
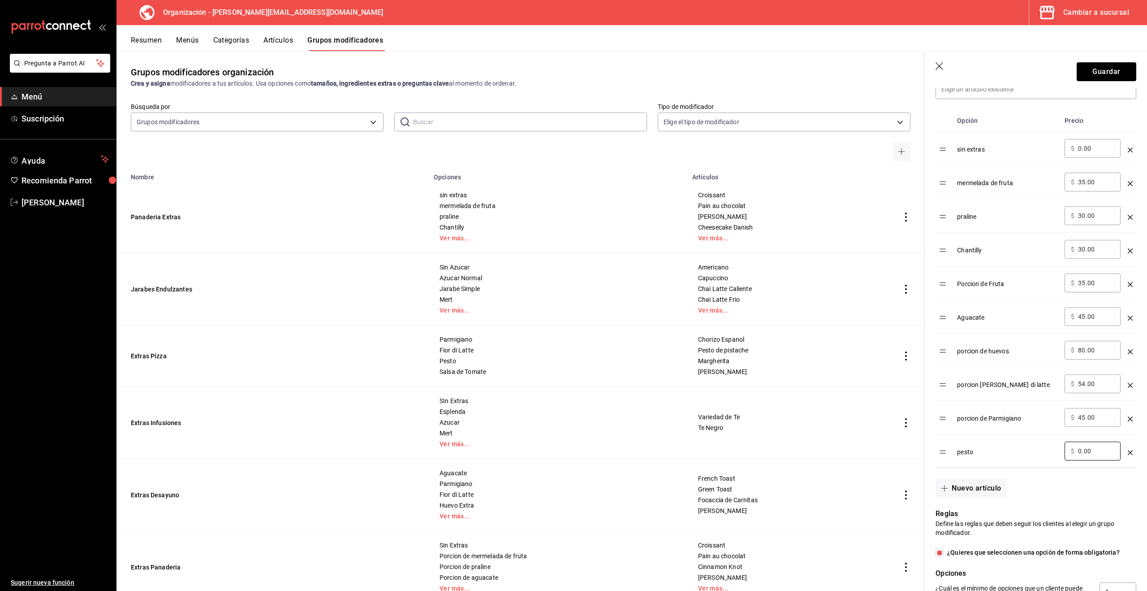
click at [1047, 453] on tr "pesto ​ $ 0.00 ​" at bounding box center [1036, 451] width 201 height 34
type input "65.00"
click at [952, 484] on button "Nuevo artículo" at bounding box center [971, 488] width 71 height 19
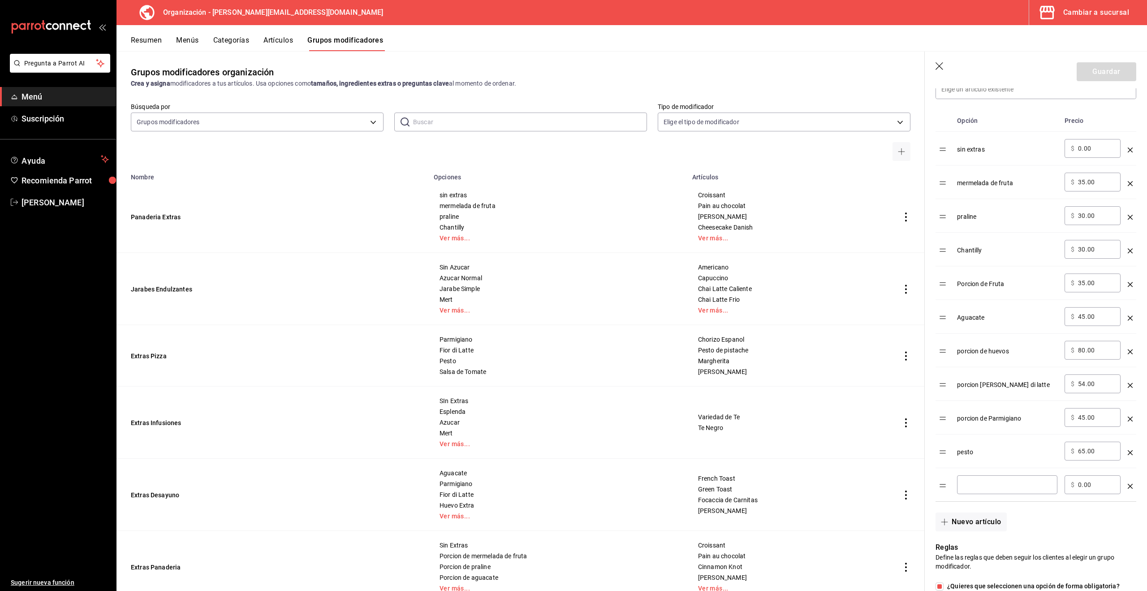
click at [970, 486] on input "optionsTable" at bounding box center [1008, 484] width 88 height 9
type input "salsa de tomate"
click at [1083, 484] on input "0.00" at bounding box center [1096, 484] width 36 height 9
type input "0.00"
type input "35.00"
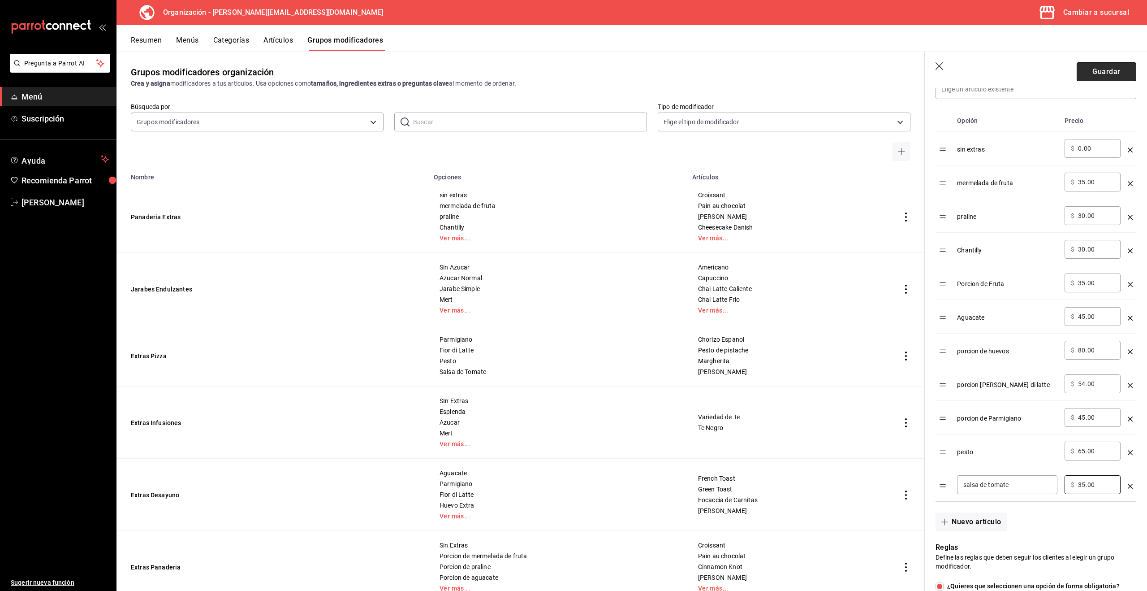
click at [1100, 75] on button "Guardar" at bounding box center [1107, 71] width 60 height 19
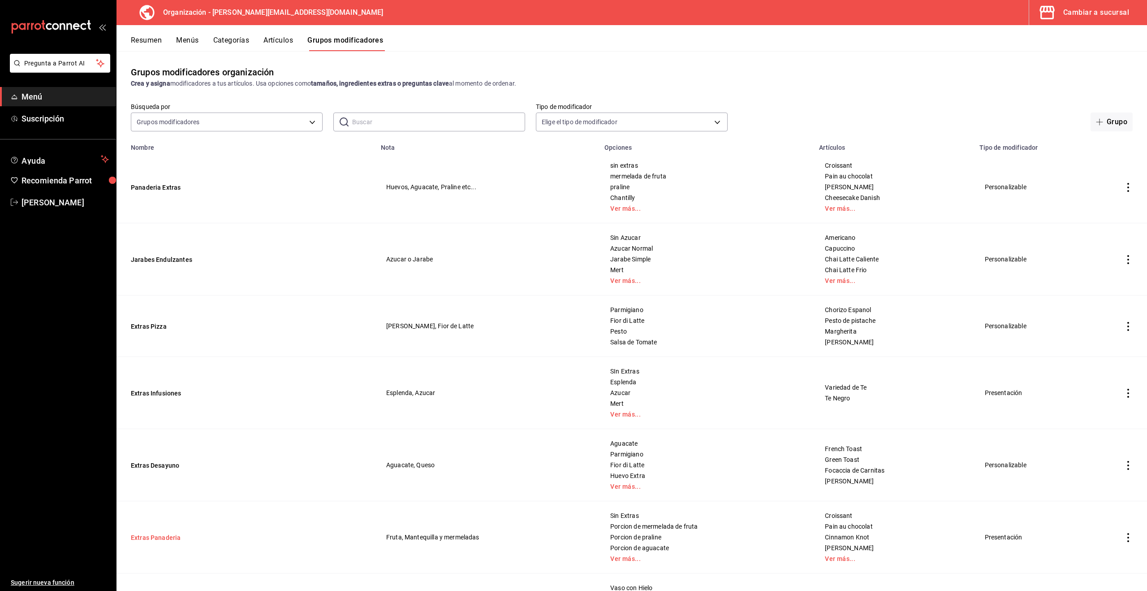
click at [151, 538] on button "Extras Panaderia" at bounding box center [185, 537] width 108 height 9
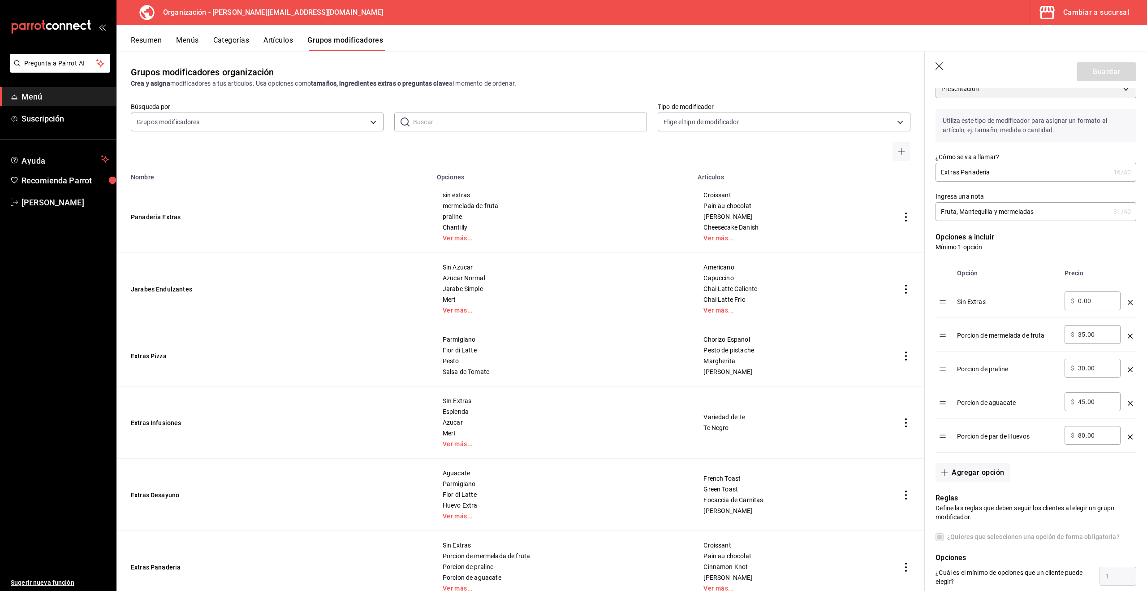
scroll to position [91, 0]
click at [984, 471] on button "Agregar opción" at bounding box center [973, 472] width 74 height 19
click at [996, 470] on input "optionsTable" at bounding box center [1008, 468] width 88 height 9
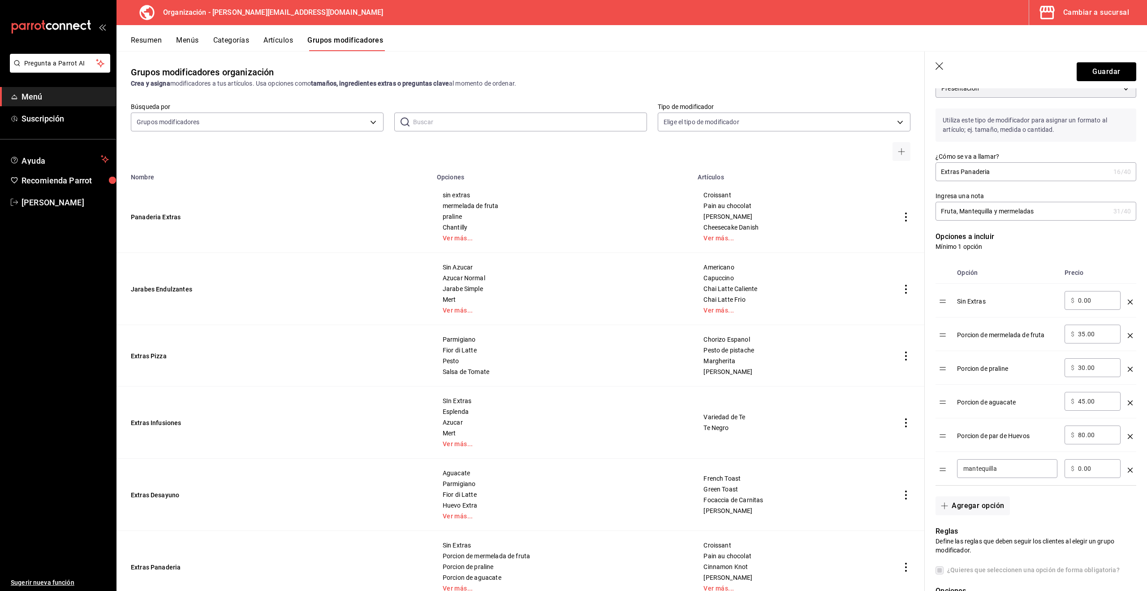
type input "mantequilla"
type input "2.00"
type input "30.00"
click at [1008, 469] on input "mantequilla" at bounding box center [1008, 468] width 88 height 9
type input "mantequilla sin sal"
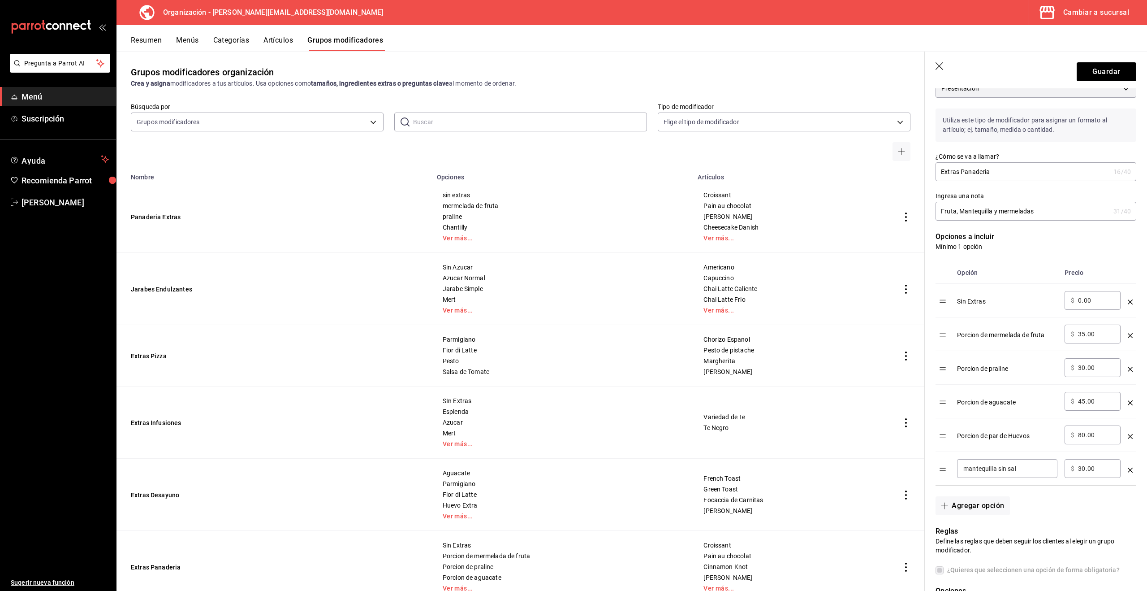
click at [1129, 470] on icon "optionsTable" at bounding box center [1130, 469] width 5 height 5
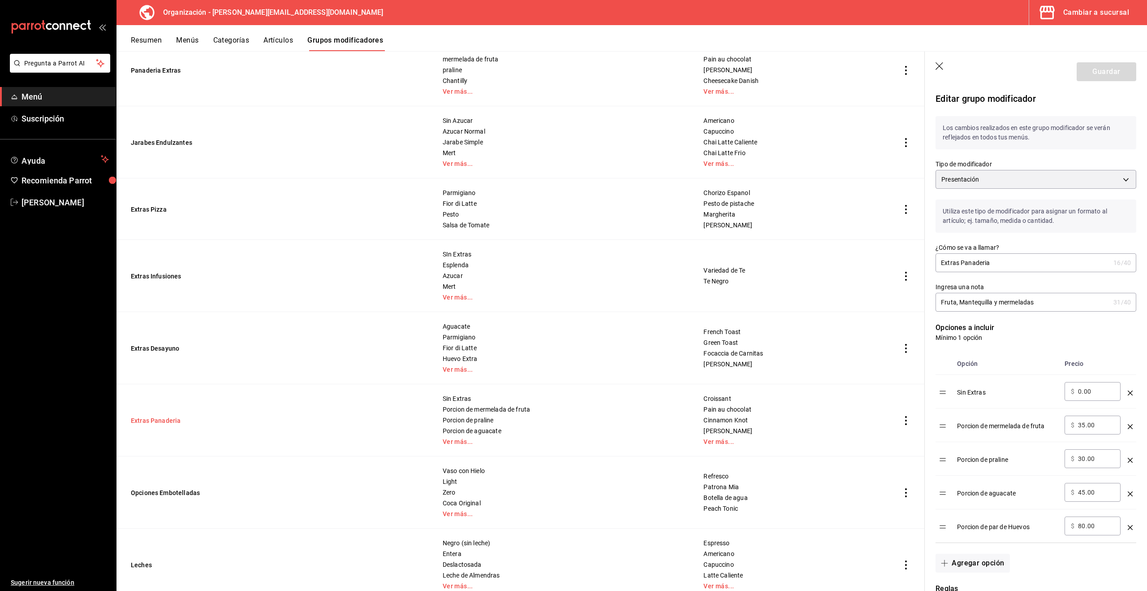
scroll to position [178, 0]
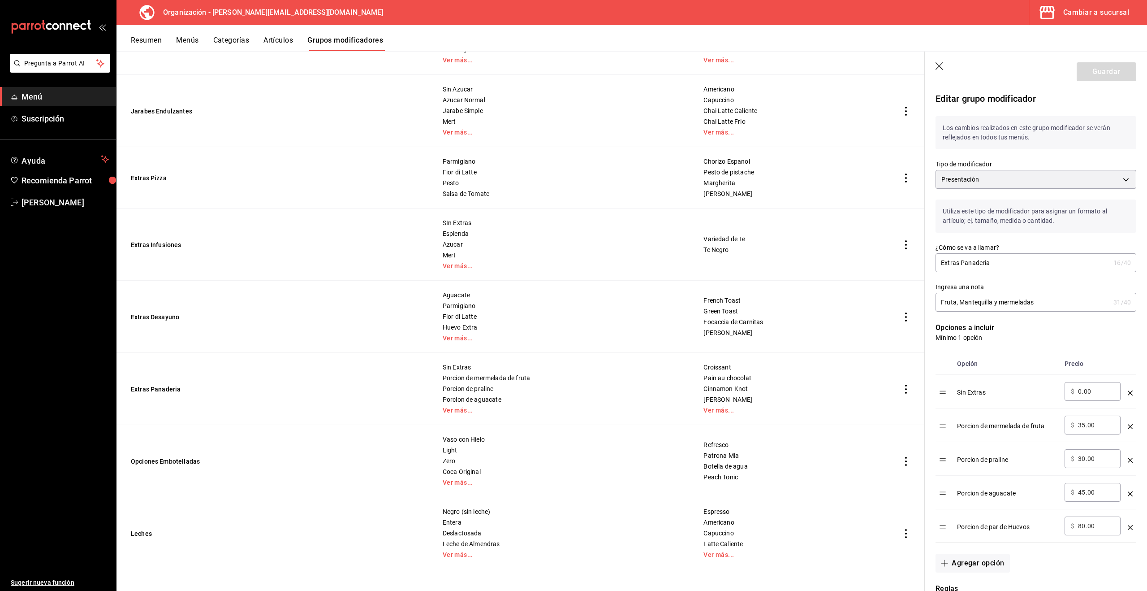
click at [906, 389] on icon "actions" at bounding box center [906, 389] width 2 height 9
click at [162, 388] on div at bounding box center [573, 295] width 1147 height 591
click at [162, 392] on button "Extras Panaderia" at bounding box center [185, 389] width 108 height 9
click at [173, 382] on td "Extras Panaderia" at bounding box center [274, 389] width 315 height 72
click at [164, 388] on button "Extras Panaderia" at bounding box center [185, 389] width 108 height 9
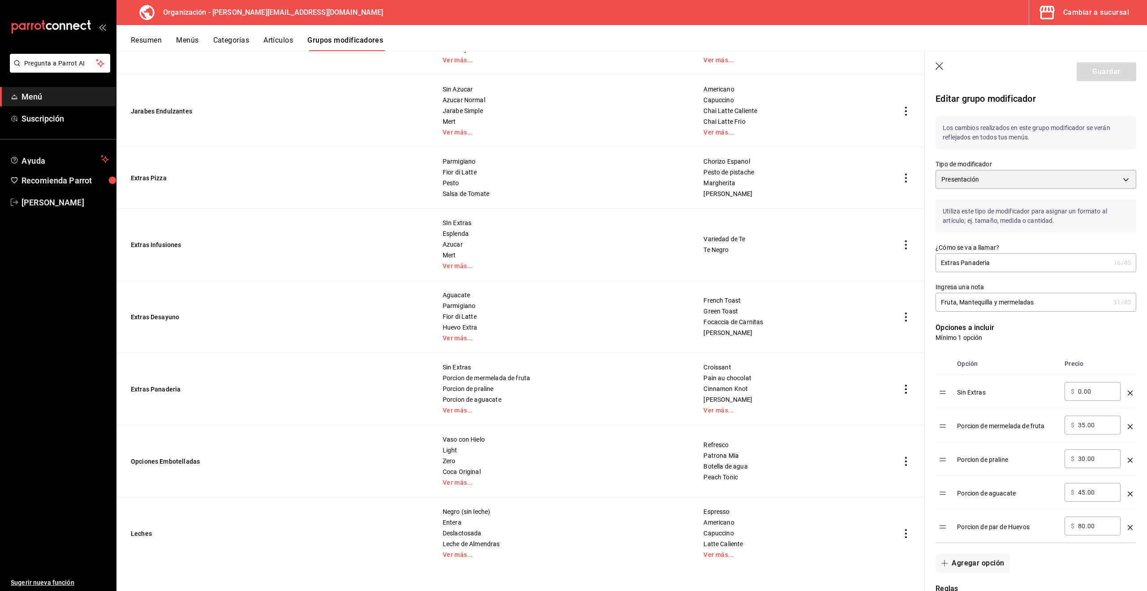
scroll to position [0, 0]
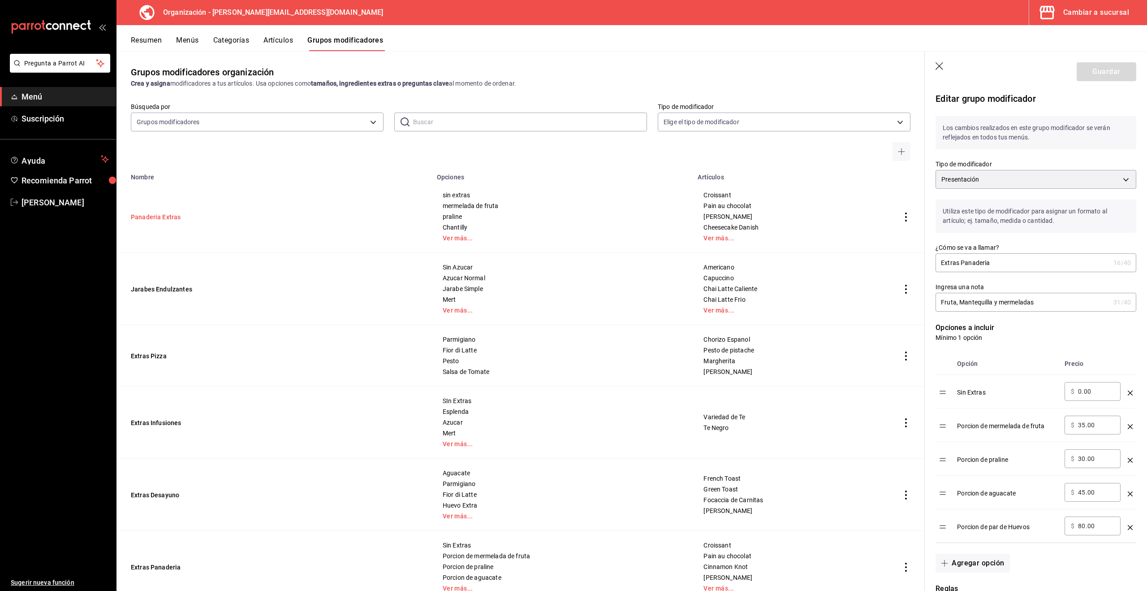
click at [158, 218] on button "Panaderia Extras" at bounding box center [185, 216] width 108 height 9
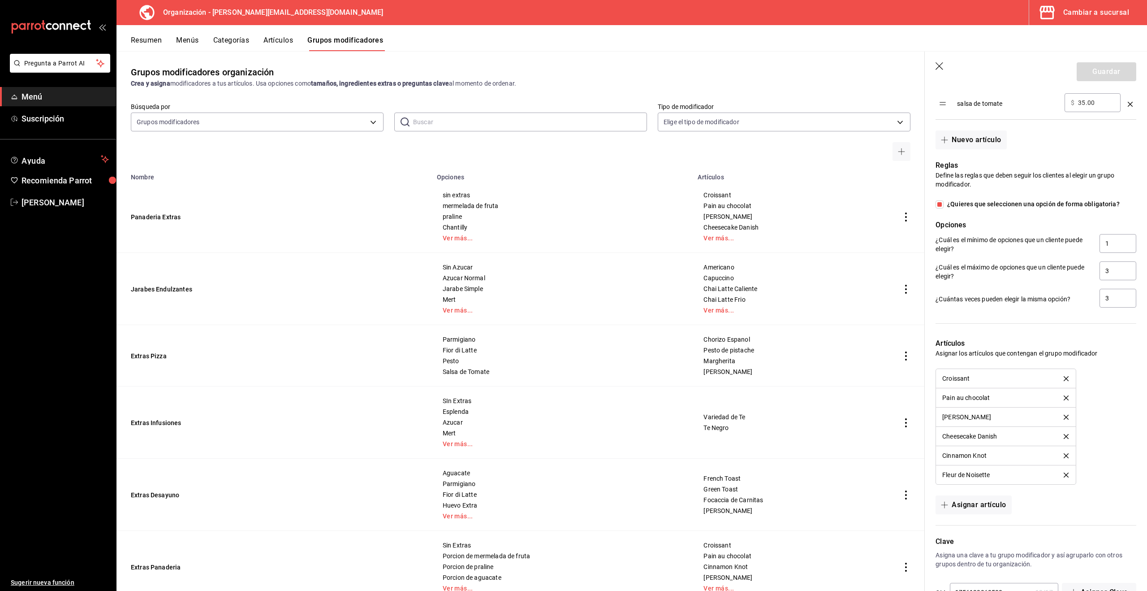
scroll to position [685, 0]
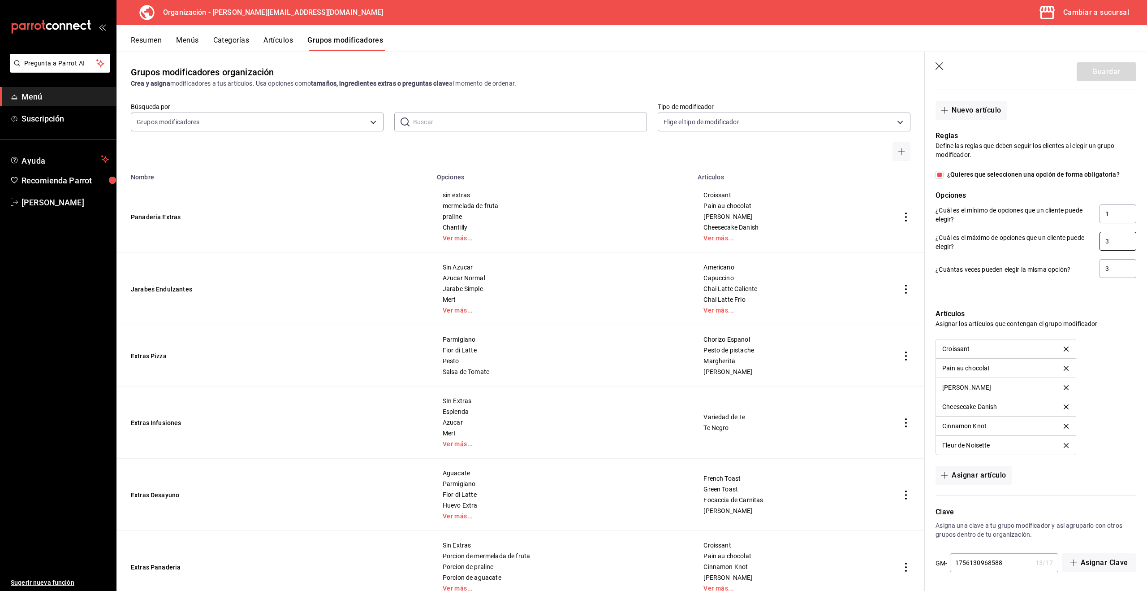
drag, startPoint x: 1114, startPoint y: 242, endPoint x: 1094, endPoint y: 243, distance: 19.7
click at [1094, 242] on div "¿Cuál es el máximo de opciones que un cliente puede elegir? 3" at bounding box center [1036, 242] width 201 height 20
type input "4"
click at [1102, 68] on button "Guardar" at bounding box center [1107, 71] width 60 height 19
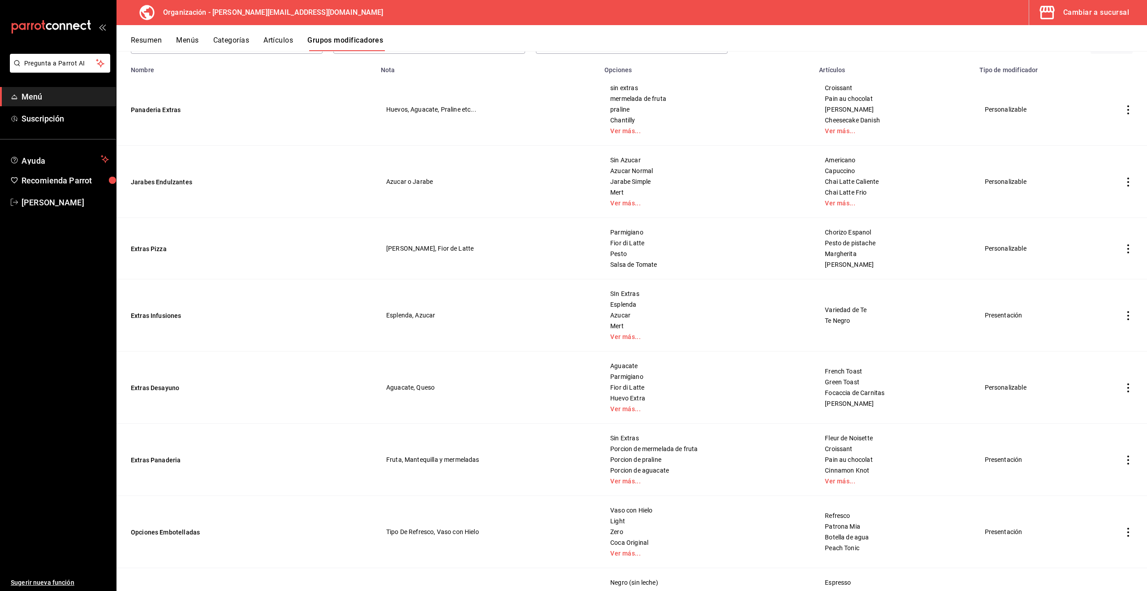
scroll to position [78, 0]
click at [1128, 458] on icon "actions" at bounding box center [1129, 459] width 2 height 9
drag, startPoint x: 1098, startPoint y: 494, endPoint x: 1098, endPoint y: 520, distance: 25.5
click at [1098, 520] on ul "Editar Duplicar Eliminar" at bounding box center [1094, 498] width 54 height 62
click at [1098, 520] on span "Eliminar" at bounding box center [1101, 516] width 23 height 7
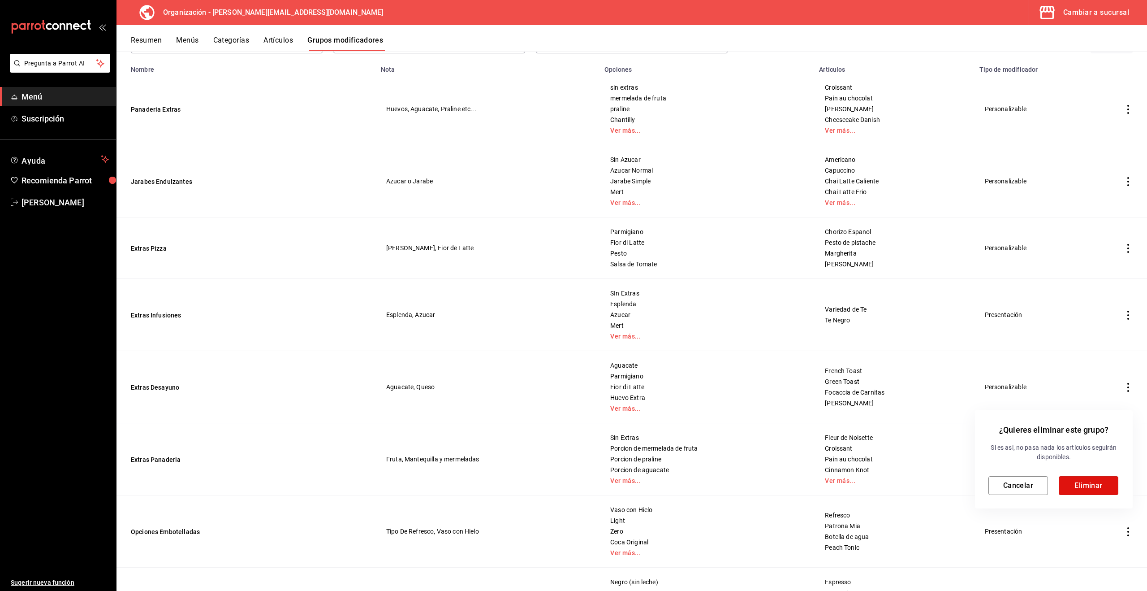
click at [1099, 483] on button "Eliminar" at bounding box center [1089, 485] width 60 height 19
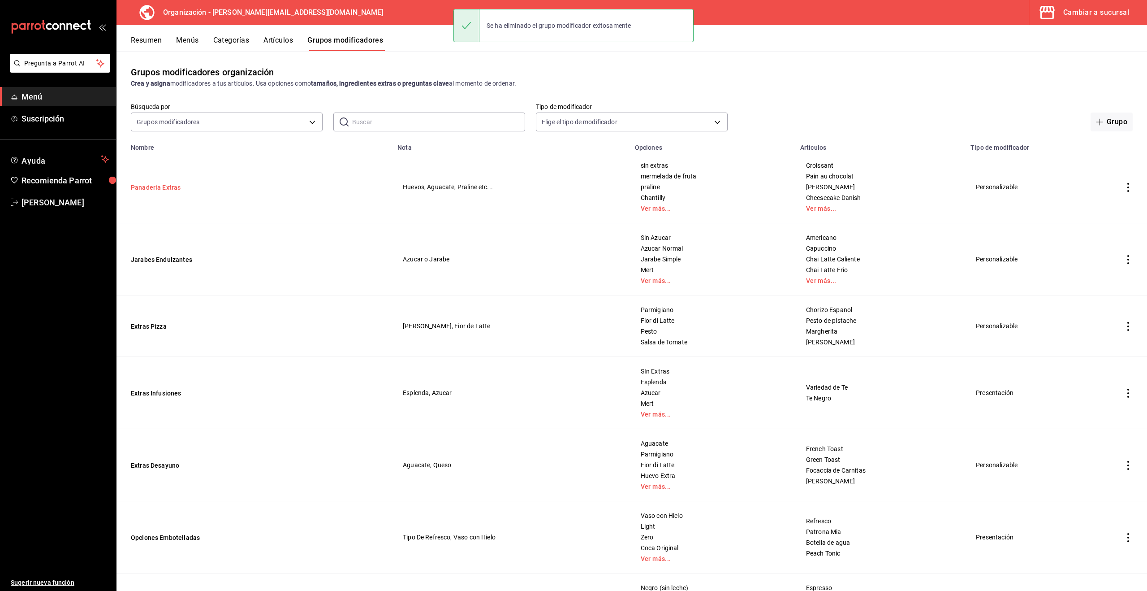
click at [163, 188] on button "Panaderia Extras" at bounding box center [185, 187] width 108 height 9
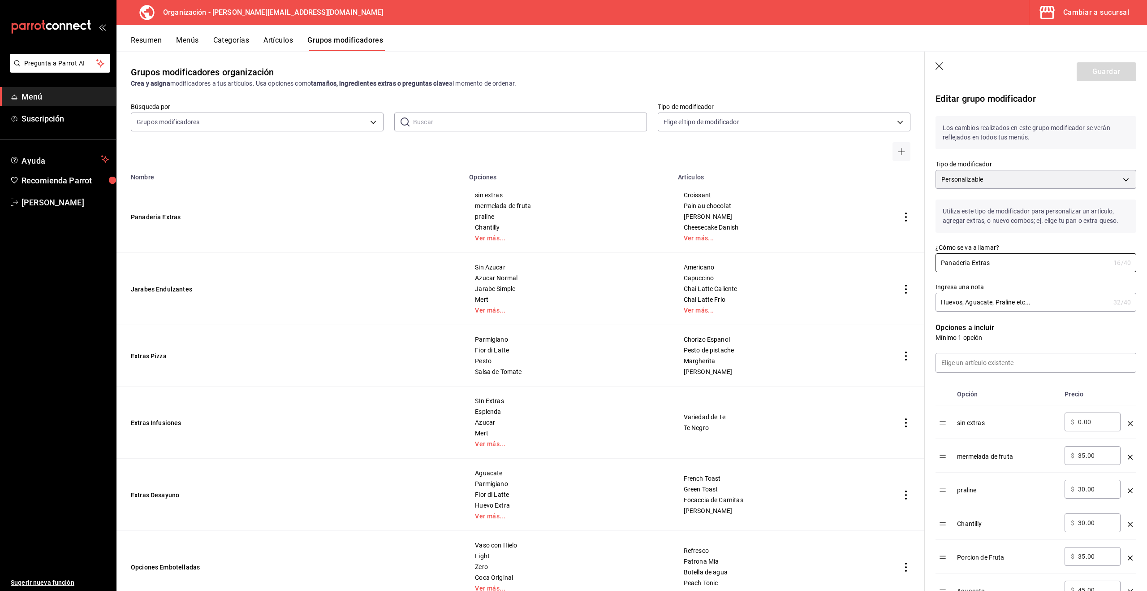
drag, startPoint x: 973, startPoint y: 264, endPoint x: 921, endPoint y: 263, distance: 52.0
click at [921, 263] on main "Grupos modificadores organización Crea y asigna modificadores a tus artículos. …" at bounding box center [632, 321] width 1031 height 540
type input "Extras Panaderia"
click at [1111, 66] on button "Guardar" at bounding box center [1107, 71] width 60 height 19
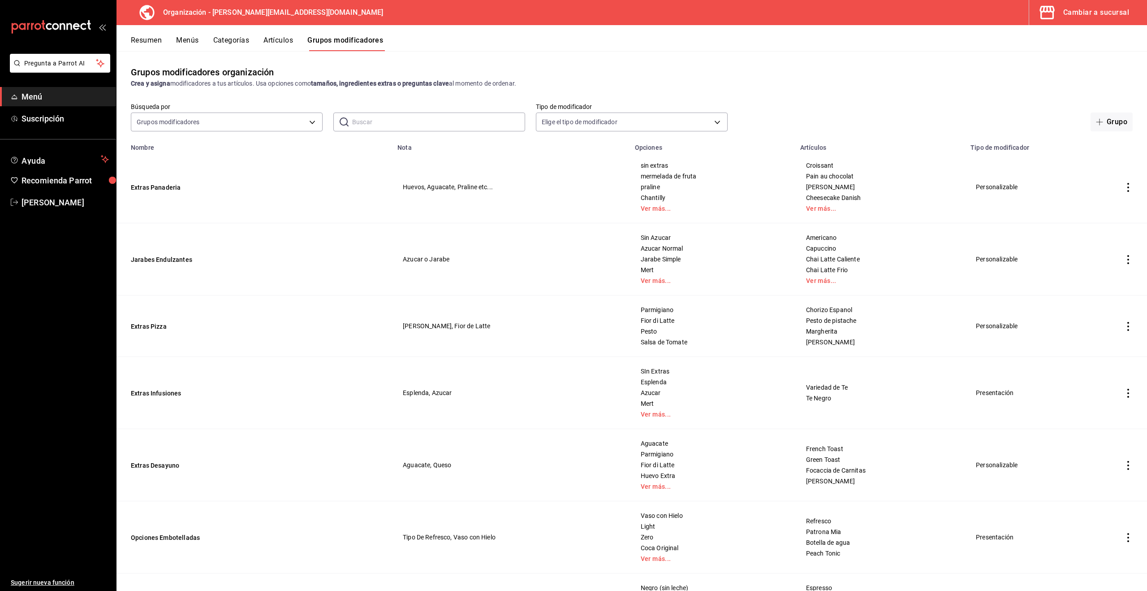
click at [183, 40] on button "Menús" at bounding box center [187, 43] width 22 height 15
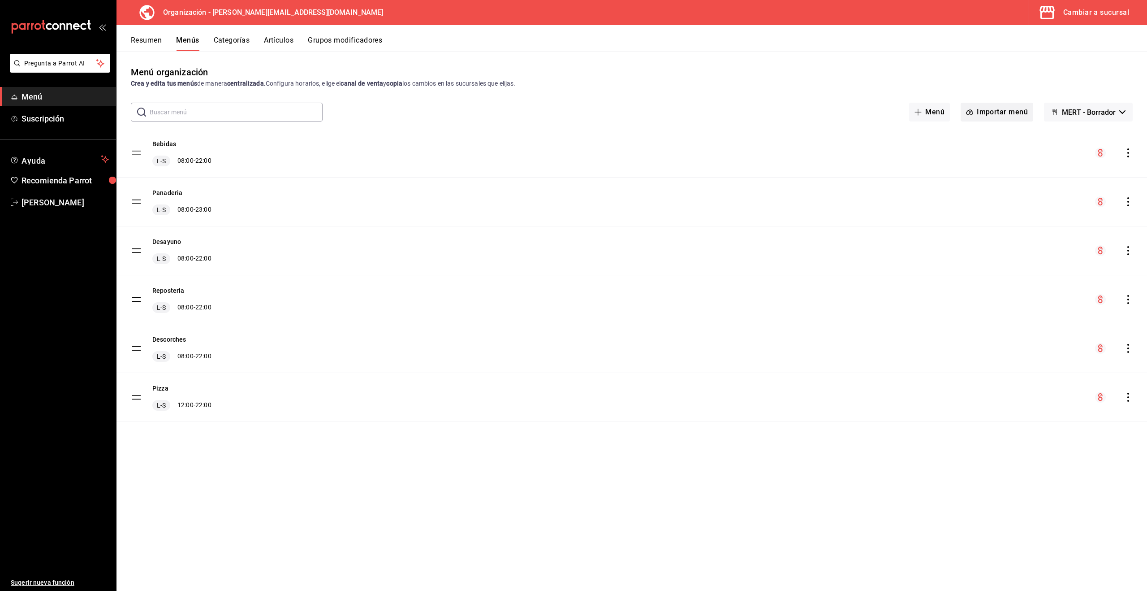
click at [1021, 110] on button "Importar menú" at bounding box center [997, 112] width 73 height 19
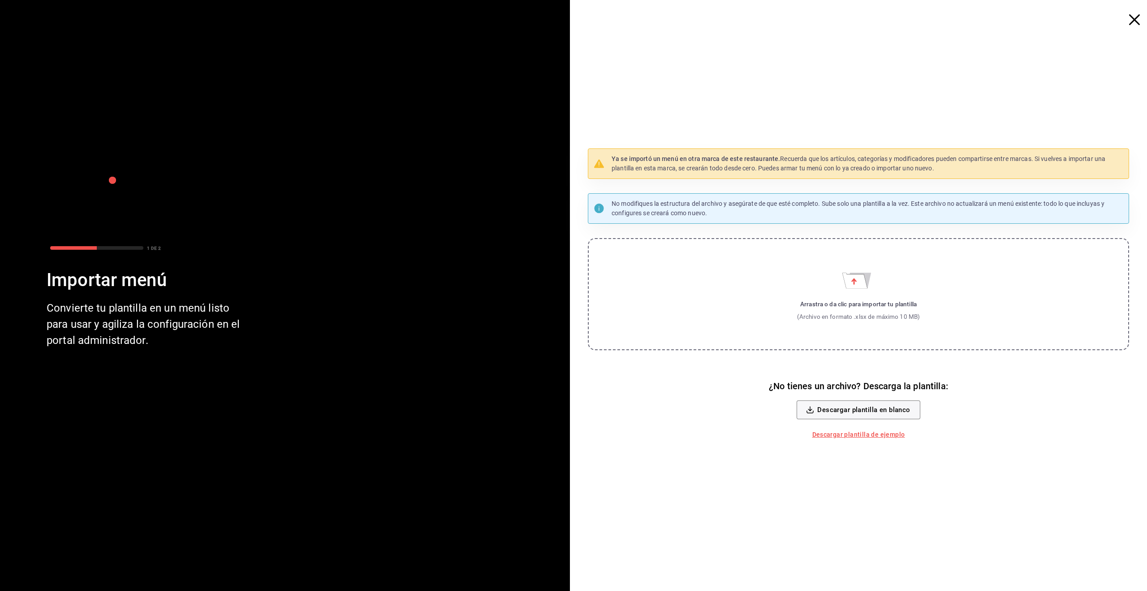
click at [1131, 17] on icon "button" at bounding box center [1134, 19] width 11 height 11
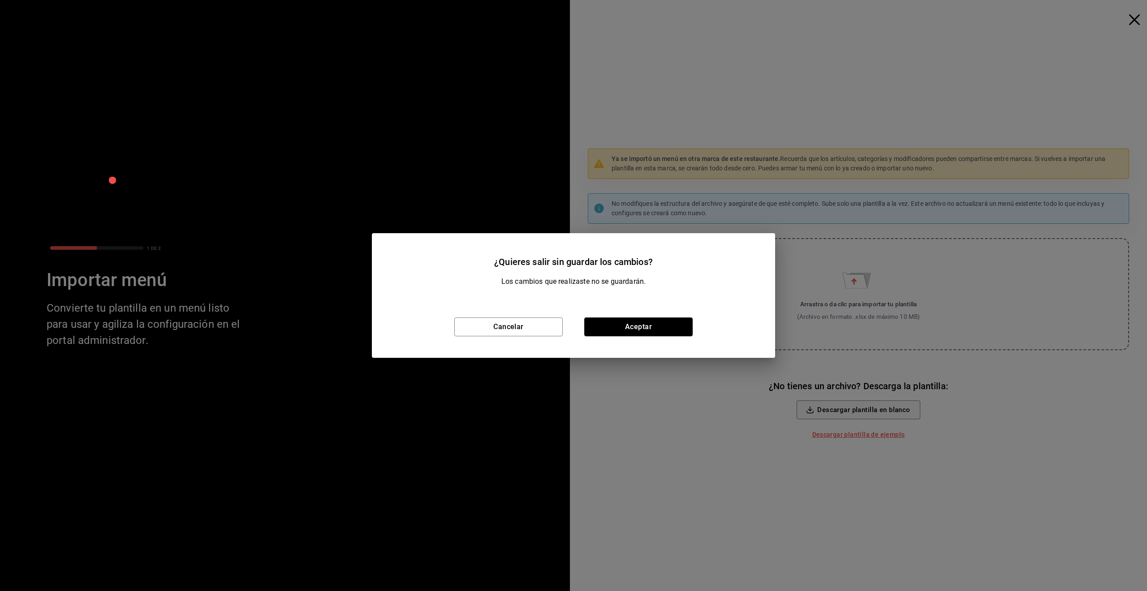
click at [623, 328] on button "Aceptar" at bounding box center [638, 326] width 108 height 19
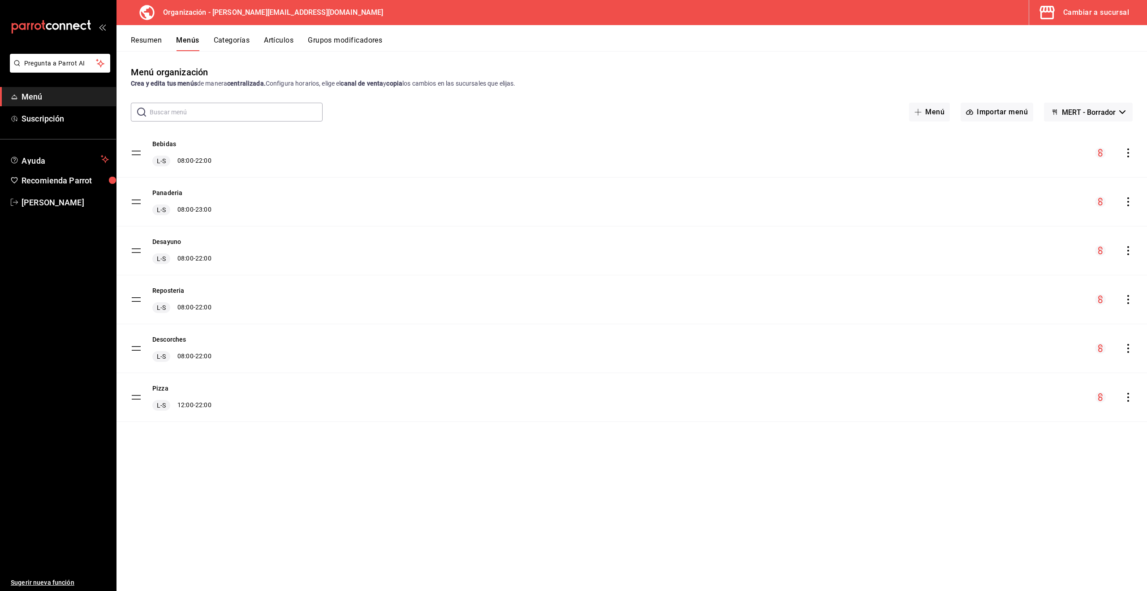
click at [145, 41] on button "Resumen" at bounding box center [146, 43] width 31 height 15
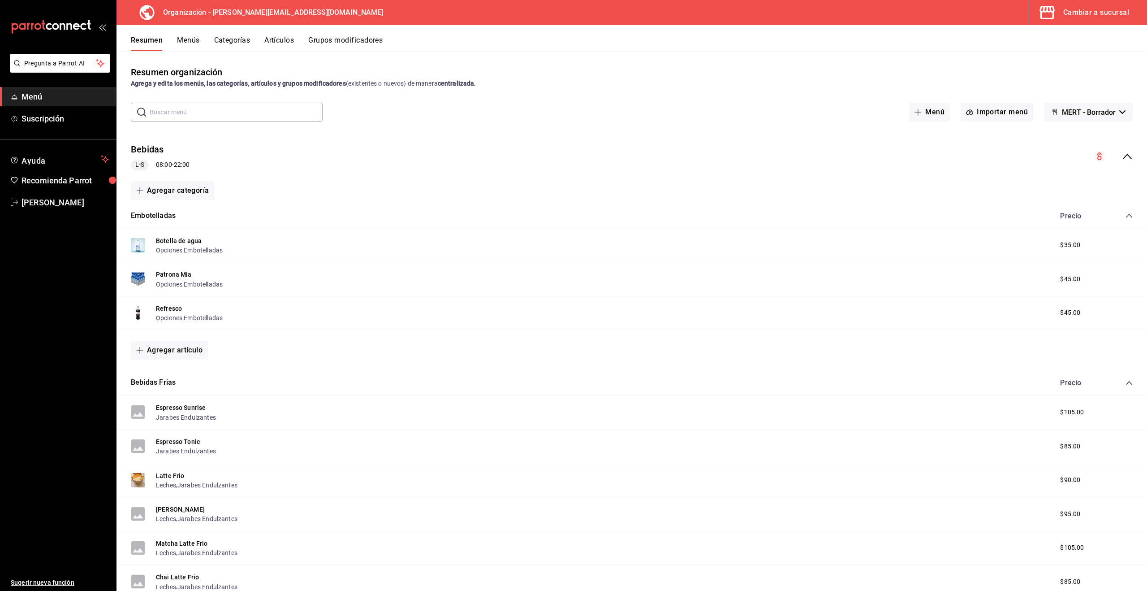
click at [939, 112] on button "Menú" at bounding box center [929, 112] width 41 height 19
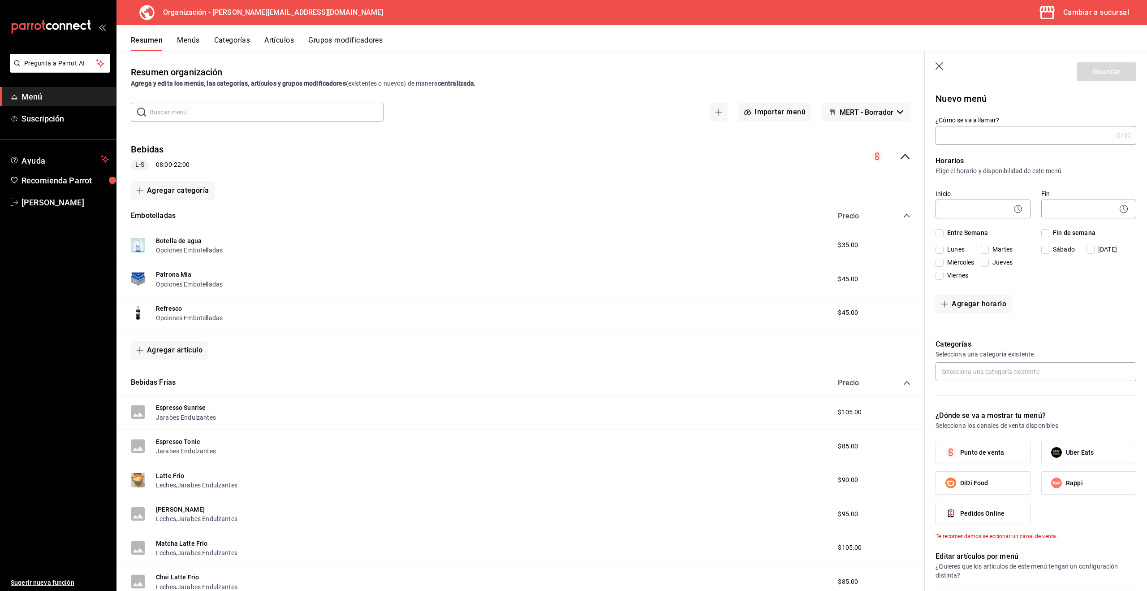
drag, startPoint x: 940, startPoint y: 66, endPoint x: 932, endPoint y: 70, distance: 9.4
click at [940, 66] on icon "button" at bounding box center [940, 66] width 9 height 9
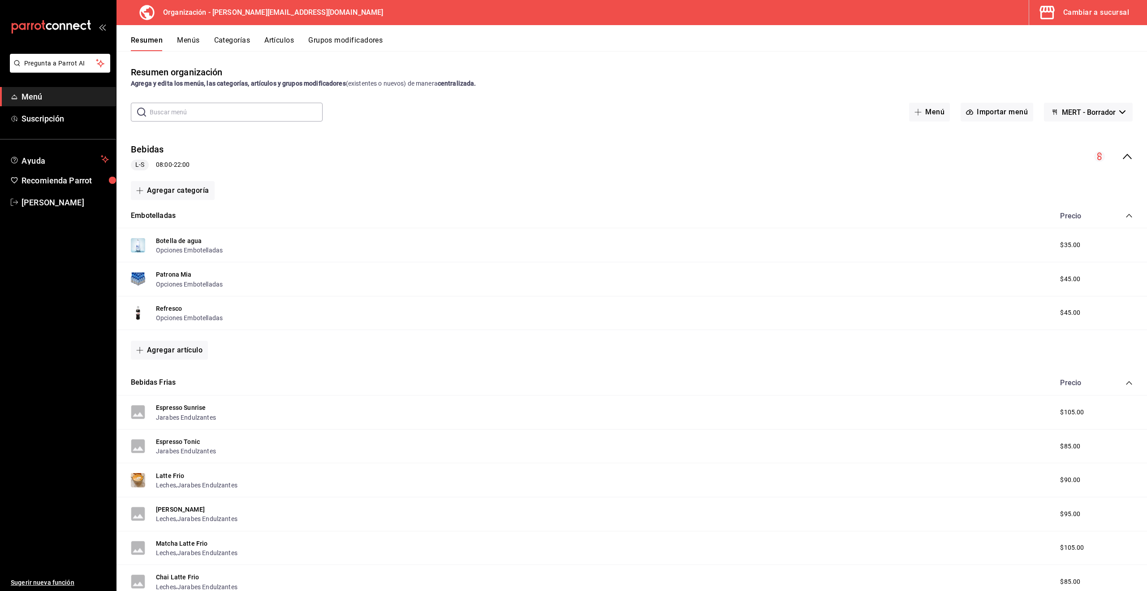
click at [194, 39] on button "Menús" at bounding box center [188, 43] width 22 height 15
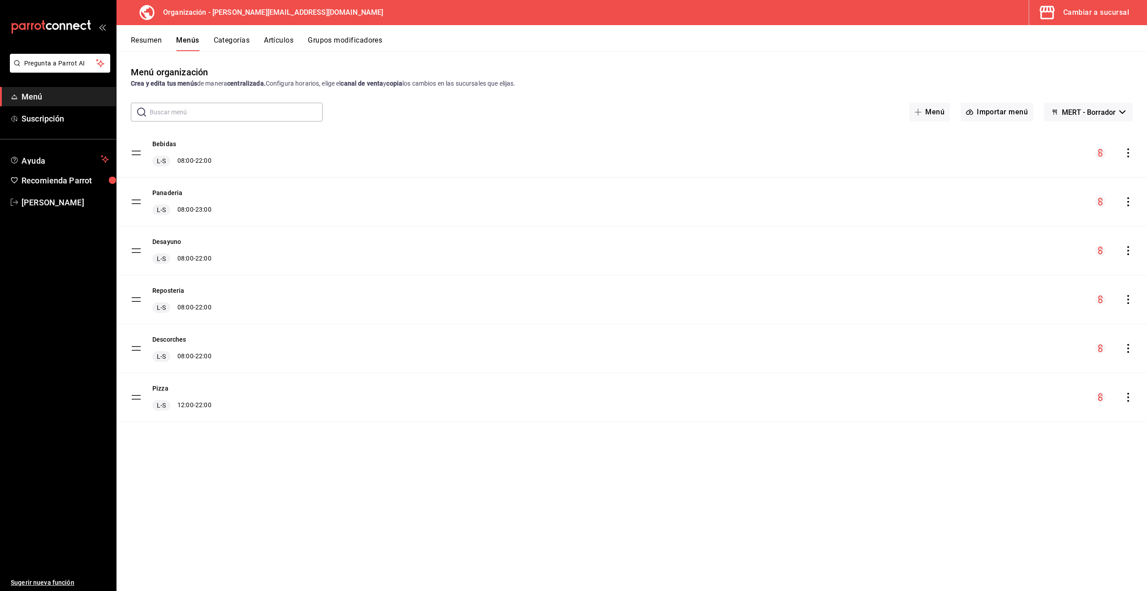
click at [1127, 201] on icon "actions" at bounding box center [1128, 201] width 9 height 9
click at [1048, 258] on span "Copiar en otra sucursal" at bounding box center [1057, 259] width 109 height 9
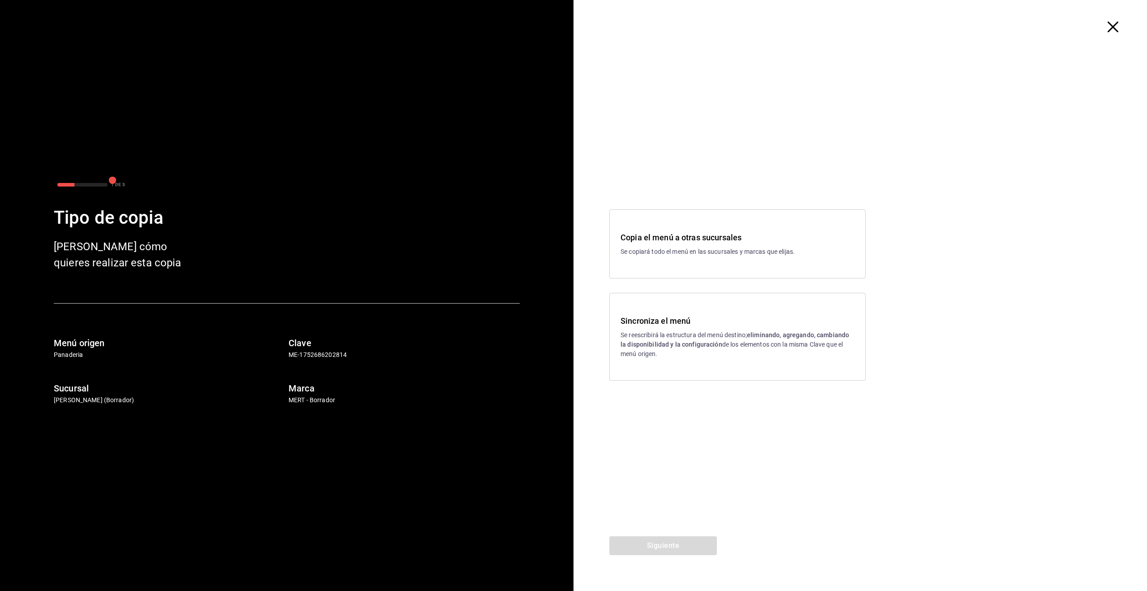
click at [689, 325] on h3 "Sincroniza el menú" at bounding box center [738, 321] width 234 height 12
drag, startPoint x: 675, startPoint y: 546, endPoint x: 679, endPoint y: 532, distance: 13.9
click at [675, 546] on button "Siguiente" at bounding box center [663, 545] width 108 height 19
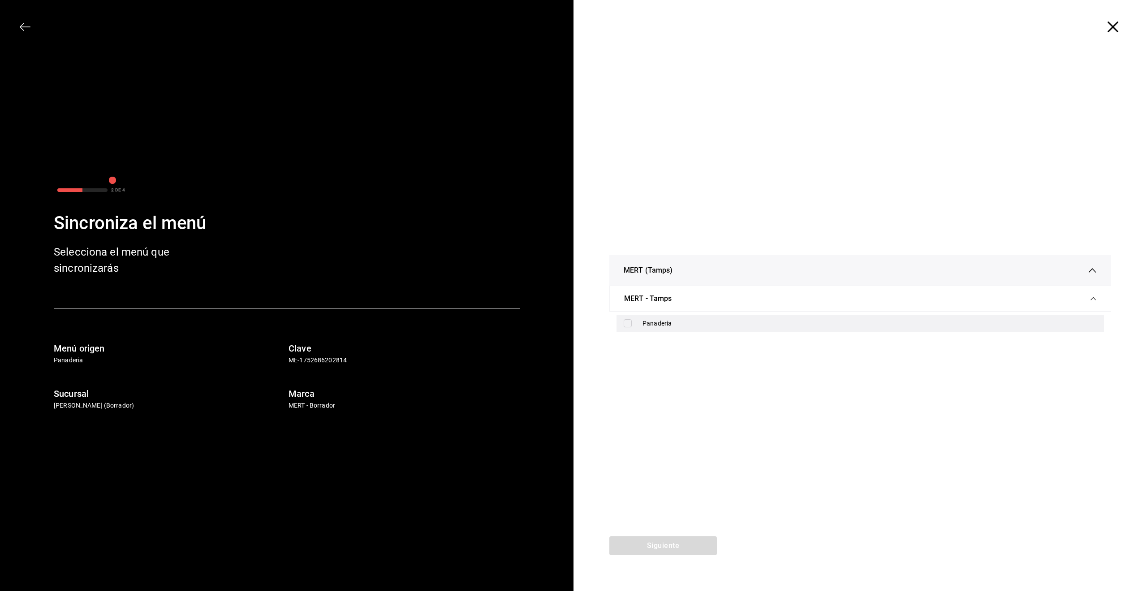
click at [661, 322] on div "Panaderia" at bounding box center [870, 323] width 454 height 9
checkbox input "true"
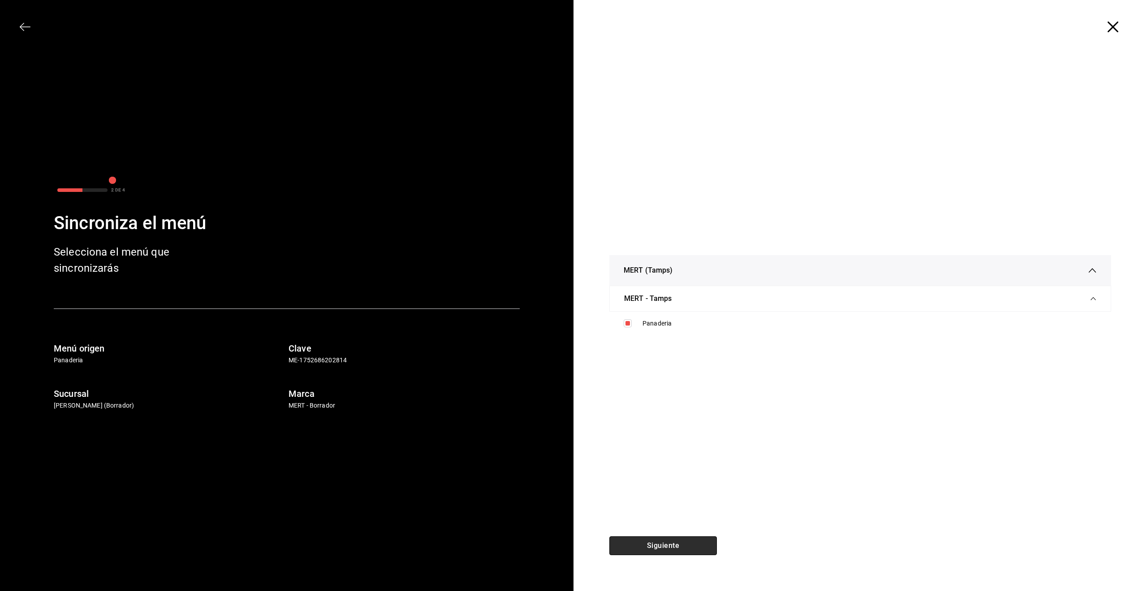
click at [677, 540] on button "Siguiente" at bounding box center [663, 545] width 108 height 19
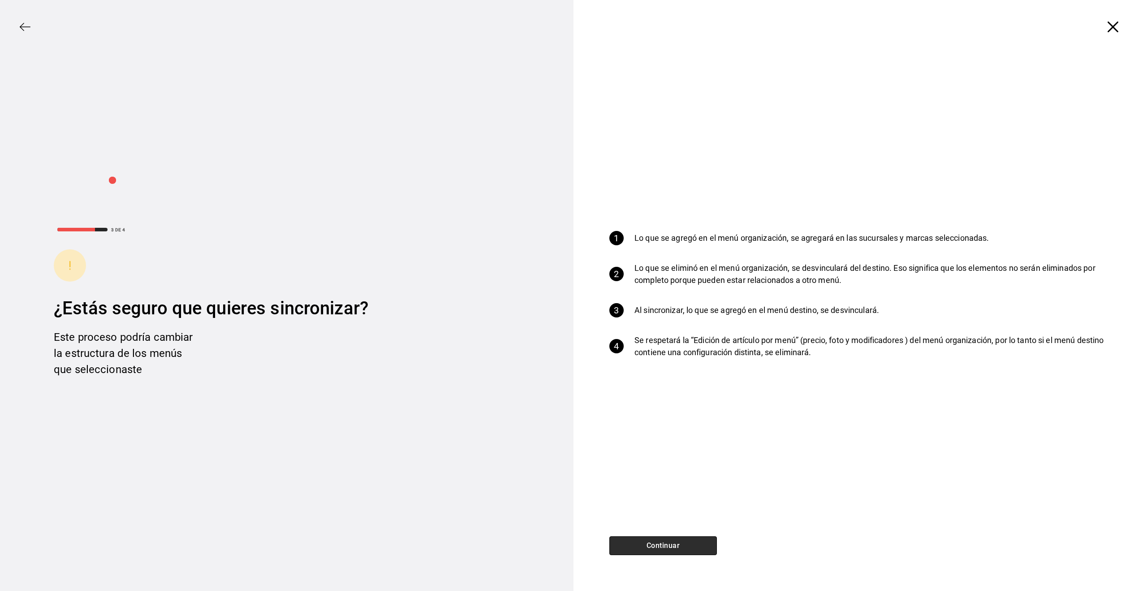
click at [672, 546] on button "Continuar" at bounding box center [663, 545] width 108 height 19
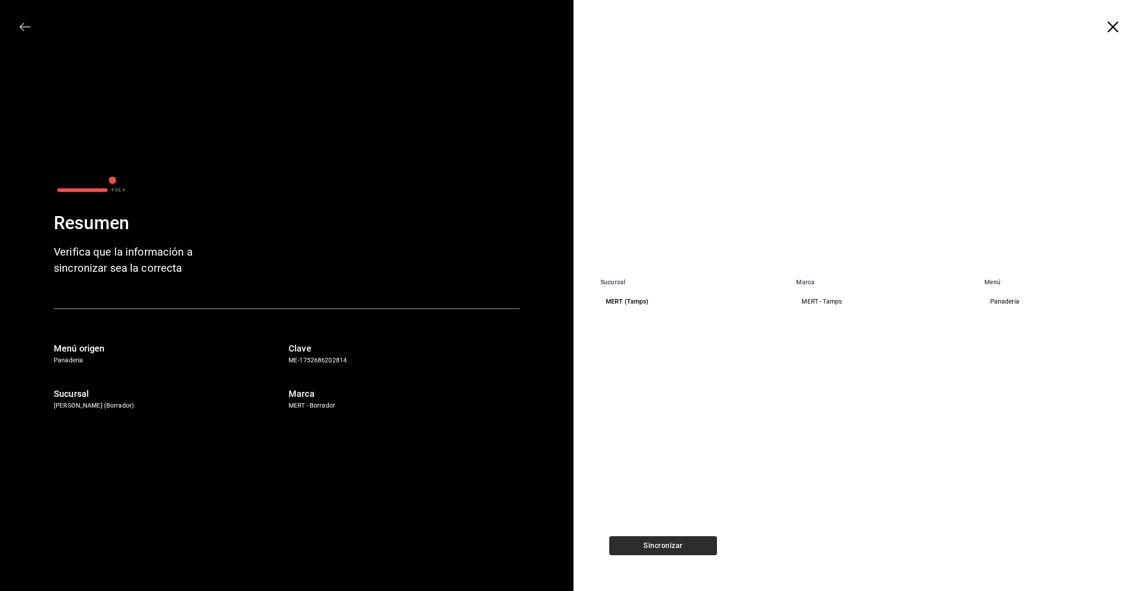
click at [672, 549] on button "Sincronizar" at bounding box center [663, 545] width 108 height 19
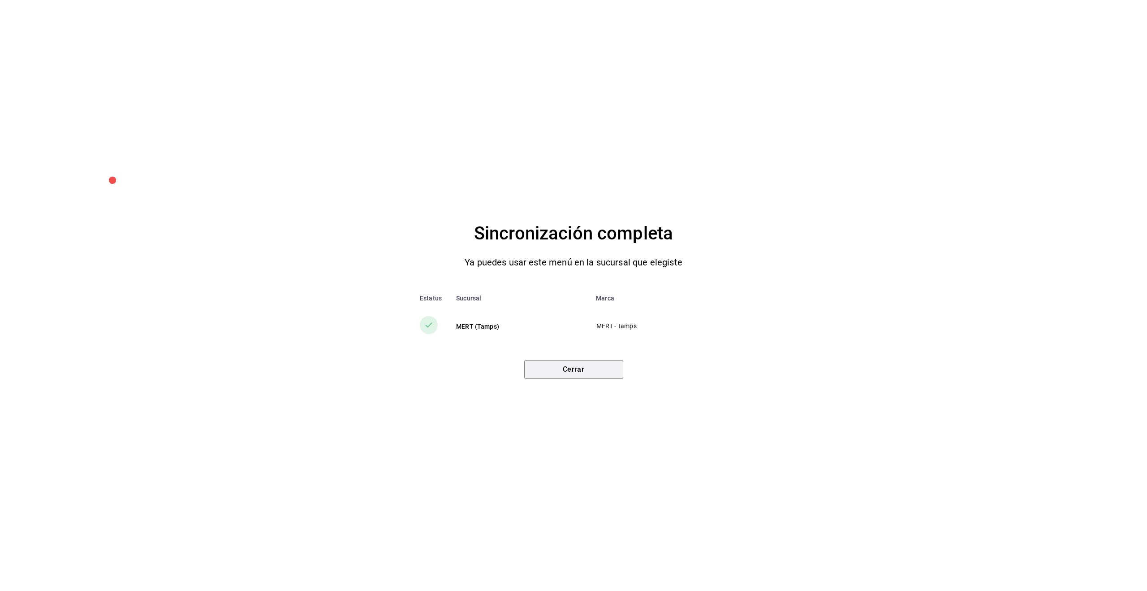
click at [560, 369] on button "Cerrar" at bounding box center [573, 369] width 99 height 19
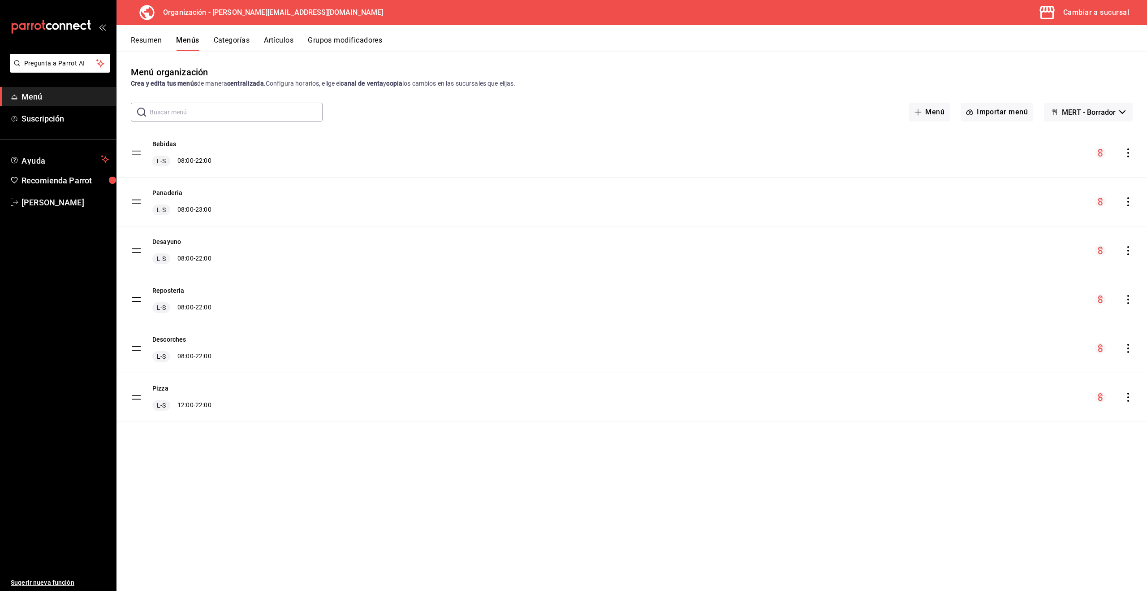
click at [1106, 17] on div "Cambiar a sucursal" at bounding box center [1096, 12] width 66 height 13
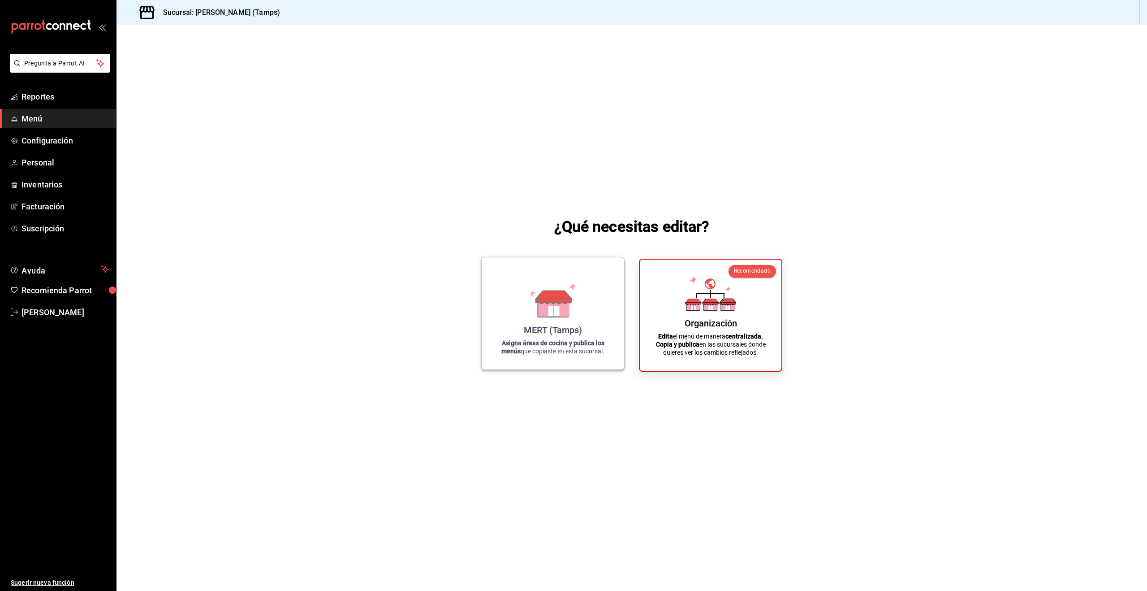
click at [532, 290] on icon at bounding box center [552, 299] width 51 height 35
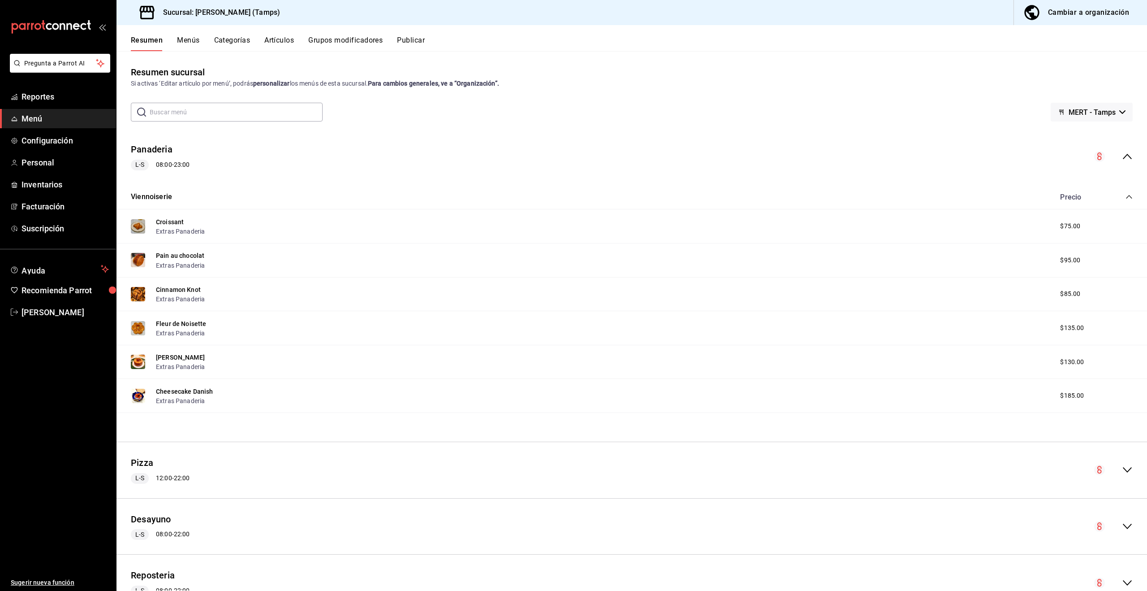
click at [30, 116] on span "Menú" at bounding box center [65, 118] width 87 height 12
click at [35, 99] on span "Reportes" at bounding box center [65, 97] width 87 height 12
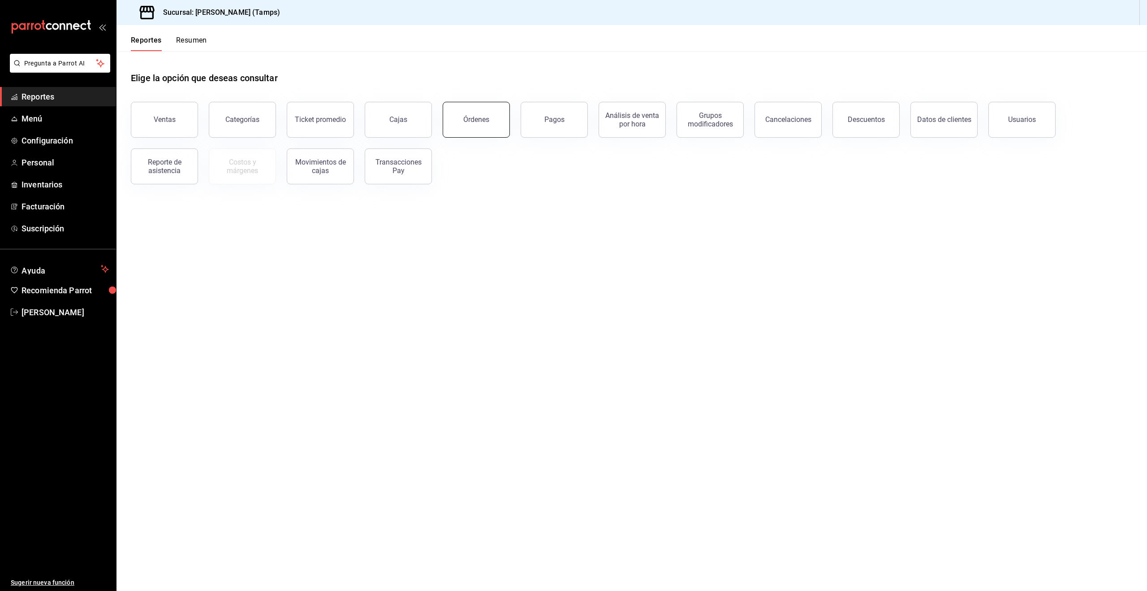
click at [482, 122] on div "Órdenes" at bounding box center [476, 119] width 26 height 9
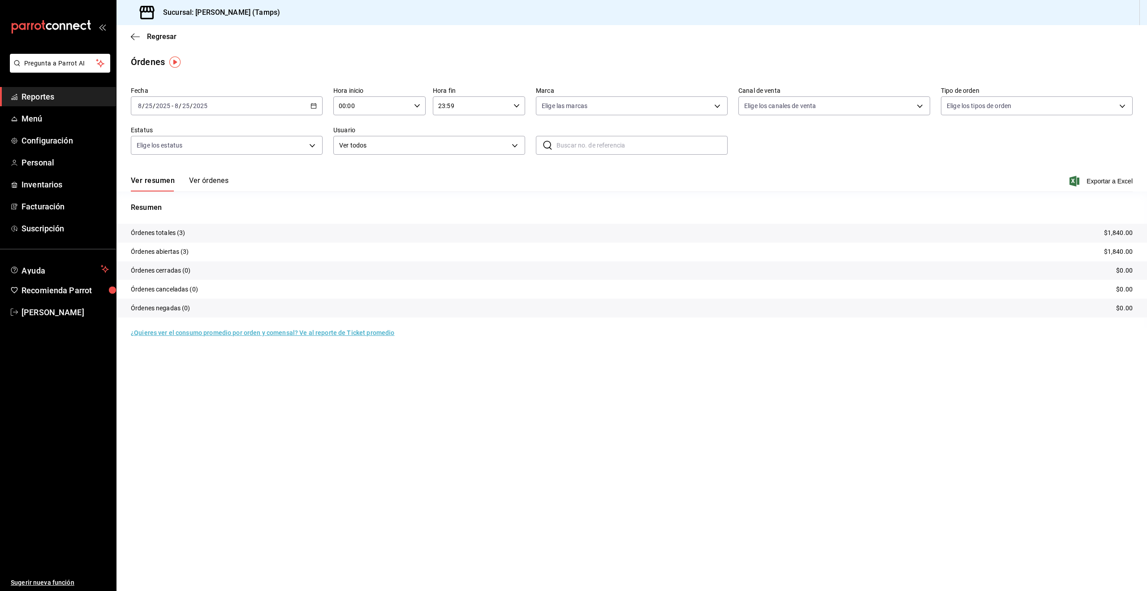
click at [206, 177] on button "Ver órdenes" at bounding box center [208, 183] width 39 height 15
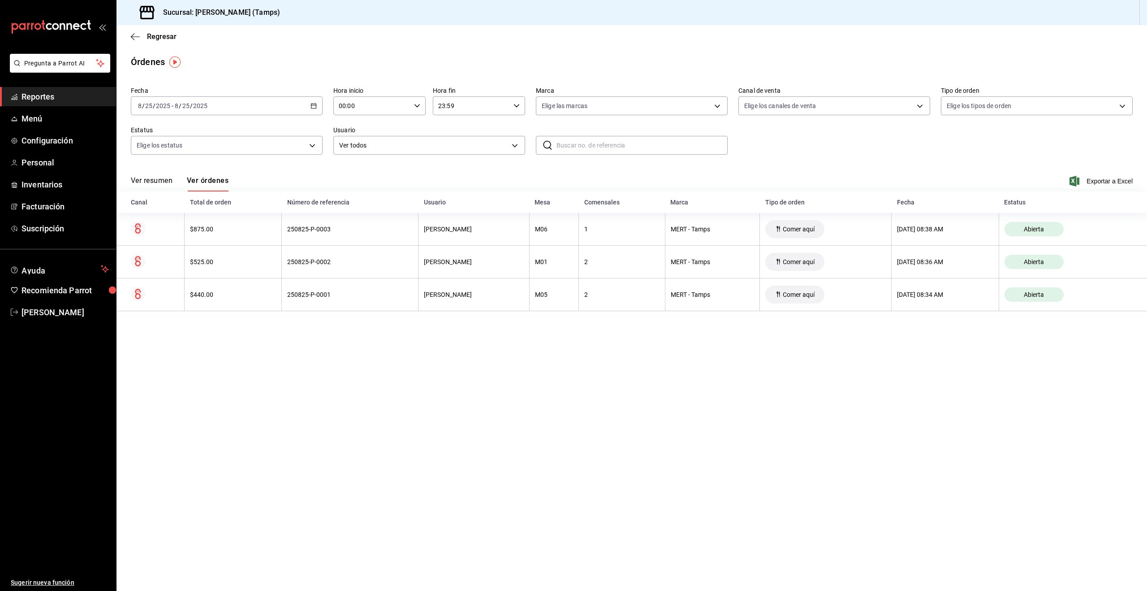
drag, startPoint x: 364, startPoint y: 349, endPoint x: 390, endPoint y: 314, distance: 43.9
click at [364, 349] on main "Regresar Órdenes Fecha [DATE] [DATE] - [DATE] [DATE] Hora inicio 00:00 Hora ini…" at bounding box center [632, 308] width 1031 height 566
